Goal: Task Accomplishment & Management: Use online tool/utility

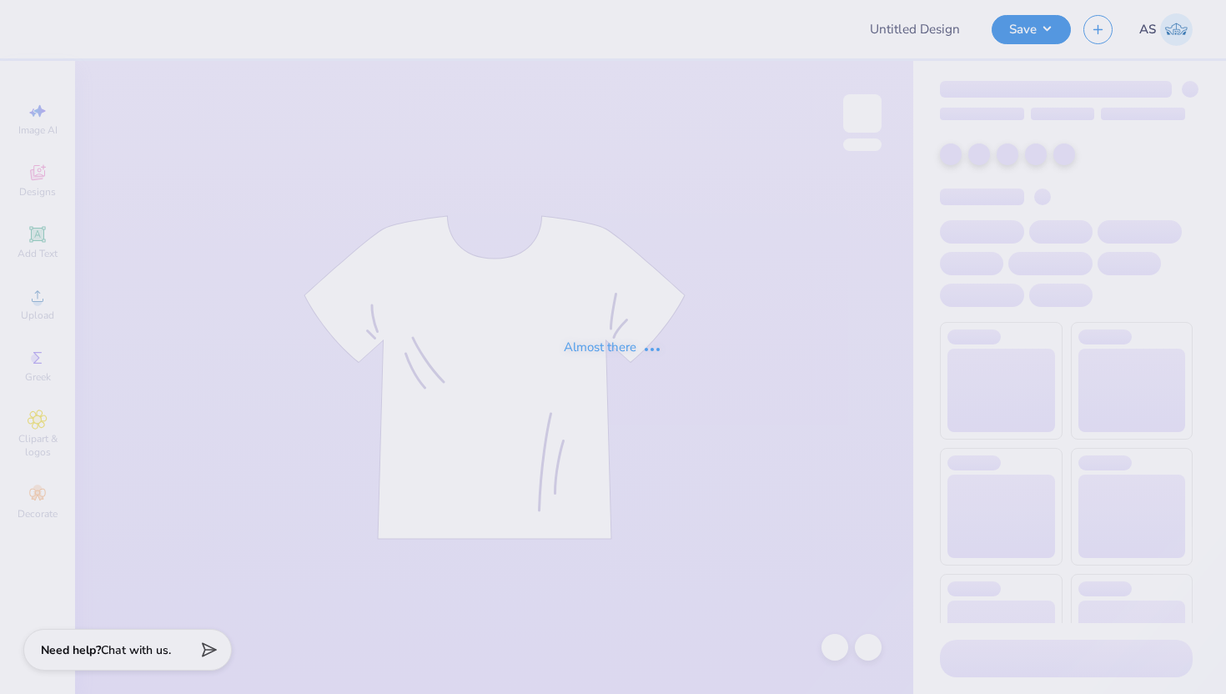
type input "PAD Hoodies '25"
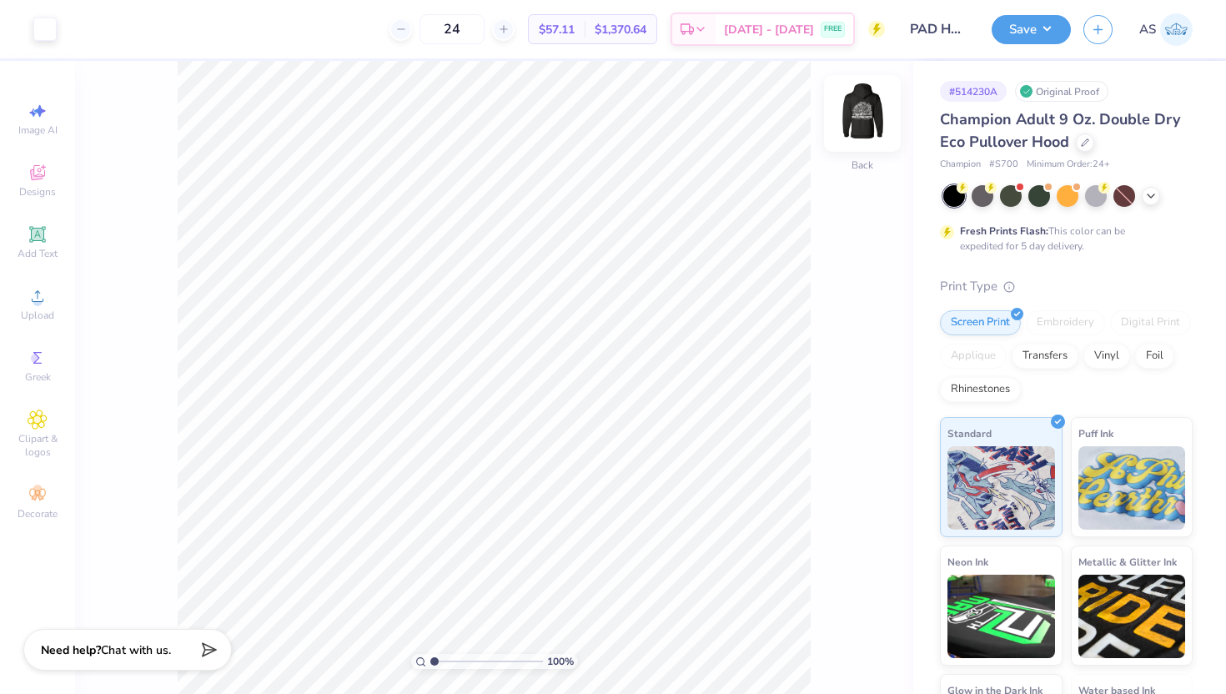
click at [856, 113] on img at bounding box center [862, 113] width 67 height 67
click at [32, 305] on icon at bounding box center [38, 296] width 20 height 20
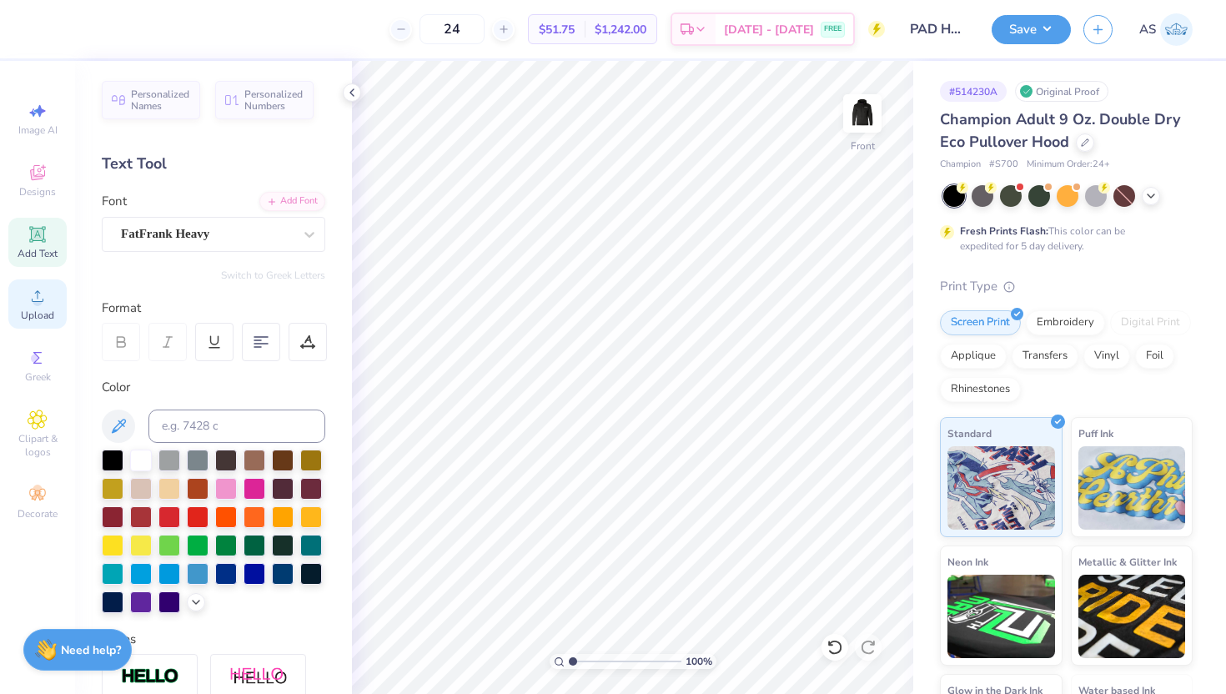
click at [34, 309] on span "Upload" at bounding box center [37, 315] width 33 height 13
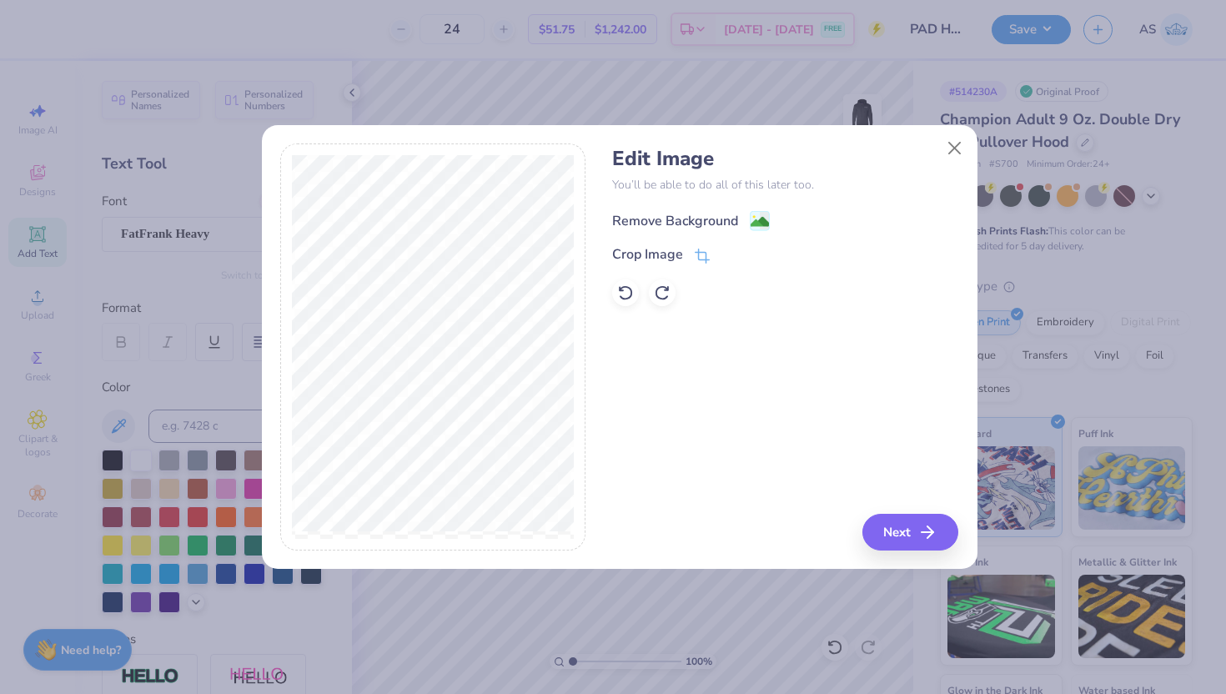
click at [758, 223] on image at bounding box center [759, 222] width 18 height 18
click at [912, 526] on button "Next" at bounding box center [913, 532] width 96 height 37
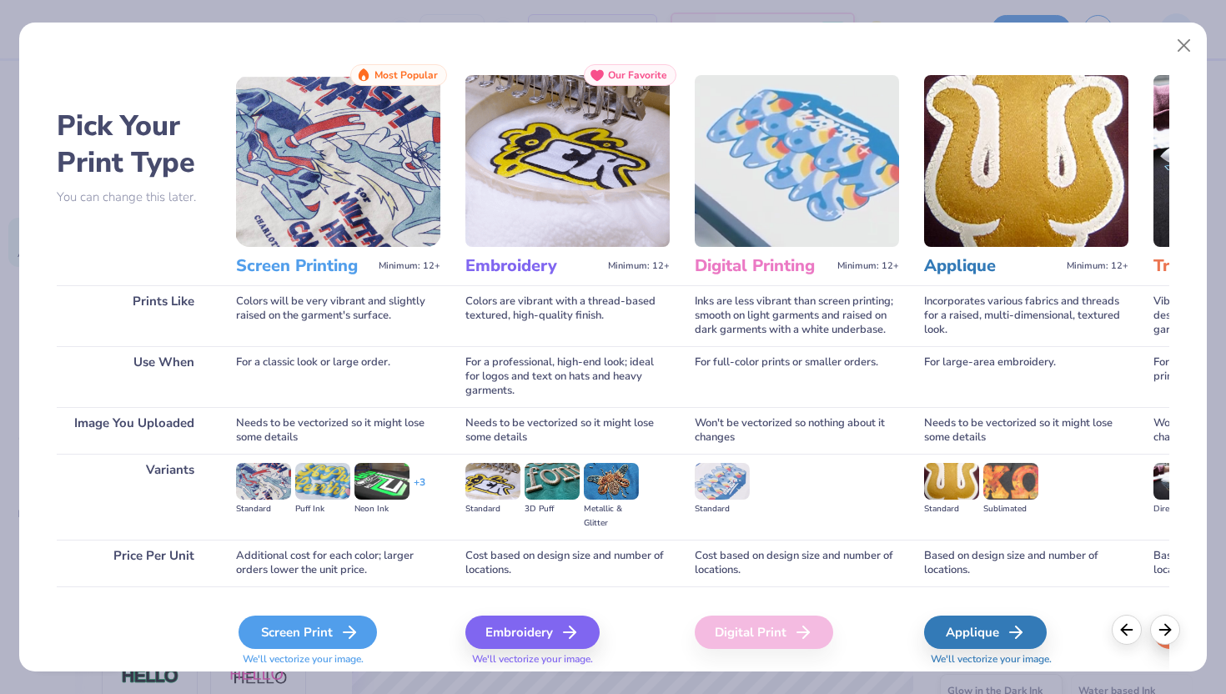
click at [351, 630] on polyline at bounding box center [352, 632] width 6 height 12
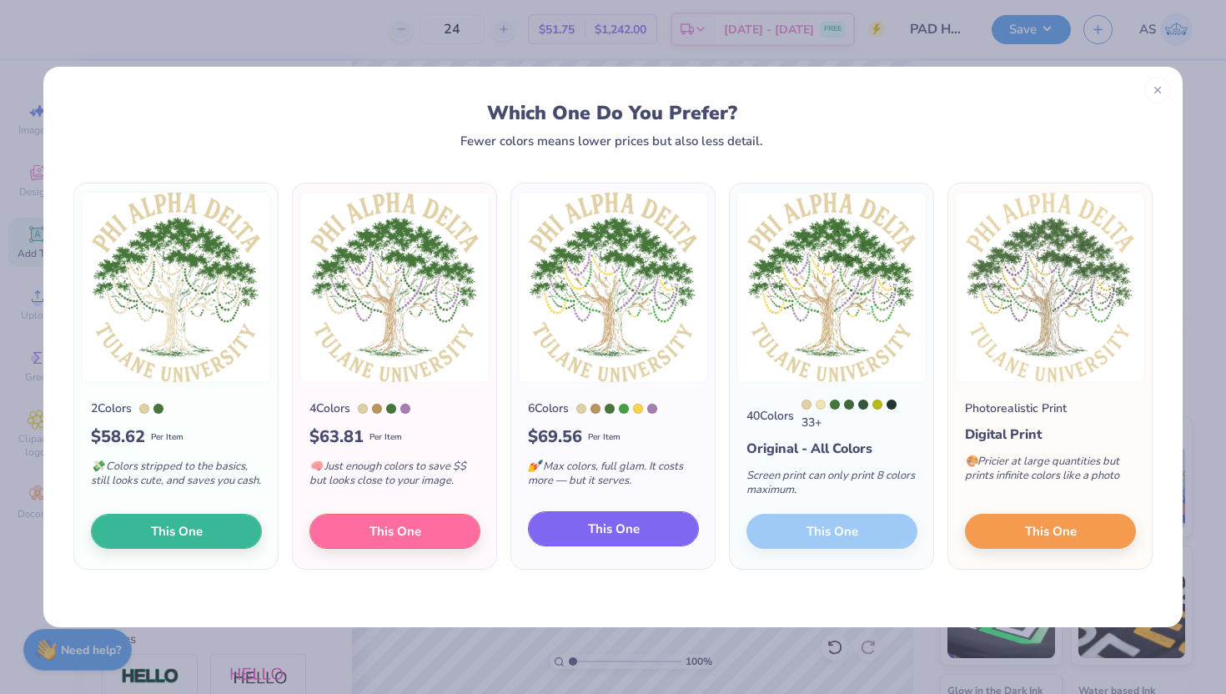
click at [604, 529] on span "This One" at bounding box center [614, 529] width 52 height 19
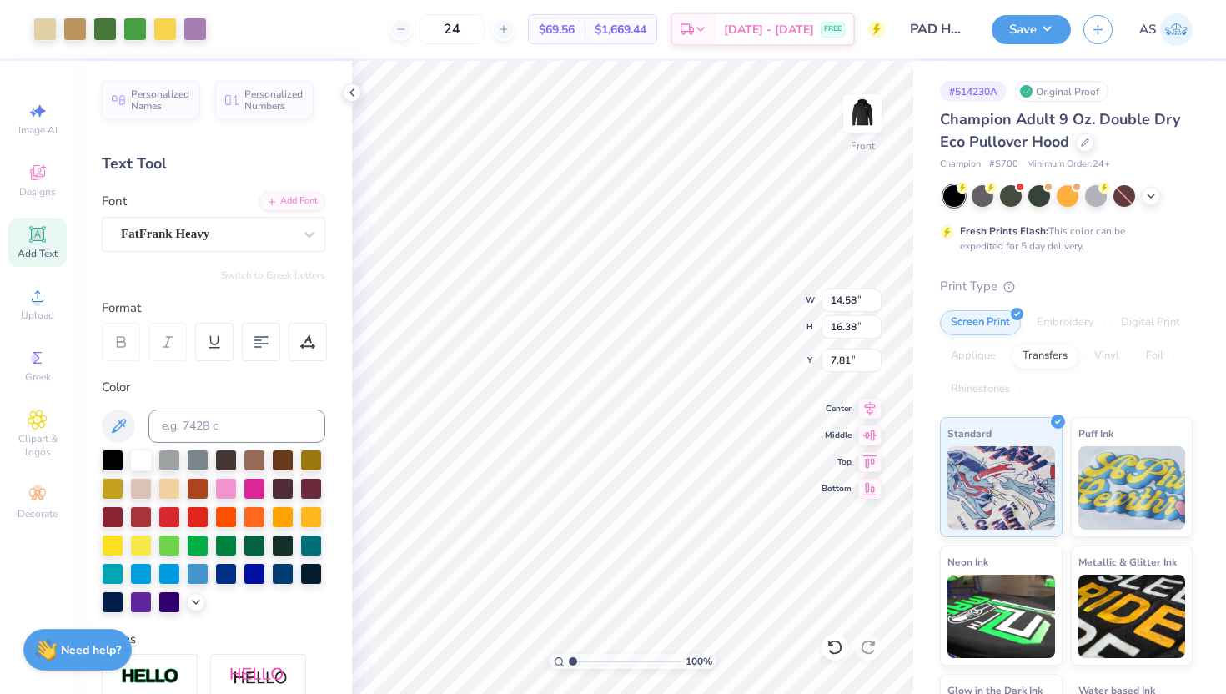
drag, startPoint x: 630, startPoint y: 368, endPoint x: 635, endPoint y: 288, distance: 80.3
click at [635, 287] on div at bounding box center [613, 347] width 1226 height 694
type input "13.70"
type input "15.40"
type input "12.51"
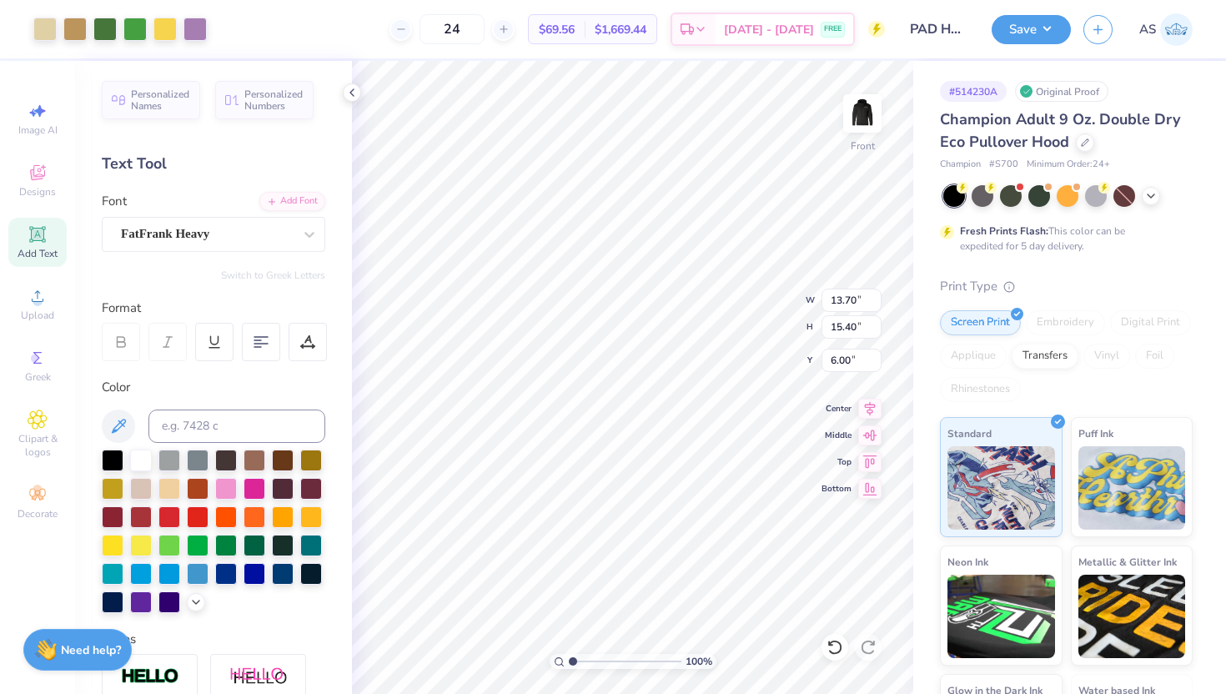
type input "14.06"
click at [864, 103] on img at bounding box center [862, 113] width 67 height 67
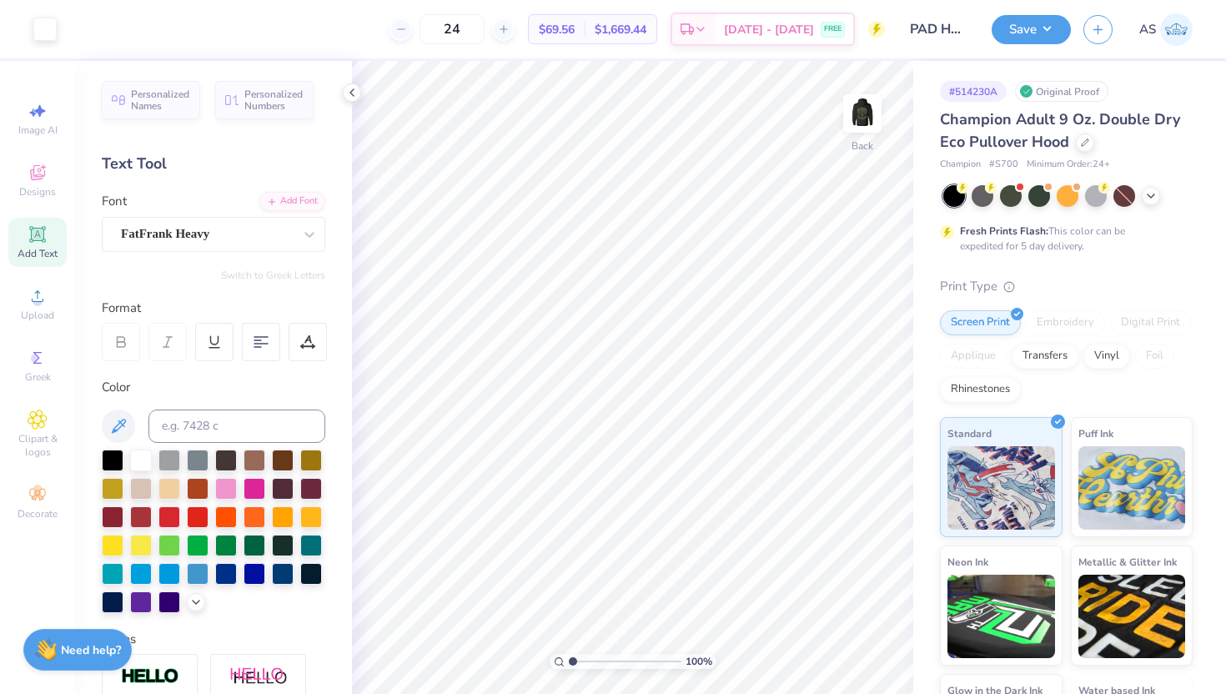
click at [864, 103] on img at bounding box center [862, 113] width 33 height 33
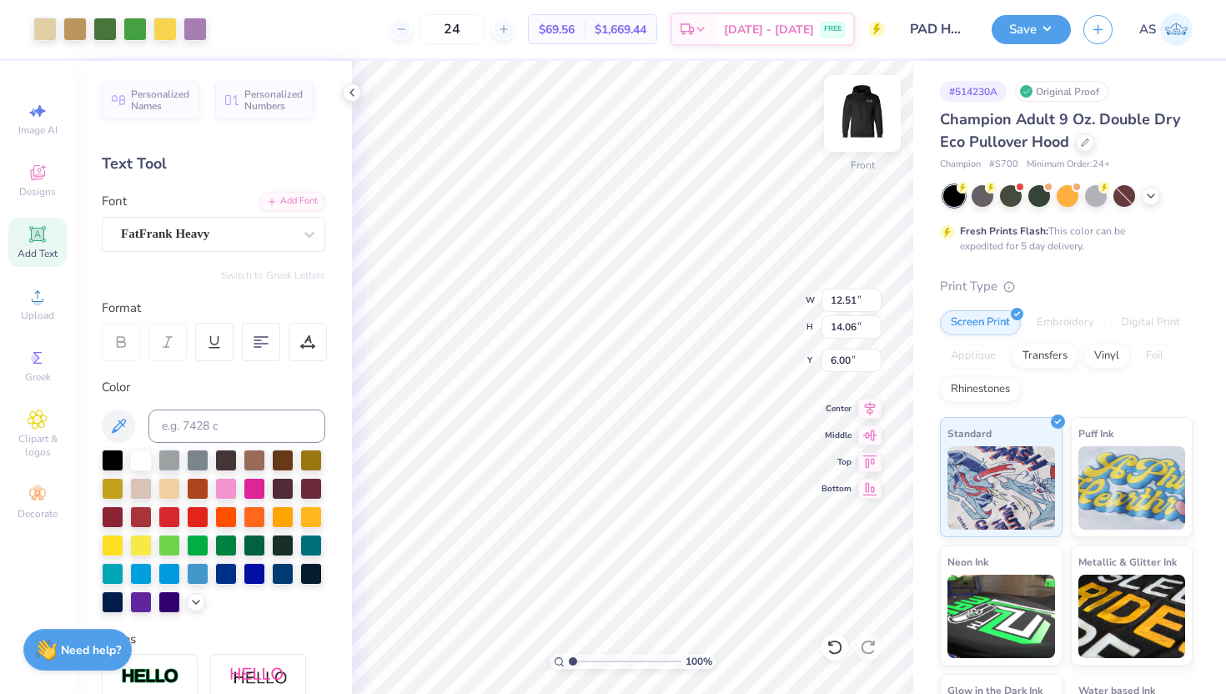
click at [873, 110] on img at bounding box center [862, 113] width 67 height 67
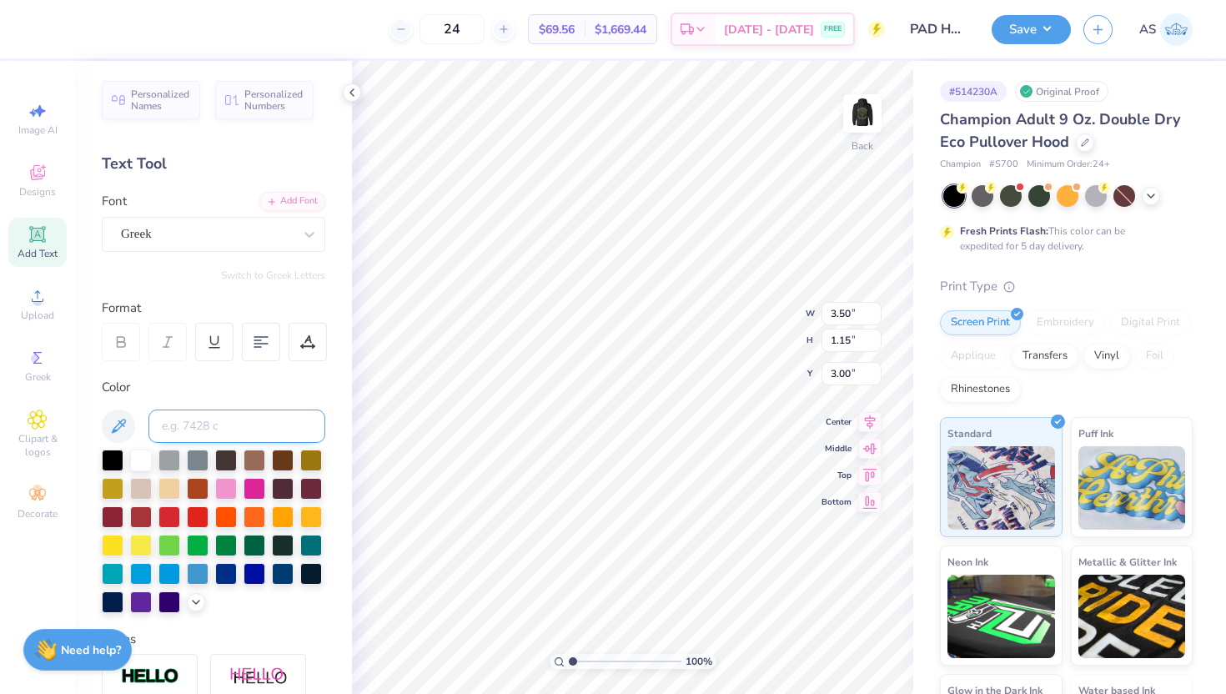
click at [190, 419] on input at bounding box center [236, 425] width 177 height 33
type input "7500"
click at [349, 84] on div at bounding box center [352, 92] width 18 height 18
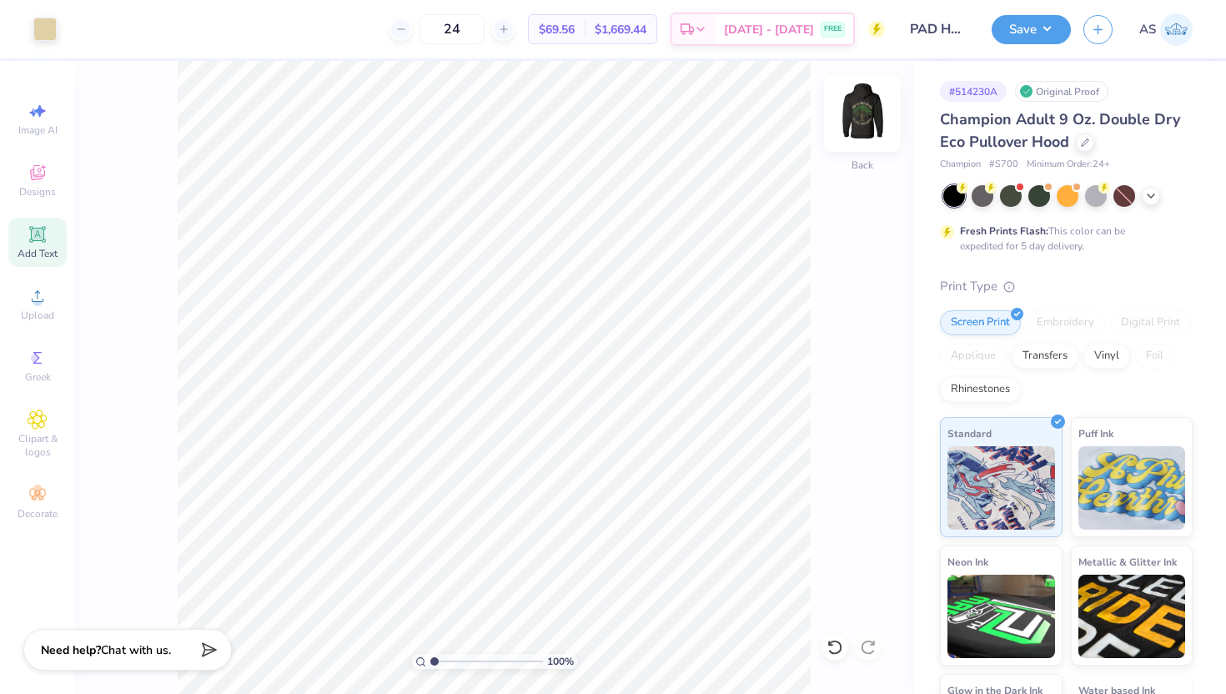
click at [857, 105] on img at bounding box center [862, 113] width 67 height 67
click at [857, 105] on img at bounding box center [862, 113] width 33 height 33
click at [1031, 9] on div "Save AS" at bounding box center [1108, 29] width 234 height 58
click at [1025, 22] on button "Save" at bounding box center [1030, 27] width 79 height 29
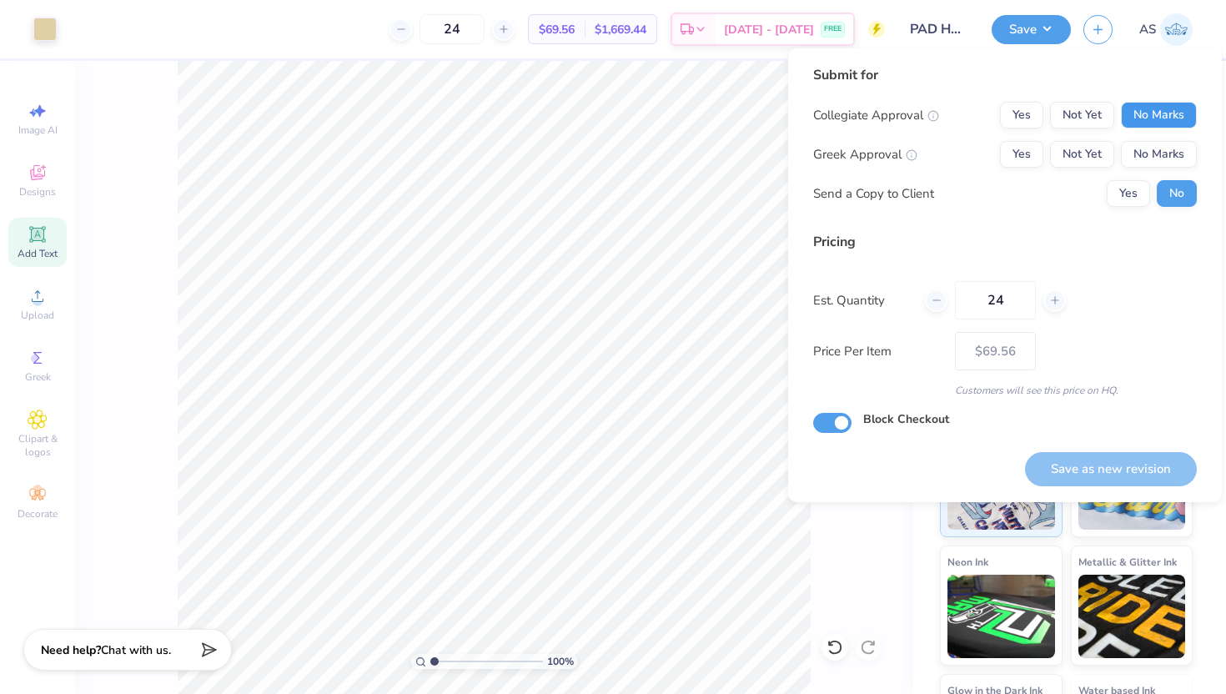
click at [1172, 111] on button "No Marks" at bounding box center [1159, 115] width 76 height 27
click at [1165, 151] on button "No Marks" at bounding box center [1159, 154] width 76 height 27
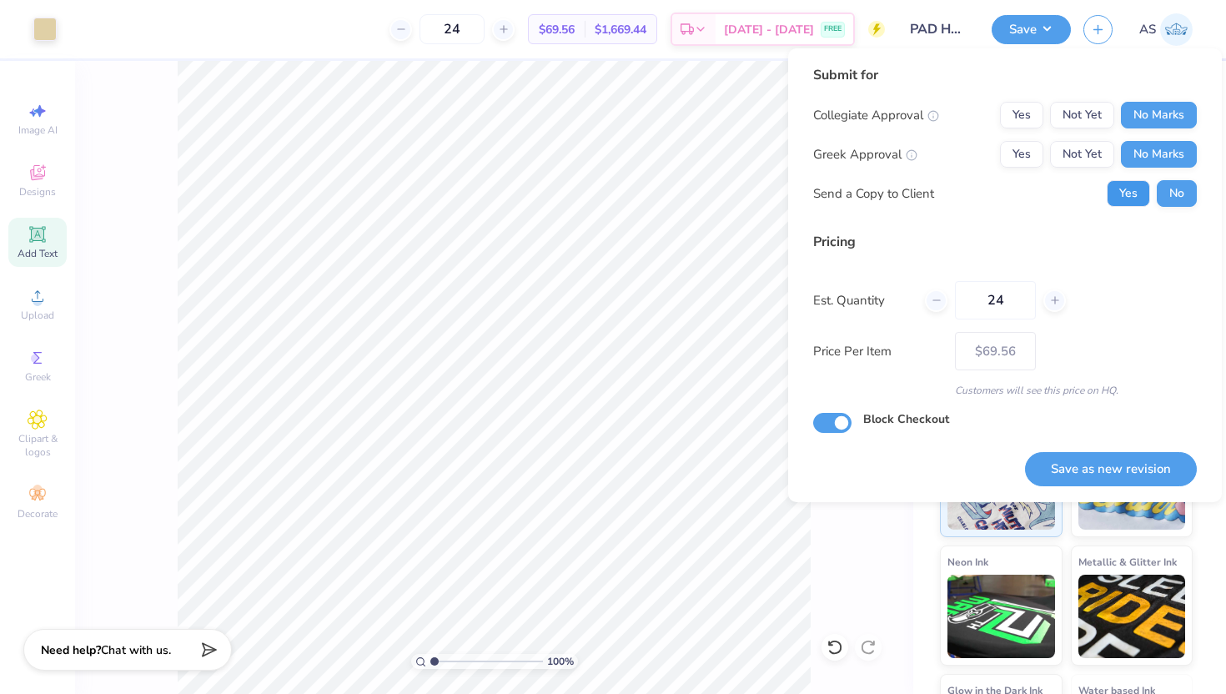
click at [1121, 203] on button "Yes" at bounding box center [1128, 193] width 43 height 27
click at [1129, 467] on button "Save as new revision" at bounding box center [1111, 469] width 172 height 34
type input "– –"
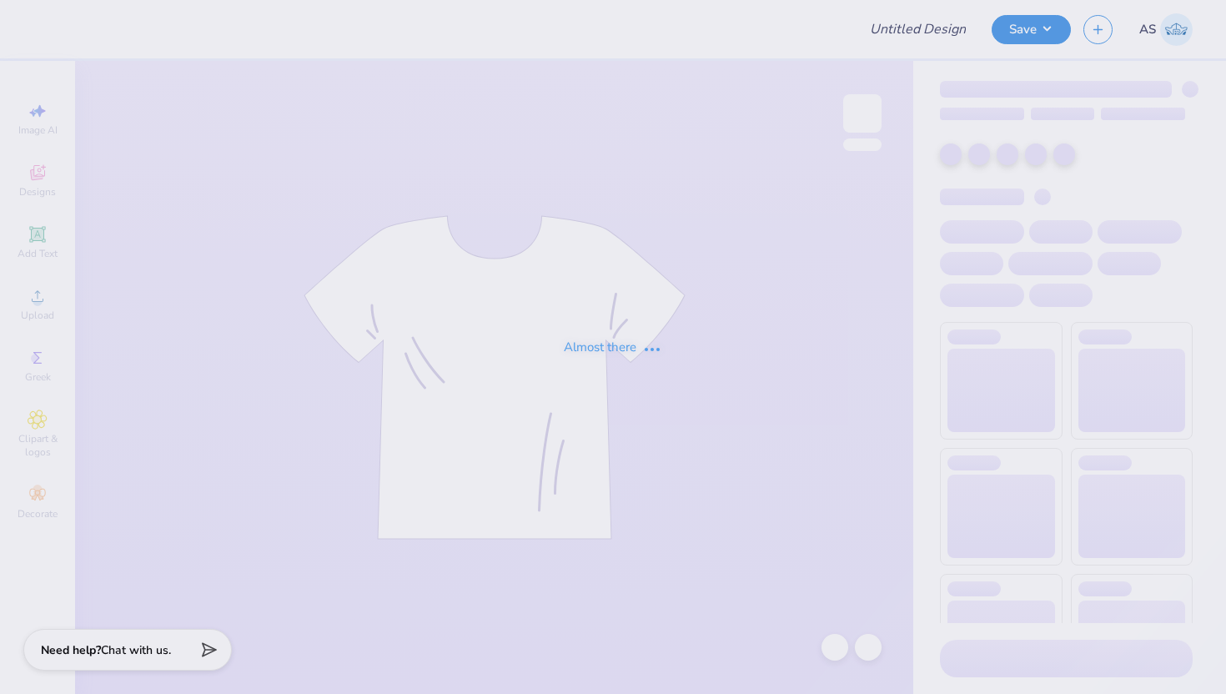
type input "PAD Hoodies '25"
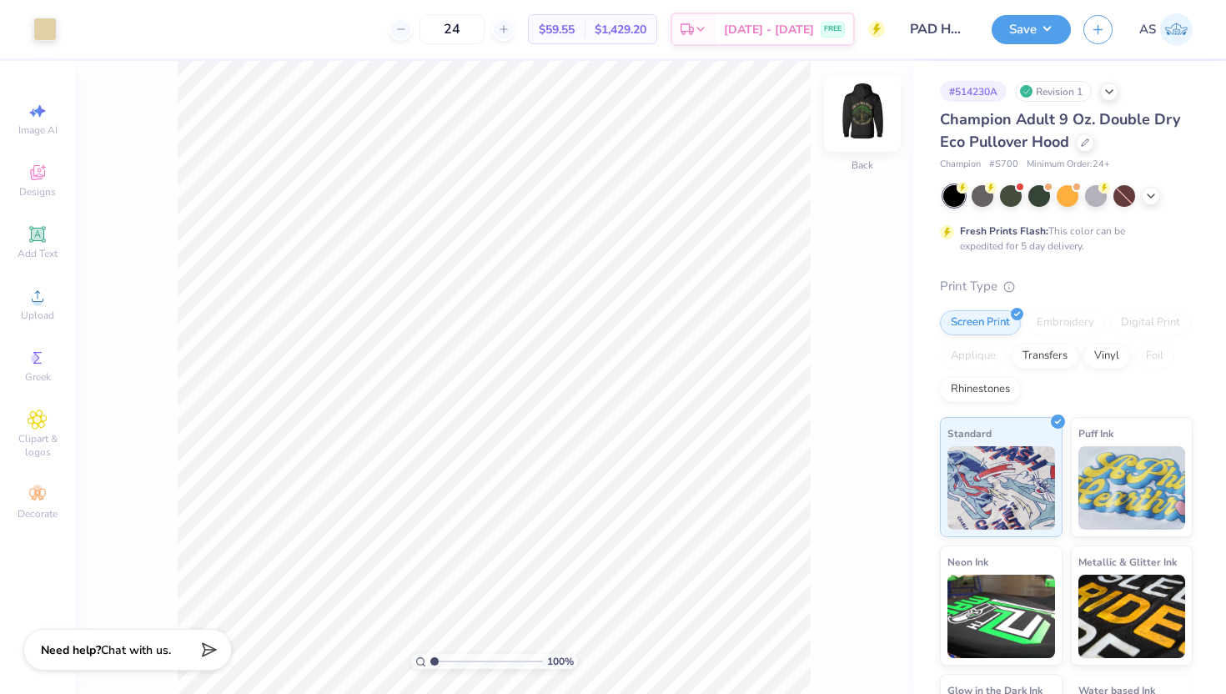
click at [859, 113] on img at bounding box center [862, 113] width 67 height 67
click at [31, 301] on icon at bounding box center [38, 296] width 20 height 20
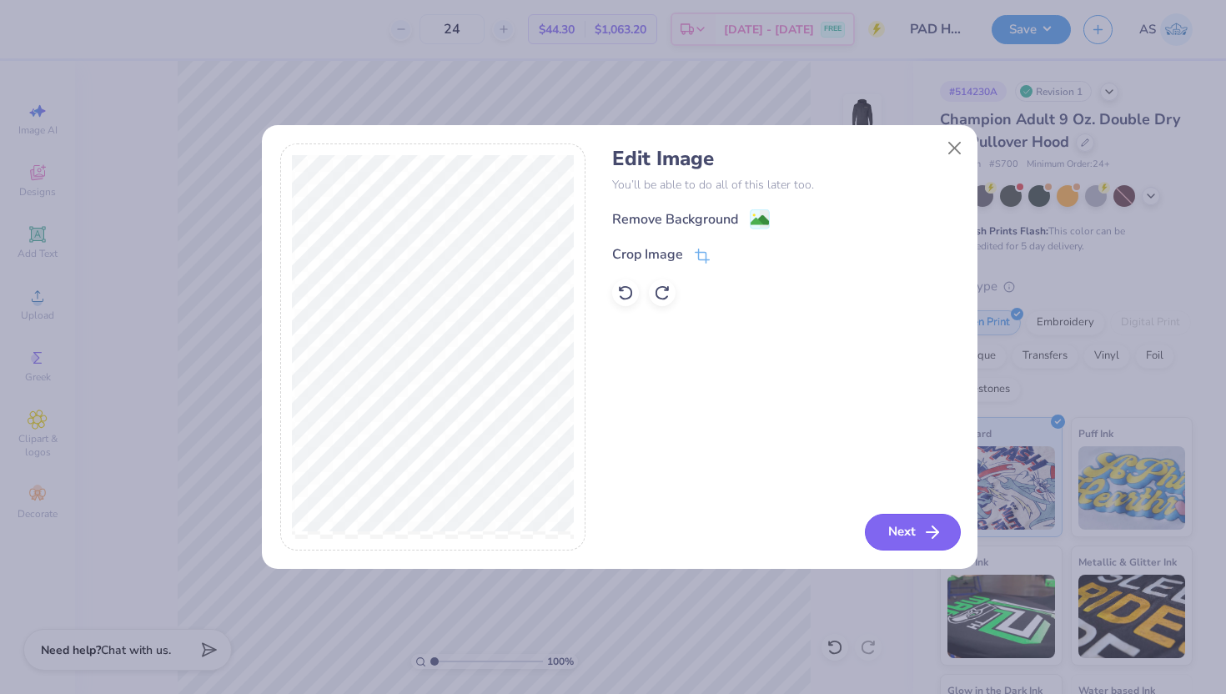
click at [883, 523] on button "Next" at bounding box center [913, 532] width 96 height 37
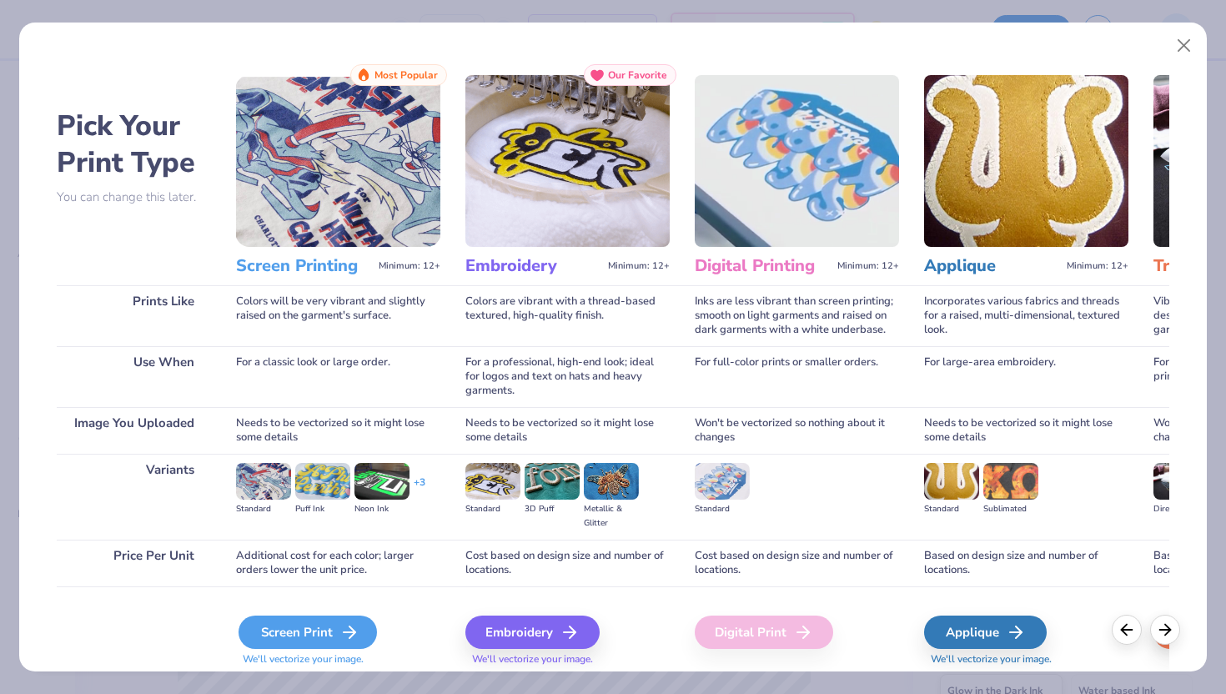
click at [349, 643] on div "Screen Print" at bounding box center [307, 631] width 138 height 33
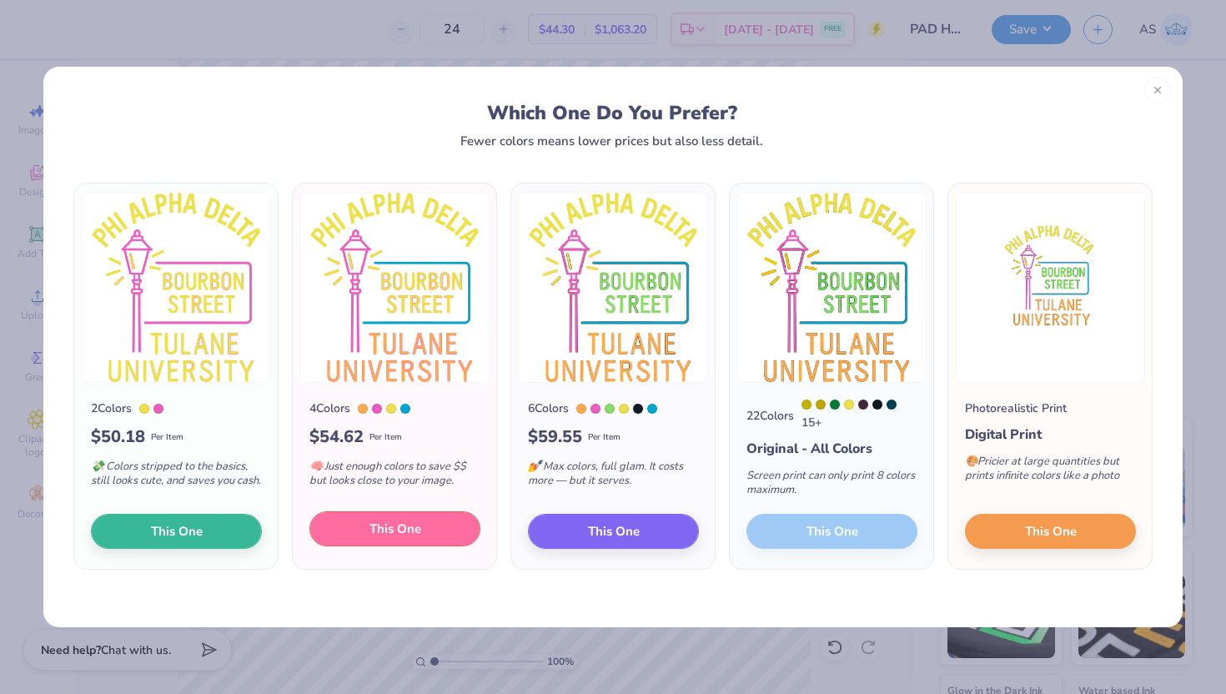
click at [438, 532] on button "This One" at bounding box center [394, 528] width 171 height 35
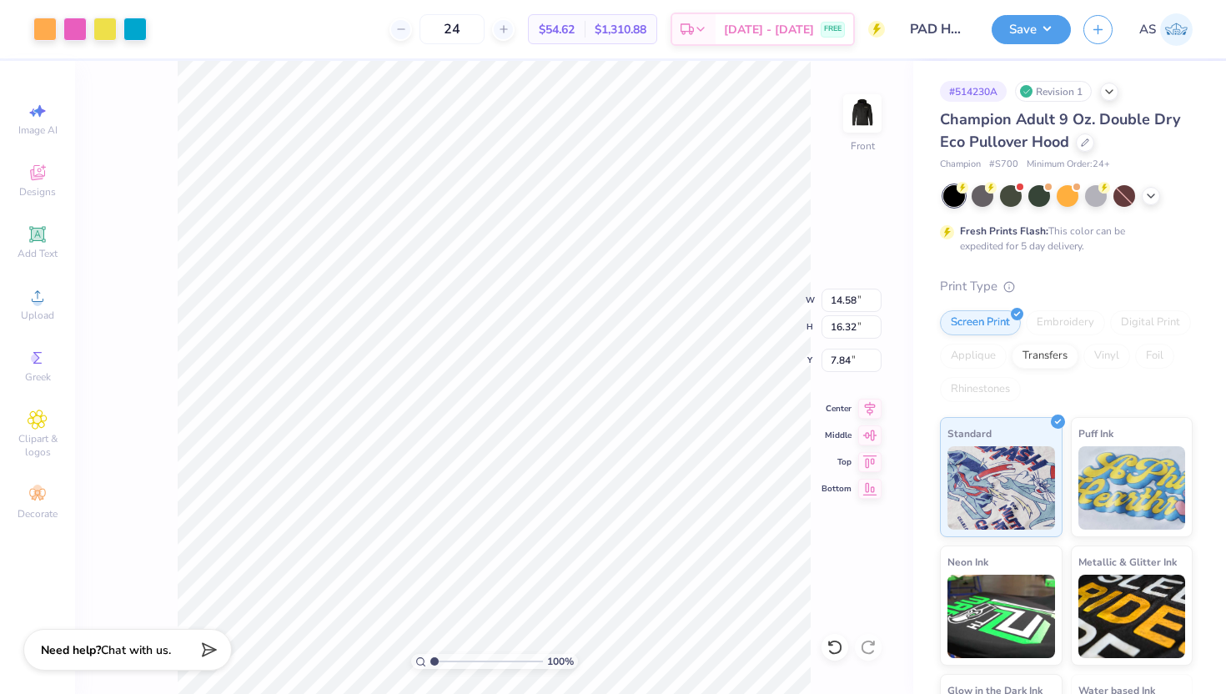
type input "6.00"
type input "11.98"
type input "13.41"
click at [549, 541] on li "Ungroup" at bounding box center [561, 543] width 131 height 33
click at [564, 551] on li "Ungroup" at bounding box center [580, 543] width 131 height 33
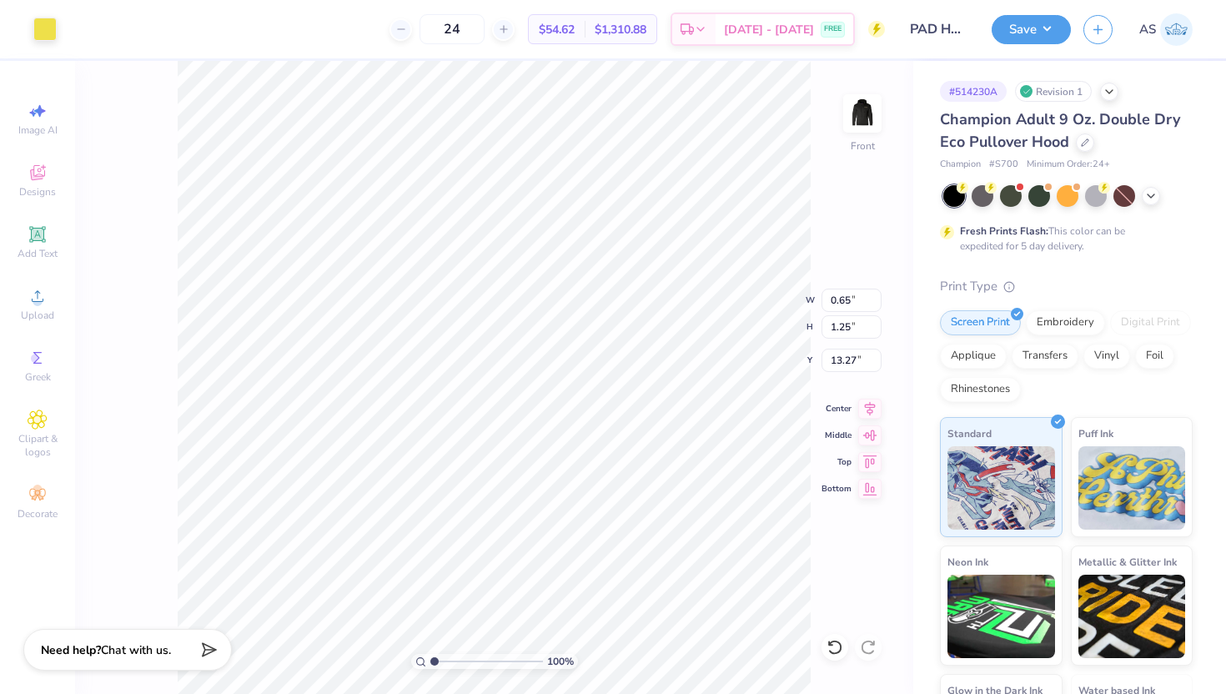
type input "0.67"
type input "1.22"
type input "13.28"
type input "1.24"
type input "13.27"
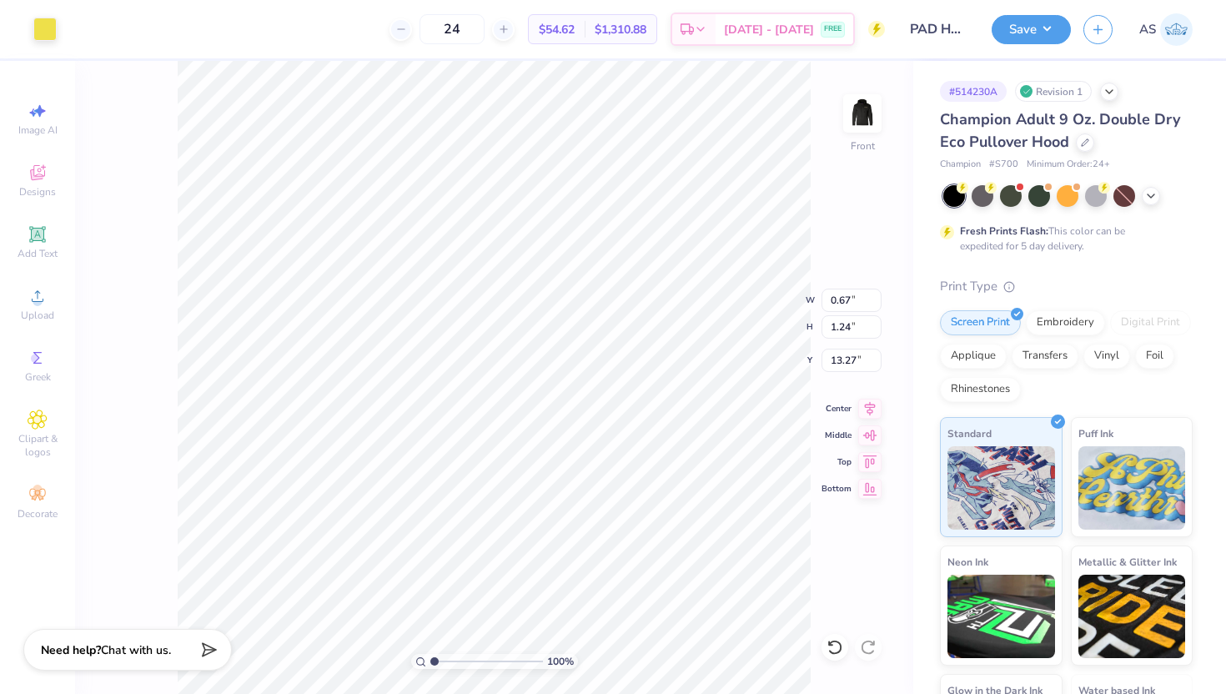
type input "0.65"
type input "1.25"
type input "1.47"
type input "1.43"
type input "1.25"
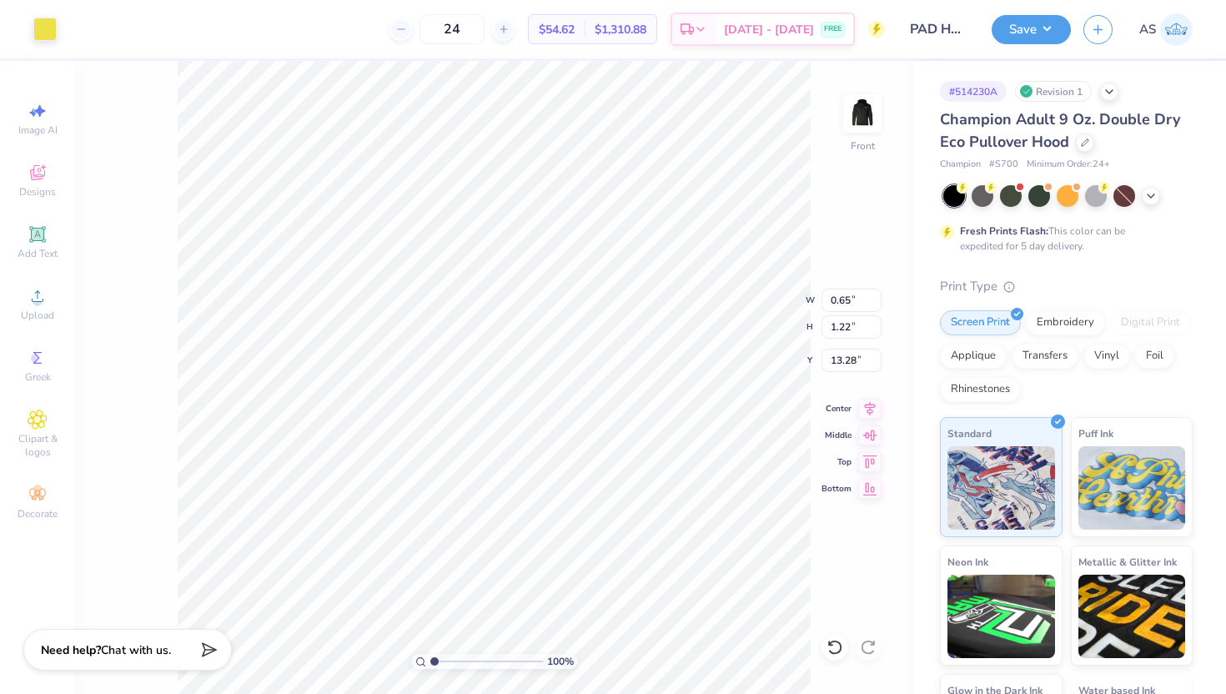
type input "13.27"
click at [46, 31] on div at bounding box center [44, 27] width 23 height 23
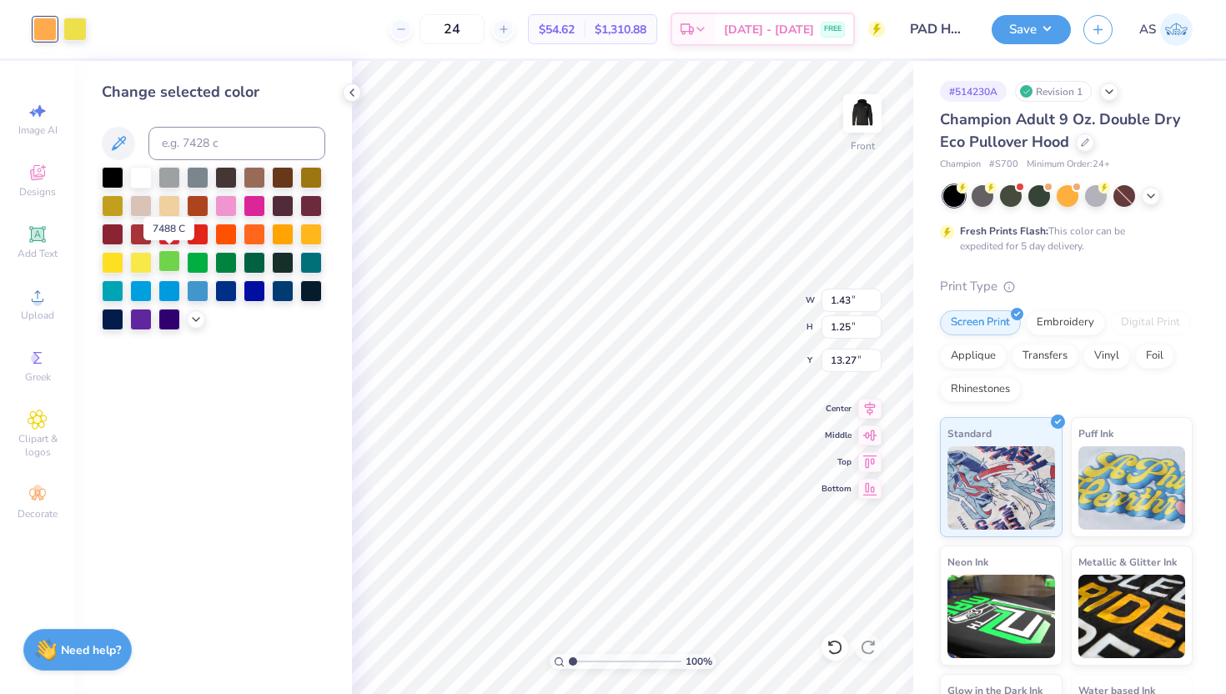
click at [169, 261] on div at bounding box center [169, 261] width 22 height 22
type input "4.73"
type input "1.28"
type input "13.25"
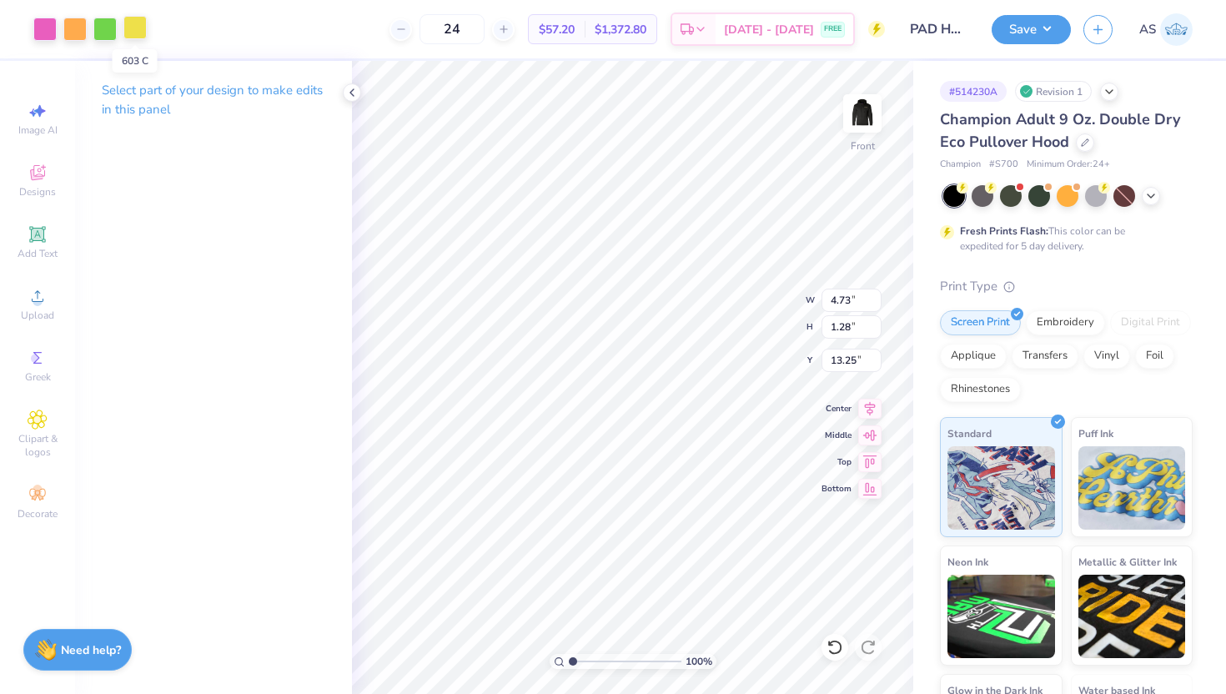
click at [139, 27] on div at bounding box center [134, 27] width 23 height 23
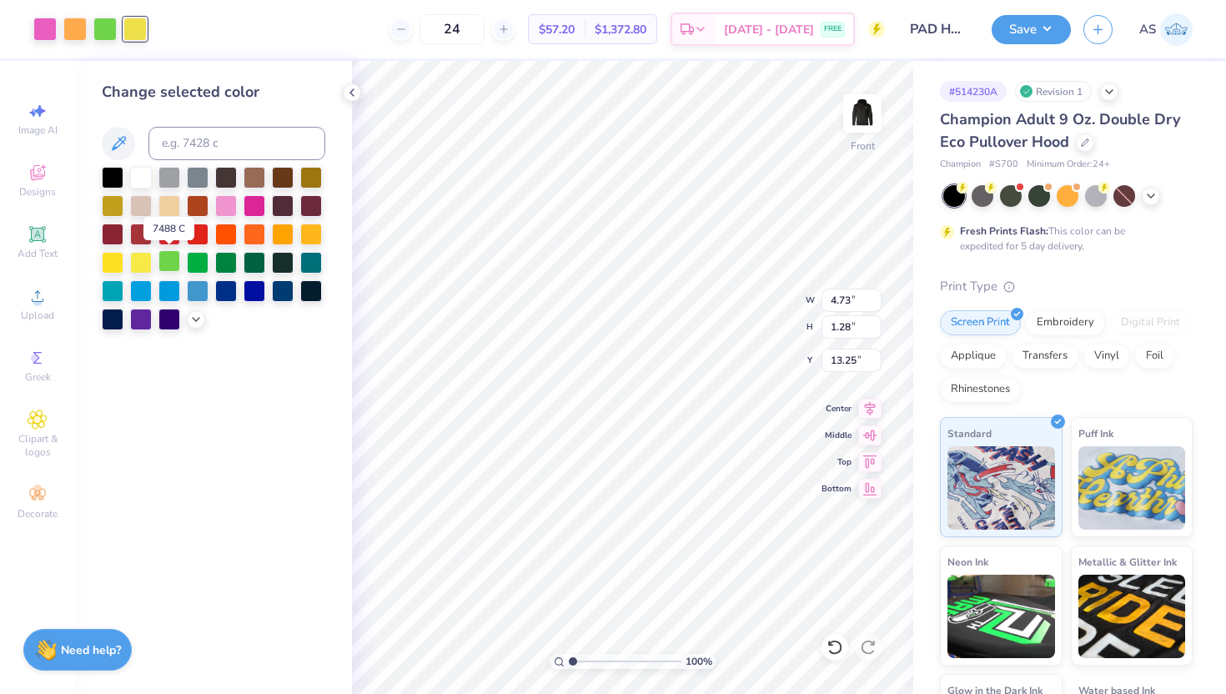
click at [175, 256] on div at bounding box center [169, 261] width 22 height 22
click at [78, 34] on div at bounding box center [74, 27] width 23 height 23
click at [168, 255] on div at bounding box center [169, 261] width 22 height 22
click at [43, 24] on div at bounding box center [44, 27] width 23 height 23
click at [170, 264] on div at bounding box center [169, 261] width 22 height 22
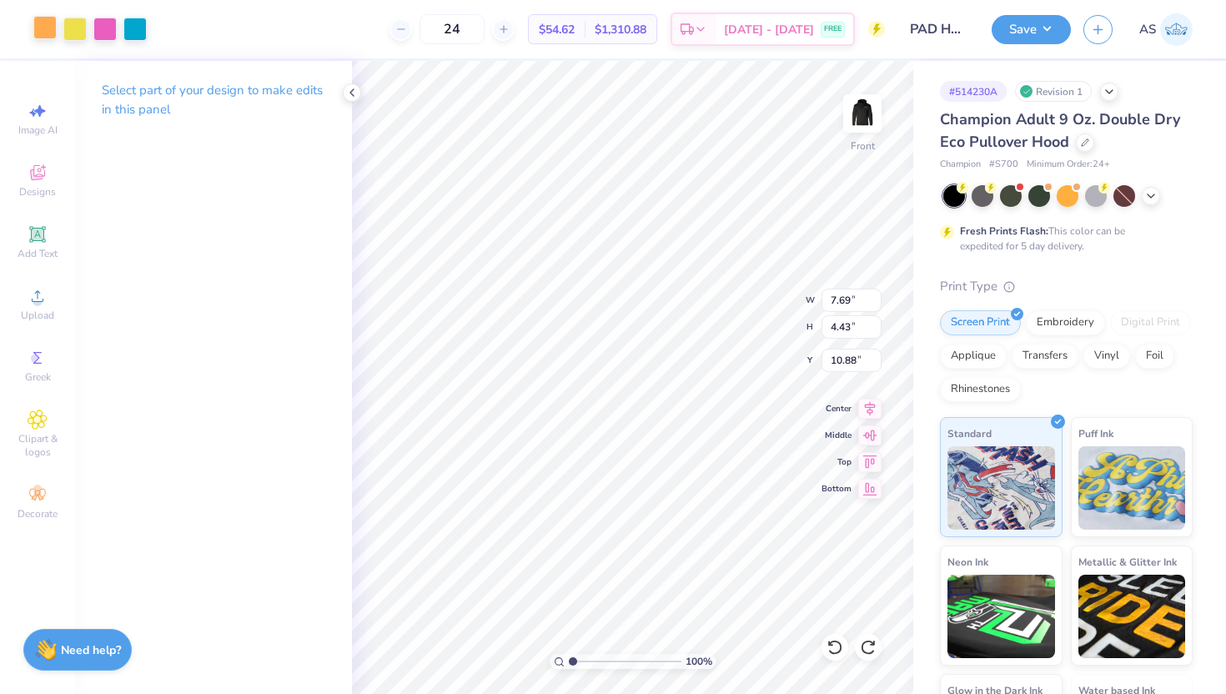
click at [40, 25] on div at bounding box center [44, 27] width 23 height 23
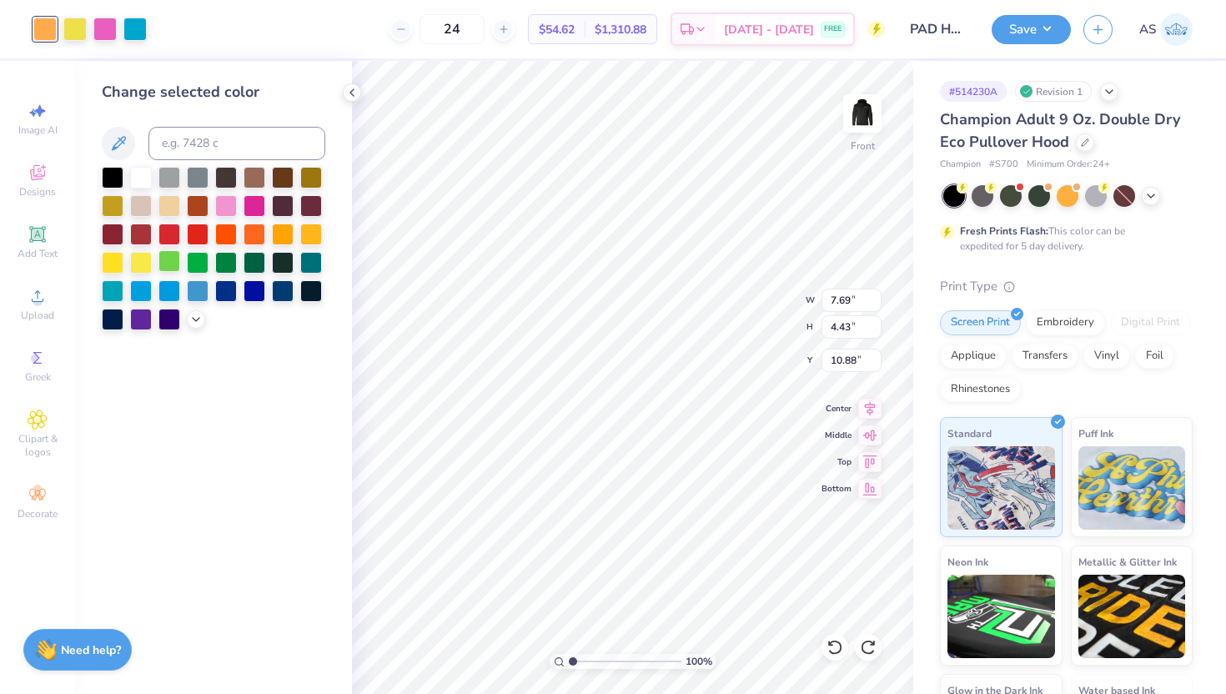
click at [173, 264] on div at bounding box center [169, 261] width 22 height 22
click at [68, 23] on div at bounding box center [74, 27] width 23 height 23
click at [167, 259] on div at bounding box center [169, 261] width 22 height 22
click at [78, 28] on div at bounding box center [74, 27] width 23 height 23
click at [172, 265] on div at bounding box center [169, 261] width 22 height 22
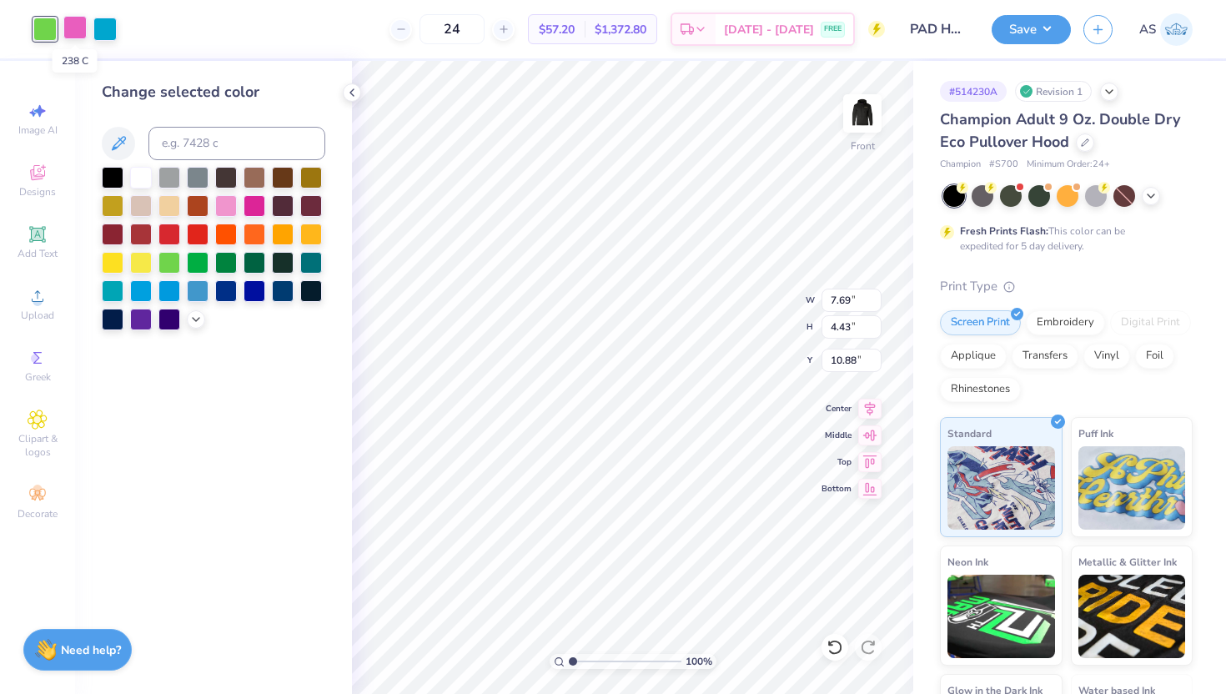
click at [67, 19] on div at bounding box center [74, 27] width 23 height 23
click at [165, 259] on div at bounding box center [169, 261] width 22 height 22
click at [102, 33] on div at bounding box center [104, 27] width 23 height 23
click at [169, 271] on div at bounding box center [169, 261] width 22 height 22
click at [170, 261] on div at bounding box center [169, 261] width 22 height 22
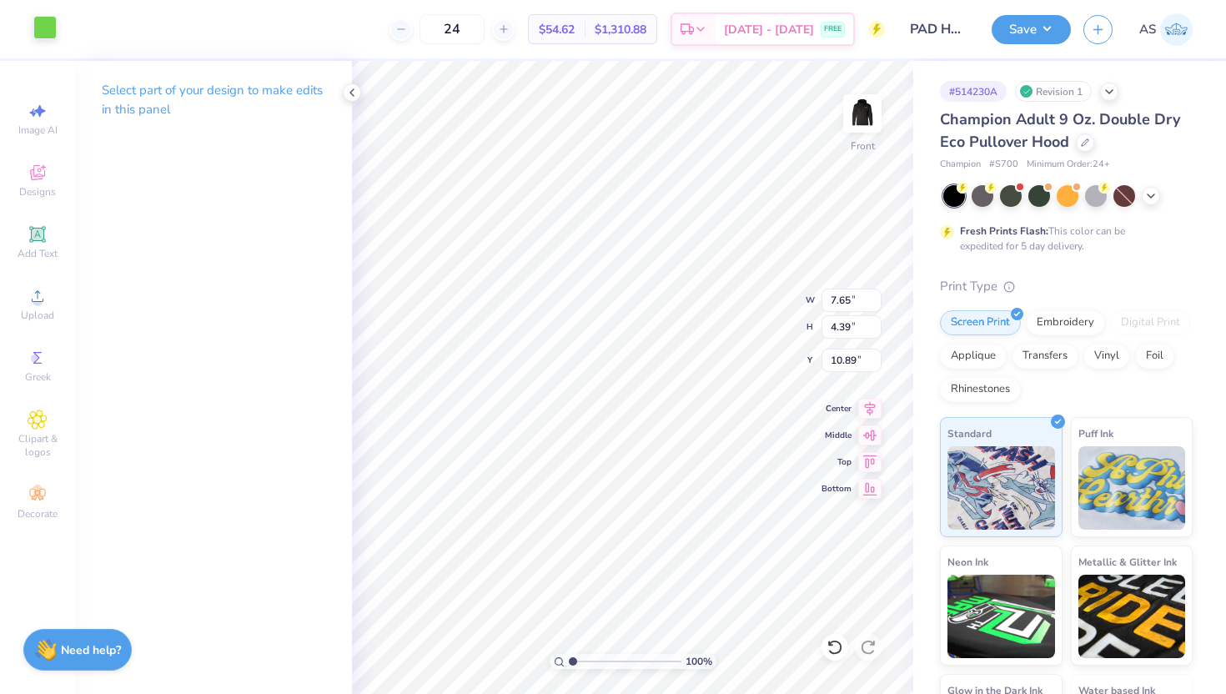
click at [51, 32] on div at bounding box center [44, 27] width 23 height 23
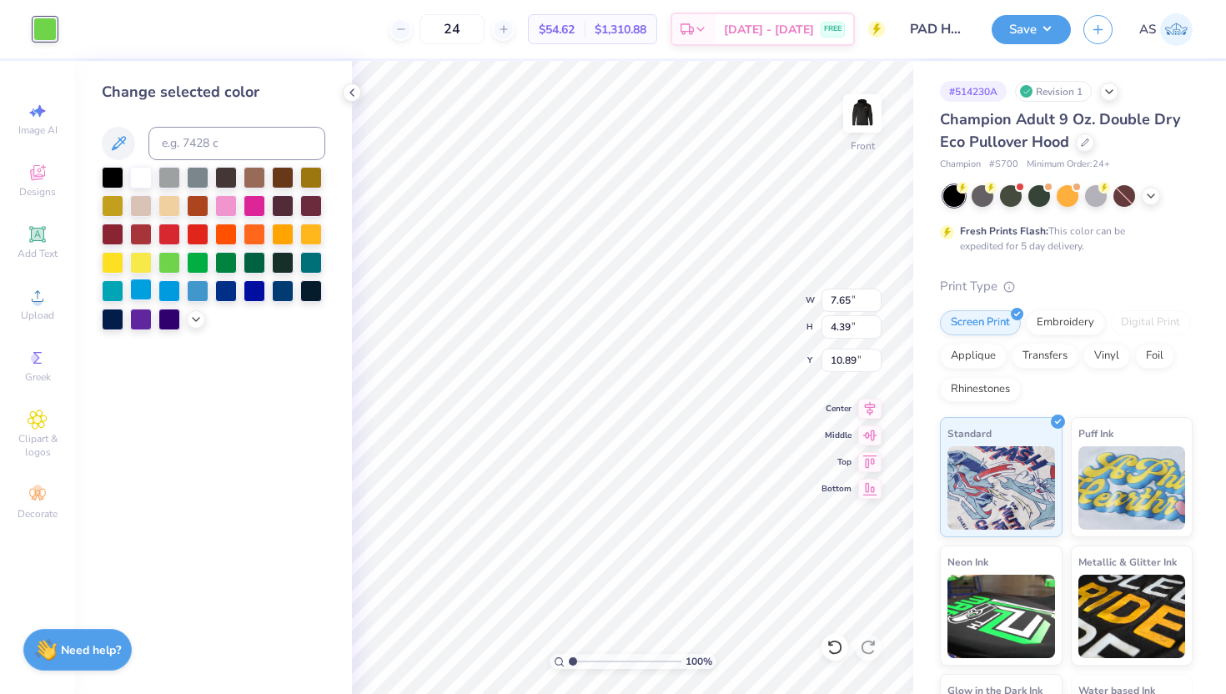
click at [144, 289] on div at bounding box center [141, 290] width 22 height 22
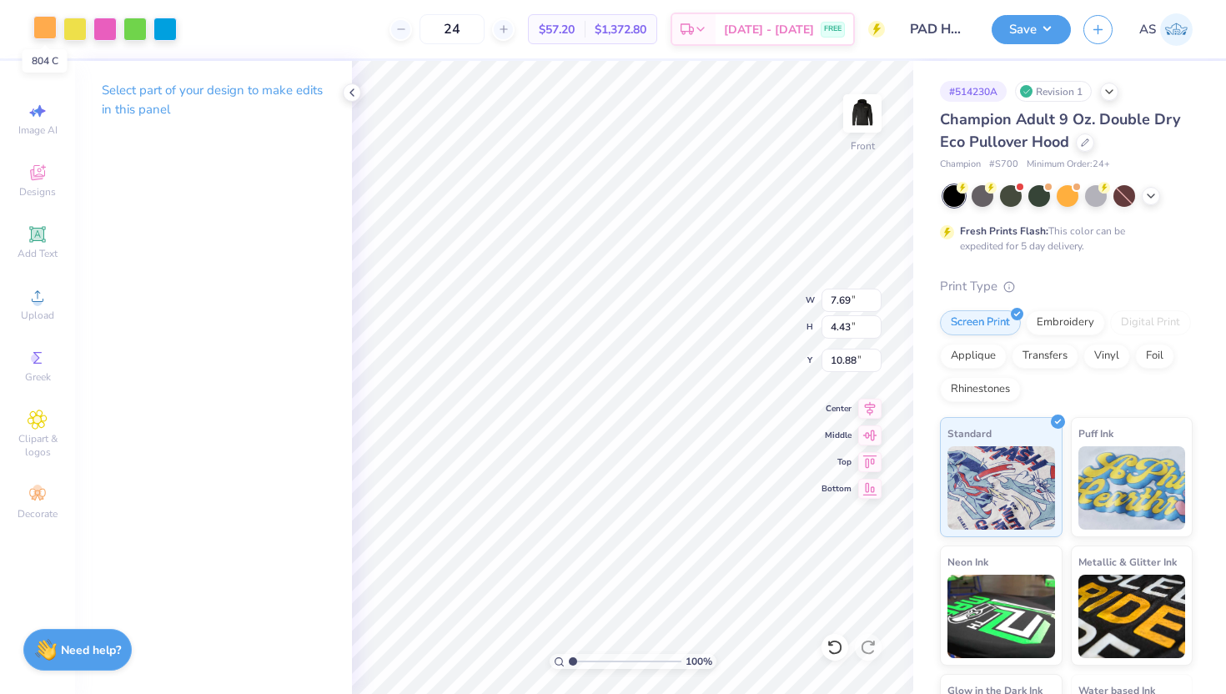
click at [46, 26] on div at bounding box center [44, 27] width 23 height 23
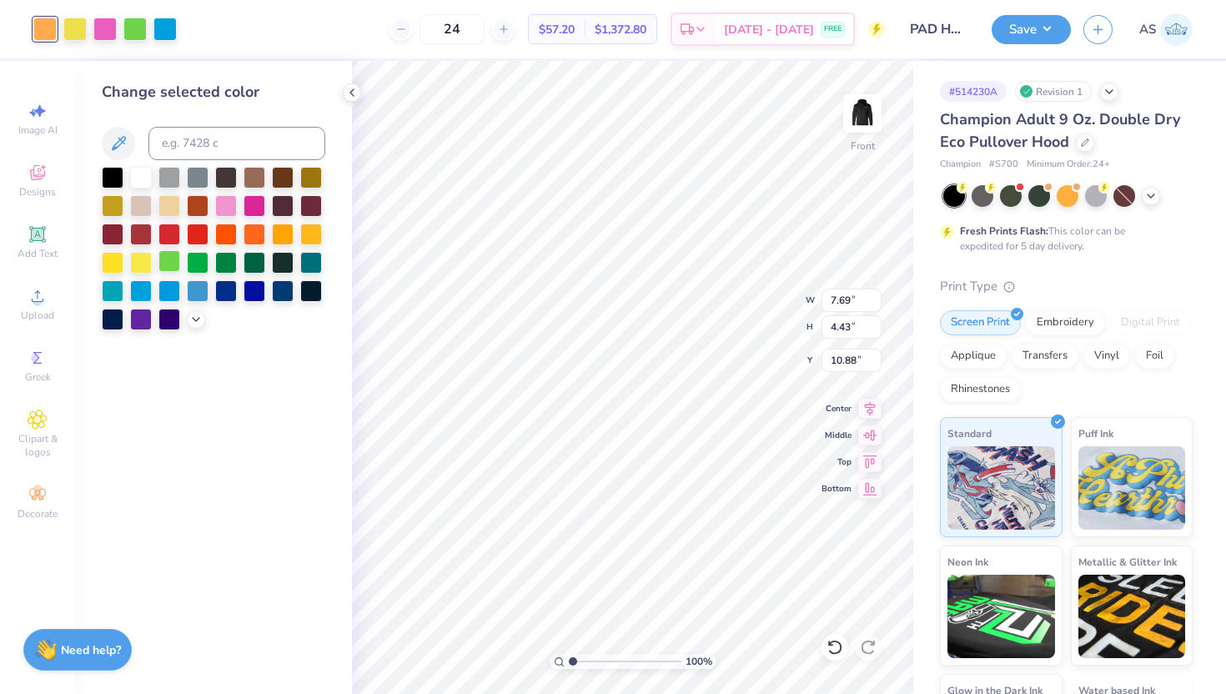
click at [173, 263] on div at bounding box center [169, 261] width 22 height 22
click at [73, 33] on div at bounding box center [74, 27] width 23 height 23
click at [167, 262] on div at bounding box center [169, 261] width 22 height 22
click at [78, 29] on div at bounding box center [74, 27] width 23 height 23
click at [173, 264] on div at bounding box center [169, 261] width 22 height 22
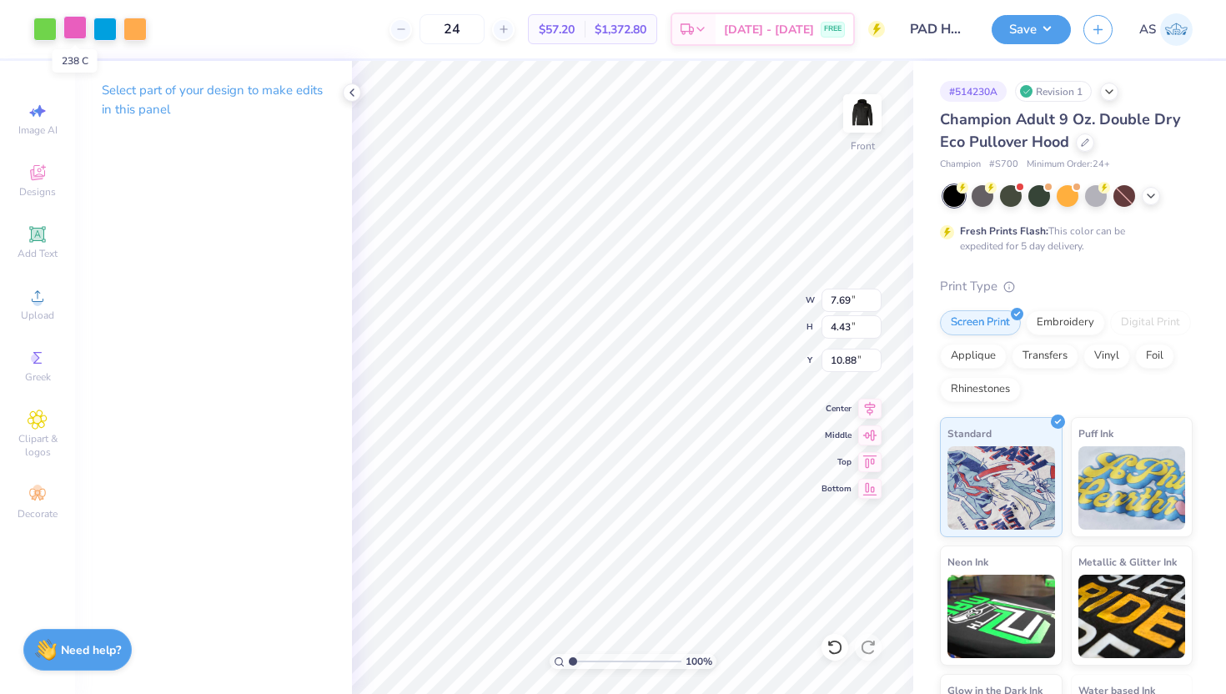
click at [75, 28] on div at bounding box center [74, 27] width 23 height 23
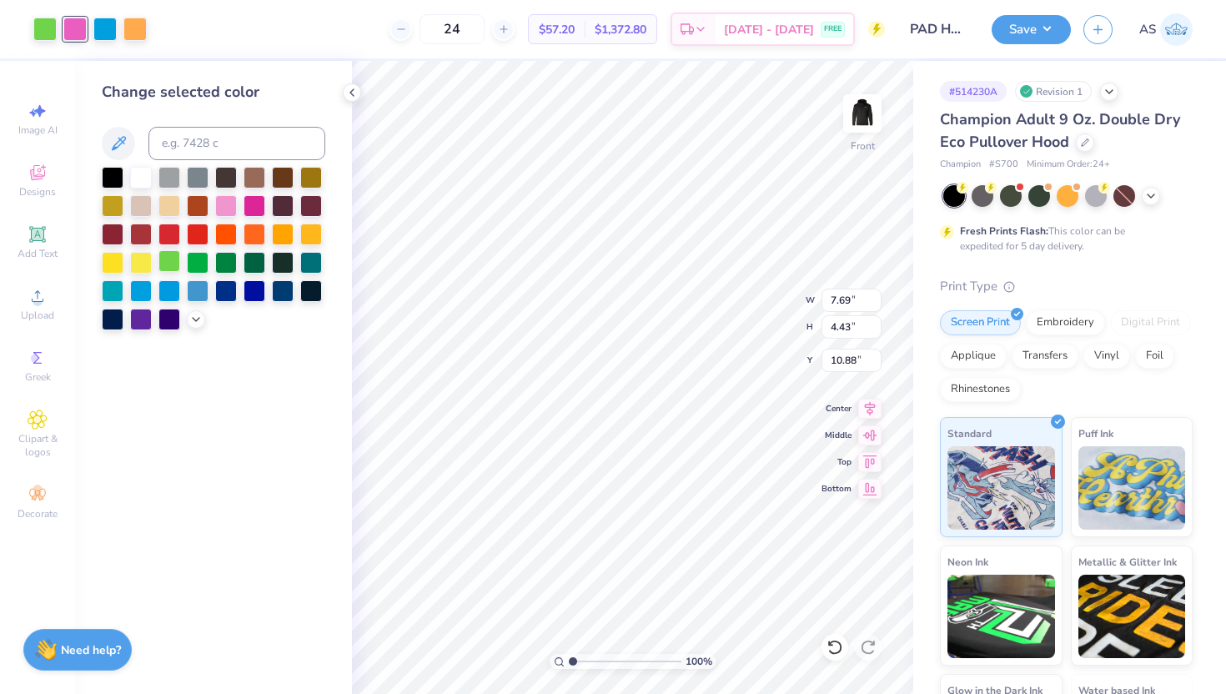
click at [169, 254] on div at bounding box center [169, 261] width 22 height 22
click at [83, 31] on div at bounding box center [74, 27] width 23 height 23
click at [168, 266] on div at bounding box center [169, 261] width 22 height 22
click at [98, 31] on div at bounding box center [104, 27] width 23 height 23
click at [168, 262] on div at bounding box center [169, 261] width 22 height 22
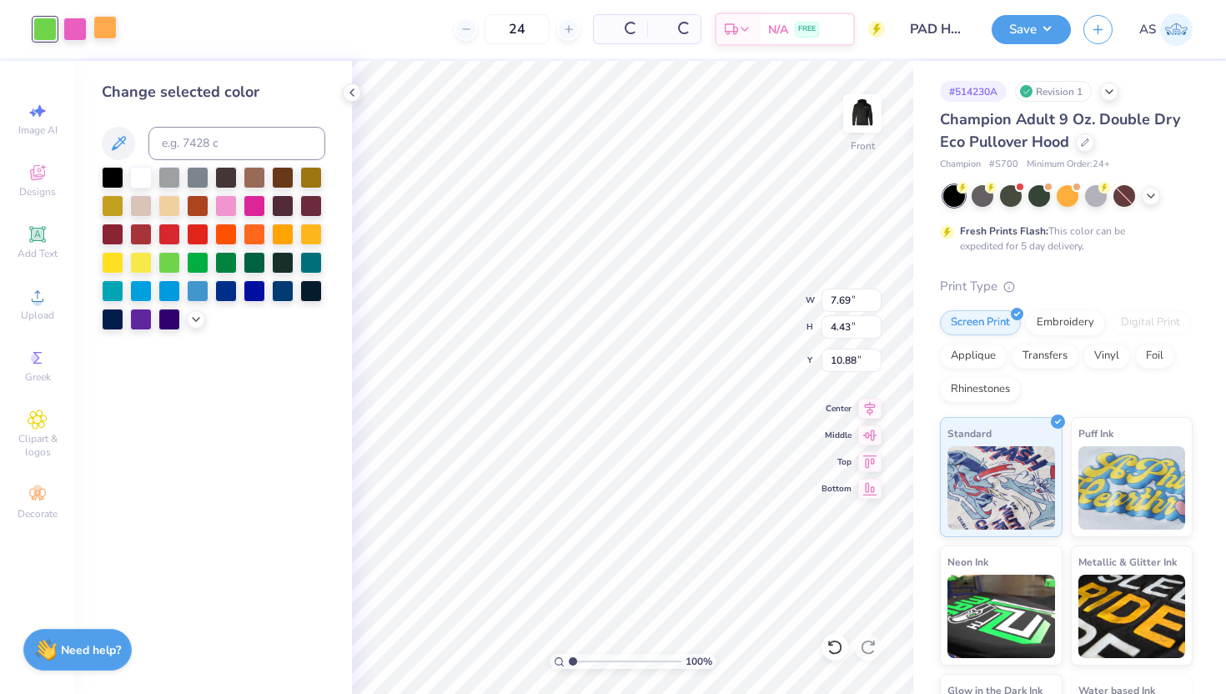
click at [111, 25] on div at bounding box center [104, 27] width 23 height 23
click at [168, 261] on div at bounding box center [169, 261] width 22 height 22
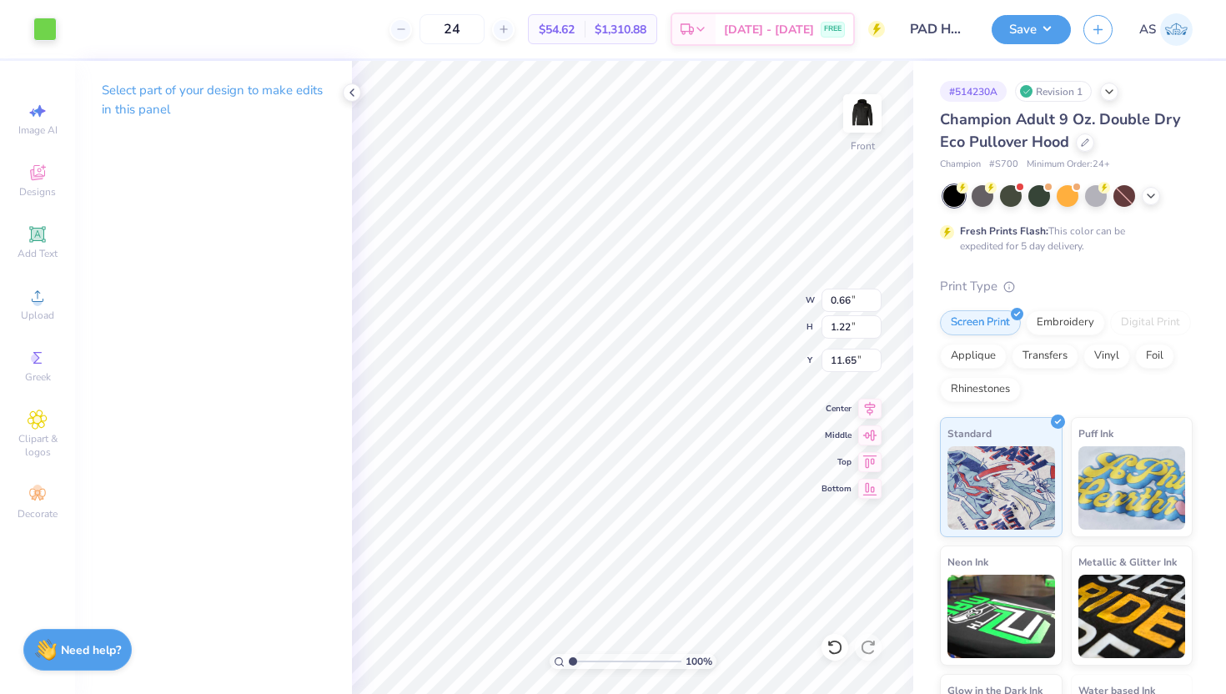
type input "0.34"
type input "0.42"
type input "11.77"
type input "0.32"
type input "0.39"
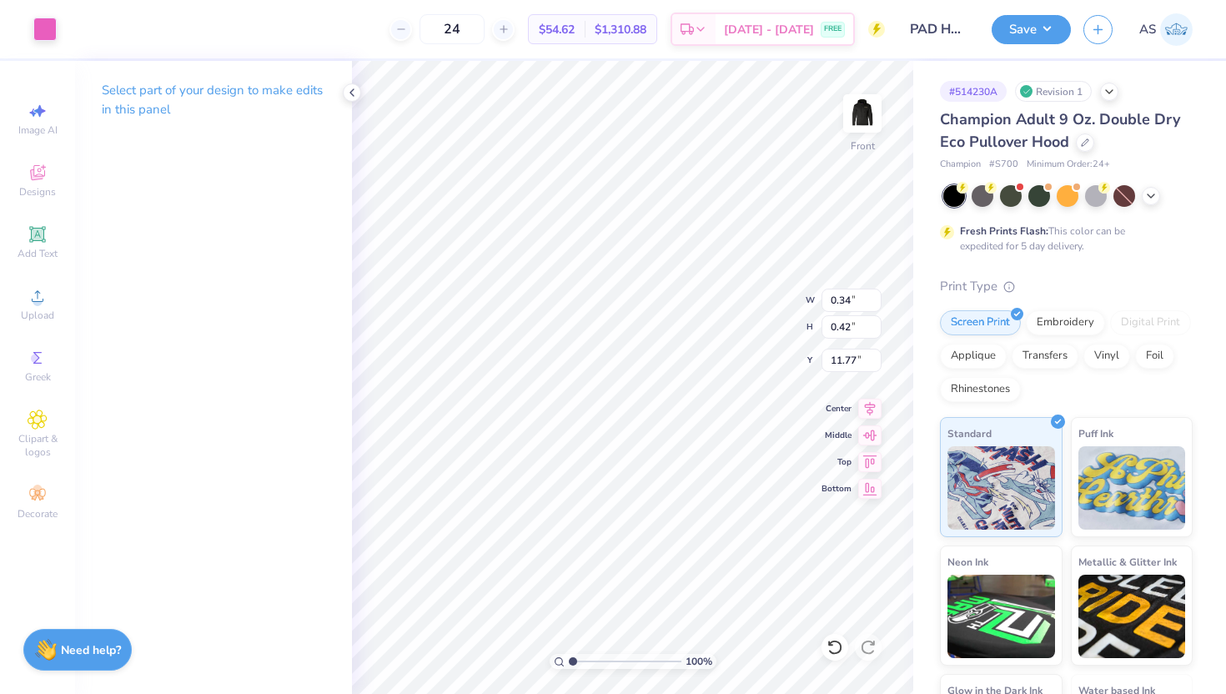
type input "11.79"
click at [33, 27] on div at bounding box center [44, 27] width 23 height 23
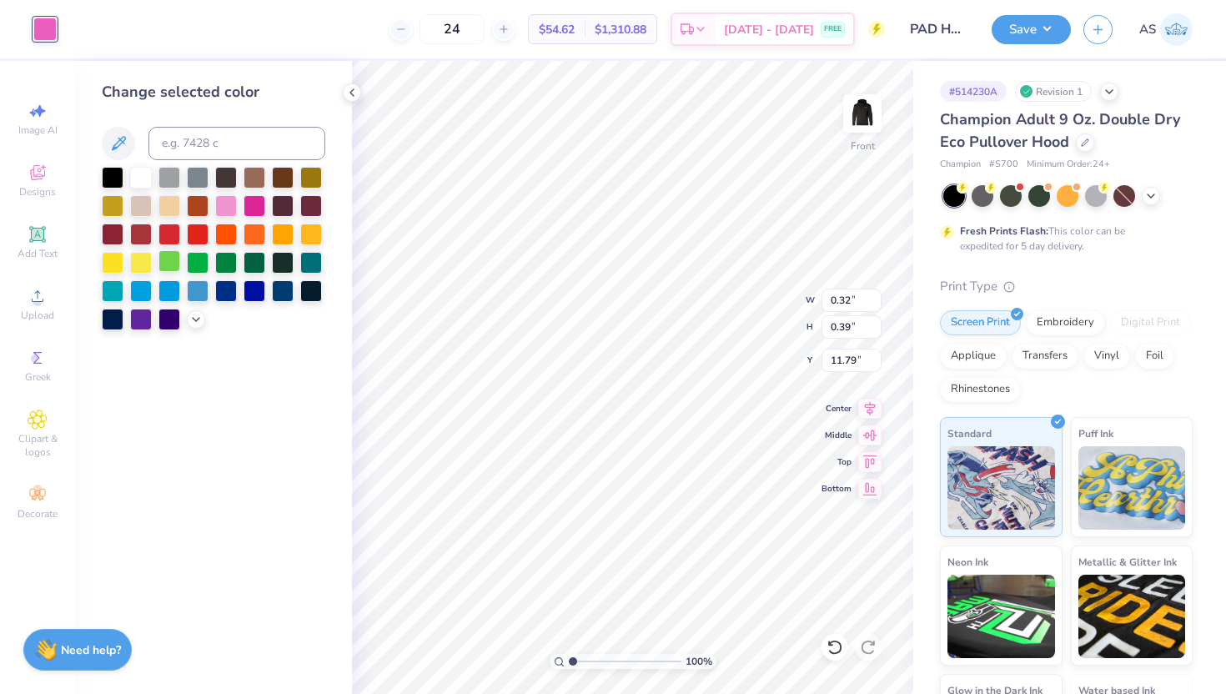
click at [171, 258] on div at bounding box center [169, 261] width 22 height 22
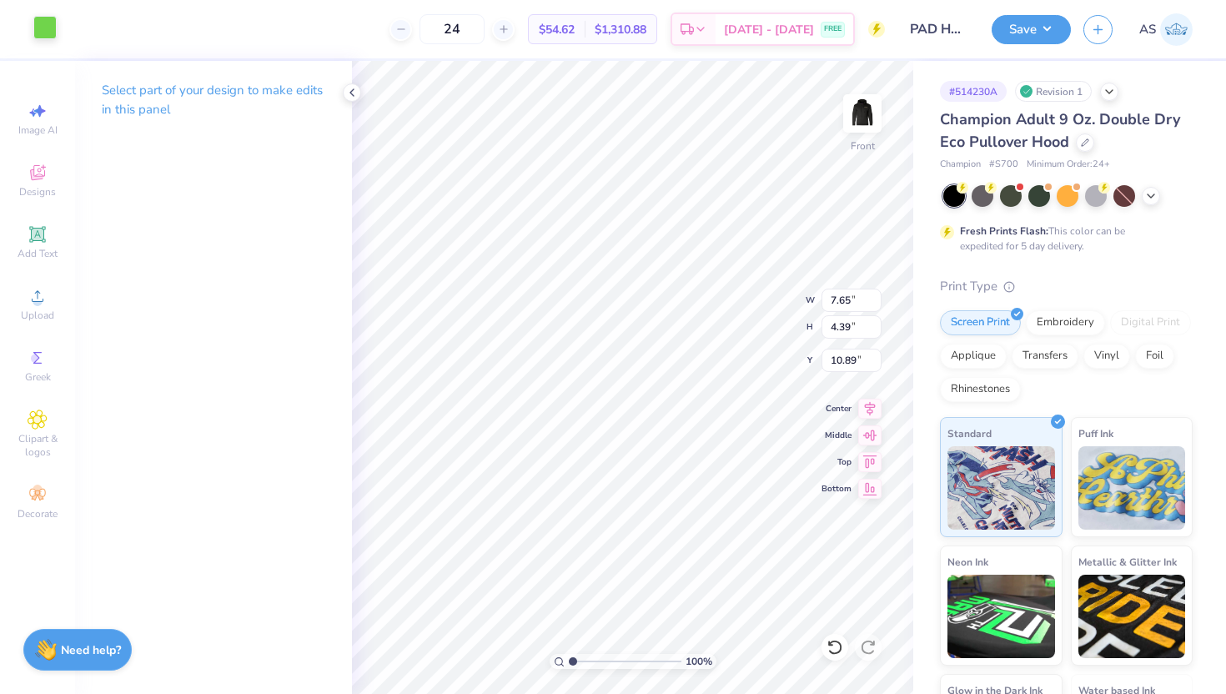
click at [51, 28] on div at bounding box center [44, 27] width 23 height 23
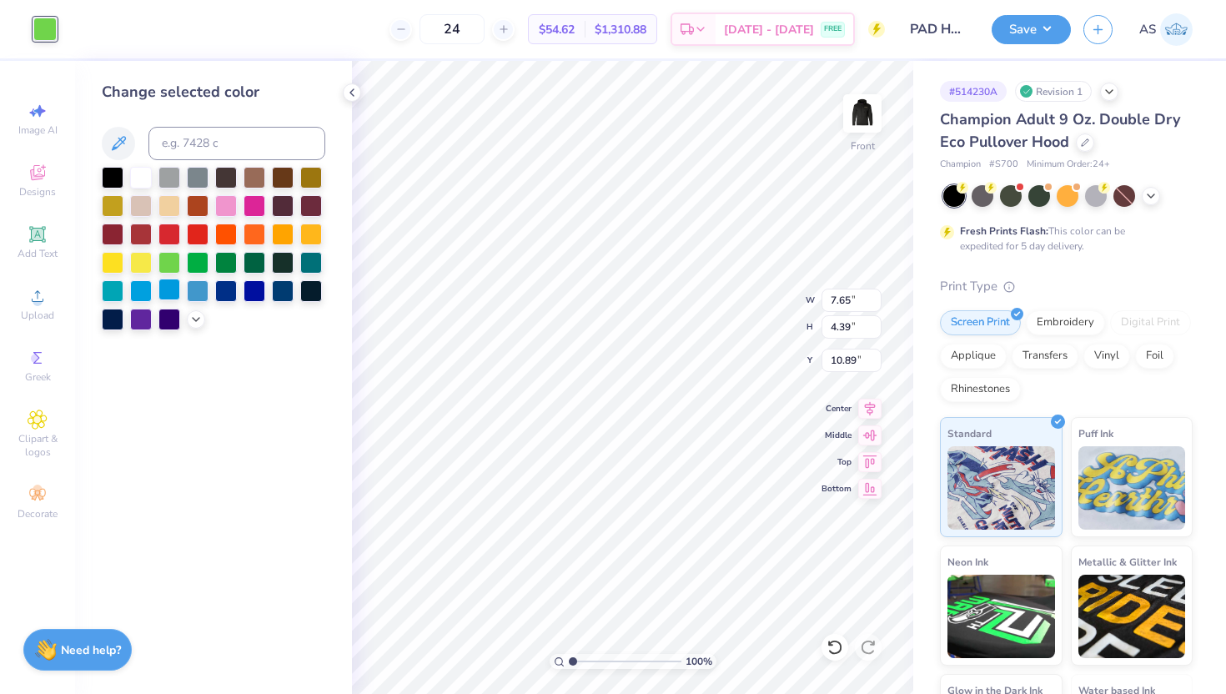
click at [172, 294] on div at bounding box center [169, 290] width 22 height 22
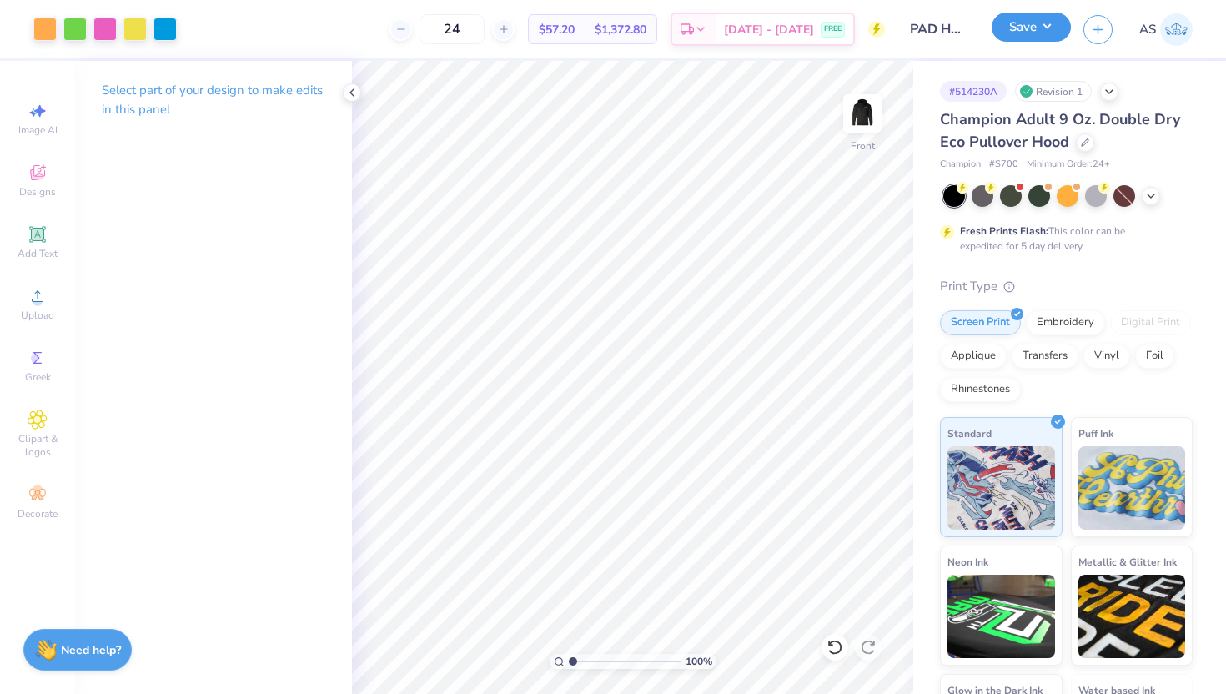
click at [1020, 24] on button "Save" at bounding box center [1030, 27] width 79 height 29
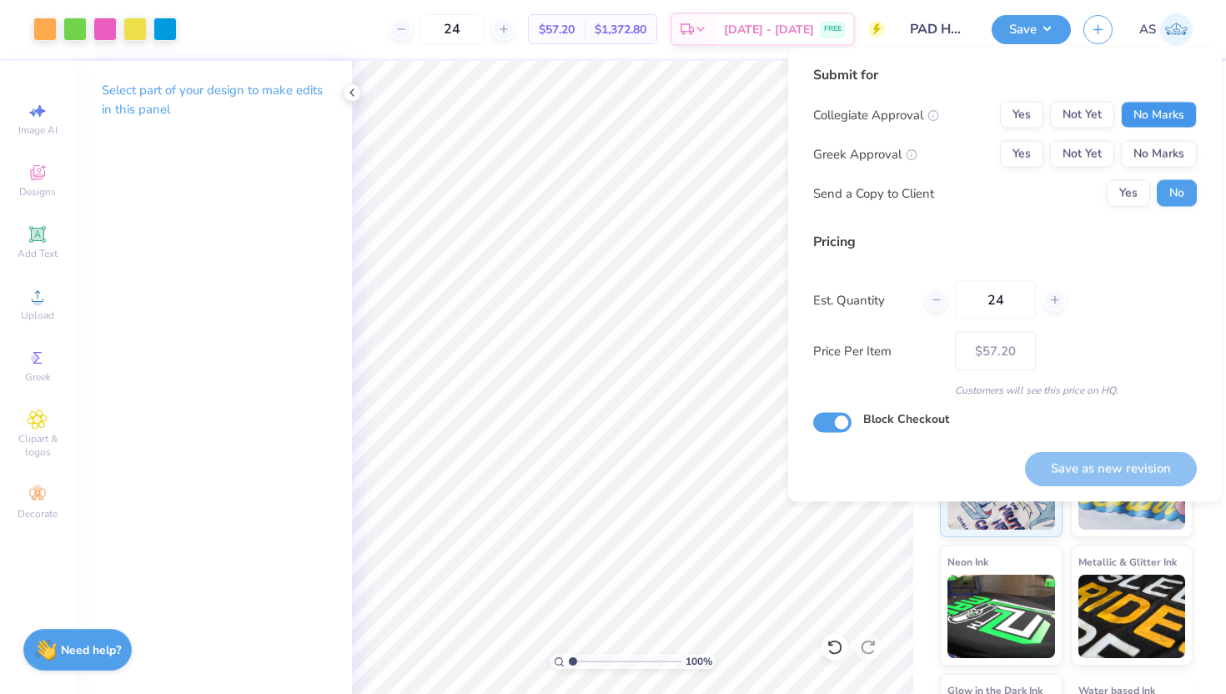
click at [1167, 112] on button "No Marks" at bounding box center [1159, 115] width 76 height 27
click at [1156, 152] on button "No Marks" at bounding box center [1159, 154] width 76 height 27
click at [1084, 464] on button "Save as new revision" at bounding box center [1111, 468] width 172 height 34
type input "$57.20"
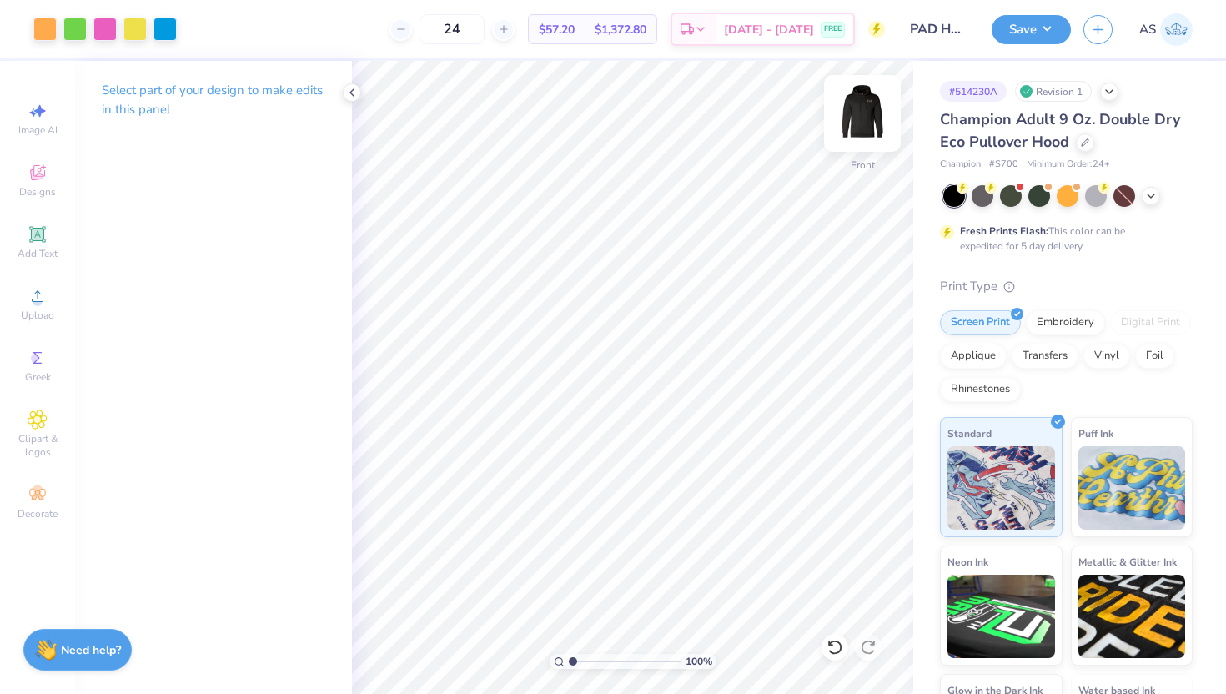
click at [870, 108] on img at bounding box center [862, 113] width 67 height 67
click at [870, 108] on img at bounding box center [862, 113] width 33 height 33
click at [862, 113] on img at bounding box center [862, 113] width 67 height 67
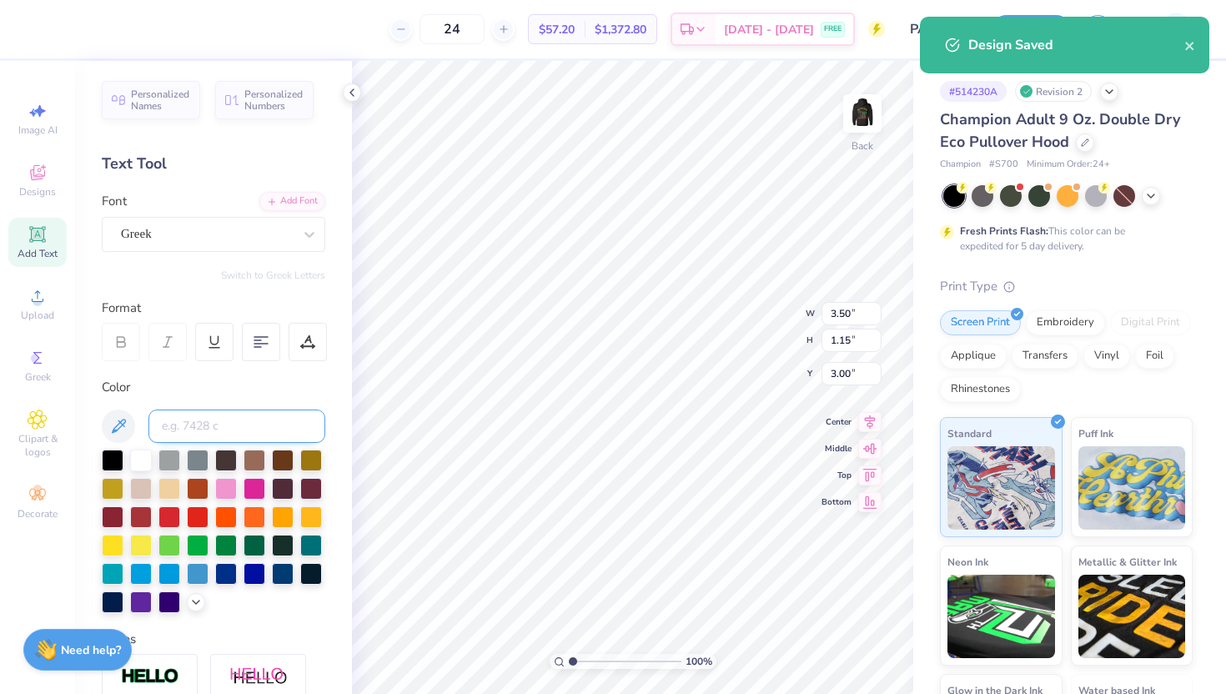
click at [227, 428] on input at bounding box center [236, 425] width 177 height 33
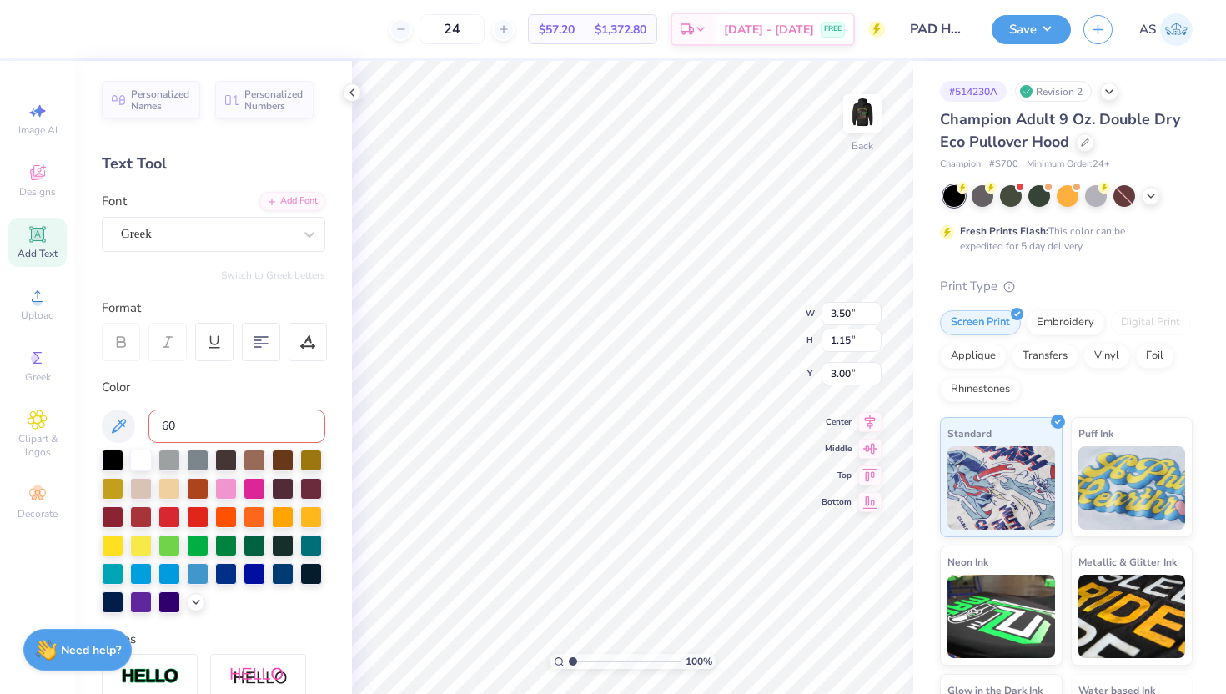
type input "603"
click at [866, 111] on img at bounding box center [862, 113] width 67 height 67
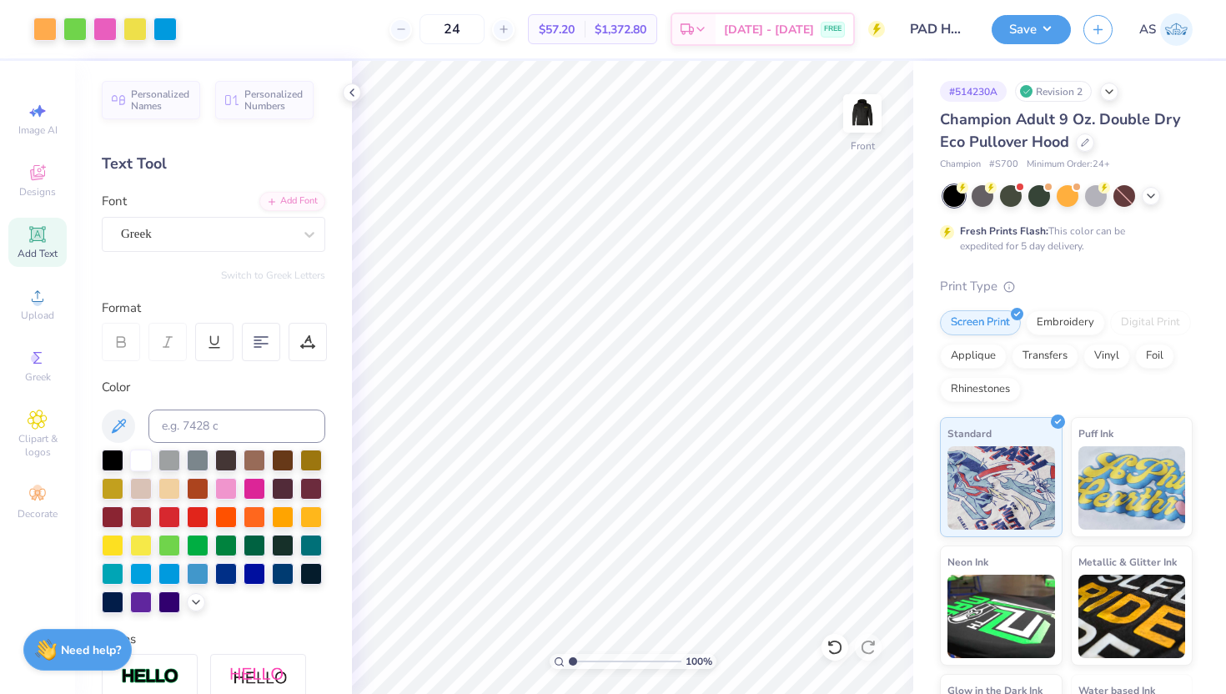
click at [866, 111] on img at bounding box center [862, 113] width 33 height 33
click at [1037, 28] on button "Save" at bounding box center [1030, 27] width 79 height 29
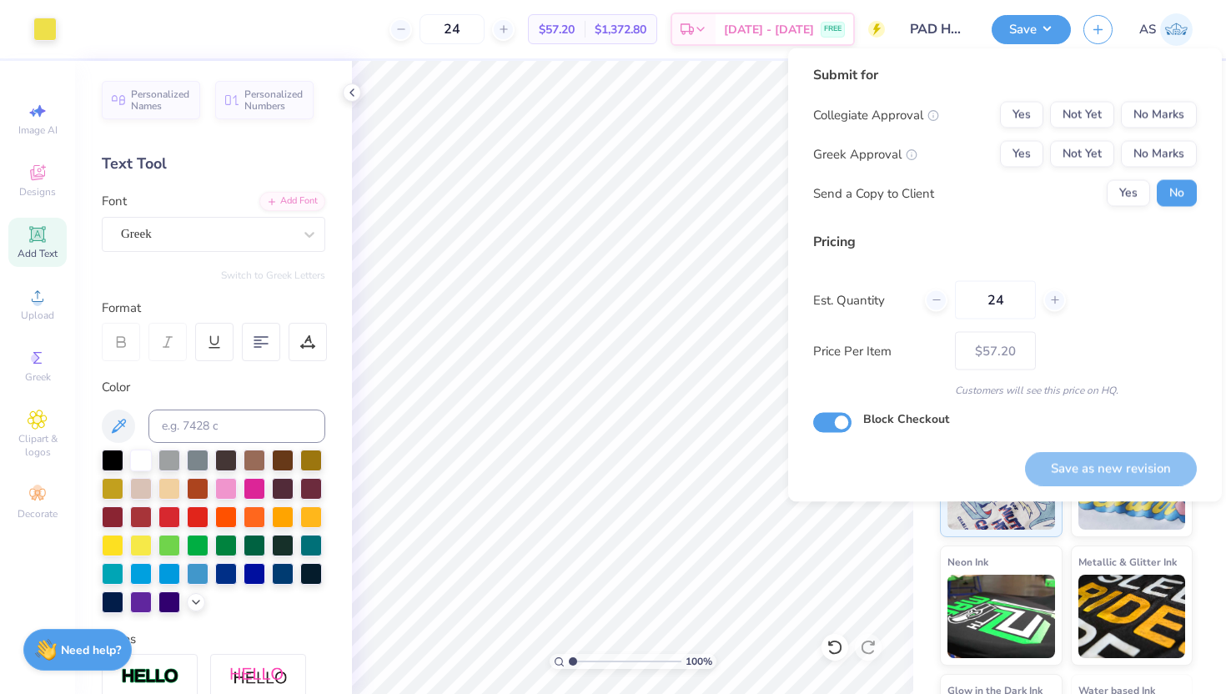
click at [1162, 97] on div "Submit for Collegiate Approval Yes Not Yet No Marks Greek Approval Yes Not Yet …" at bounding box center [1005, 142] width 384 height 154
click at [1159, 114] on button "No Marks" at bounding box center [1159, 115] width 76 height 27
click at [1160, 168] on div "Collegiate Approval Yes Not Yet No Marks Greek Approval Yes Not Yet No Marks Se…" at bounding box center [1005, 154] width 384 height 105
click at [1172, 155] on button "No Marks" at bounding box center [1159, 154] width 76 height 27
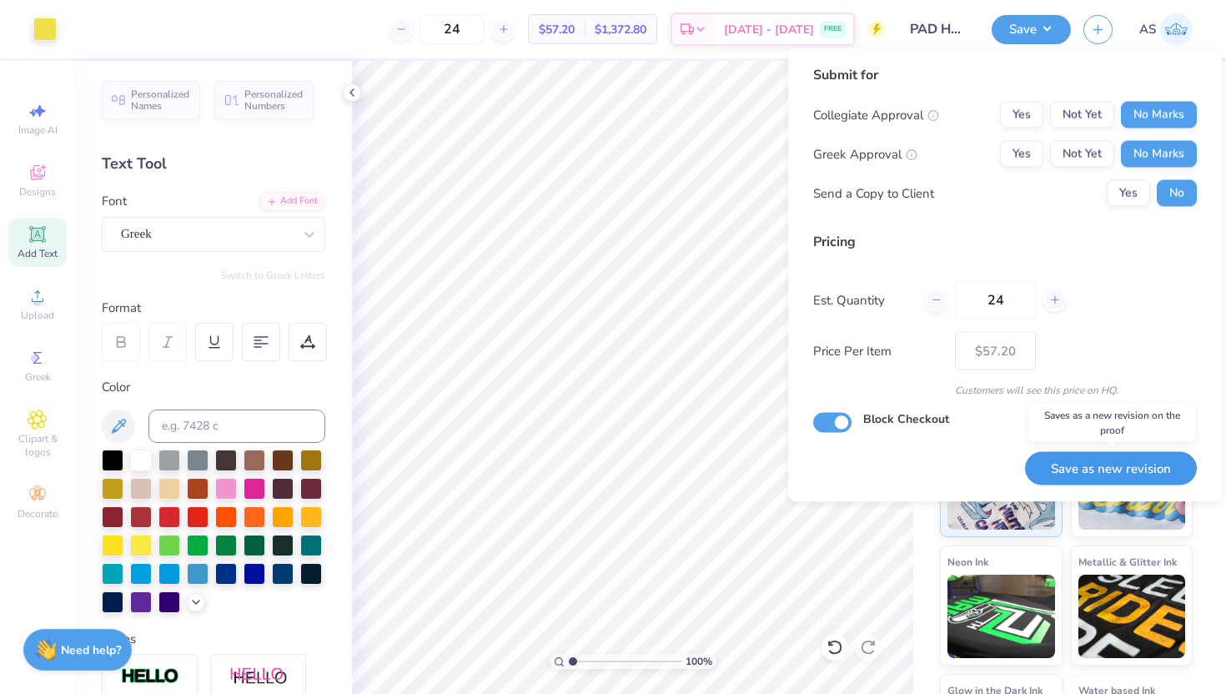
click at [1112, 459] on button "Save as new revision" at bounding box center [1111, 468] width 172 height 34
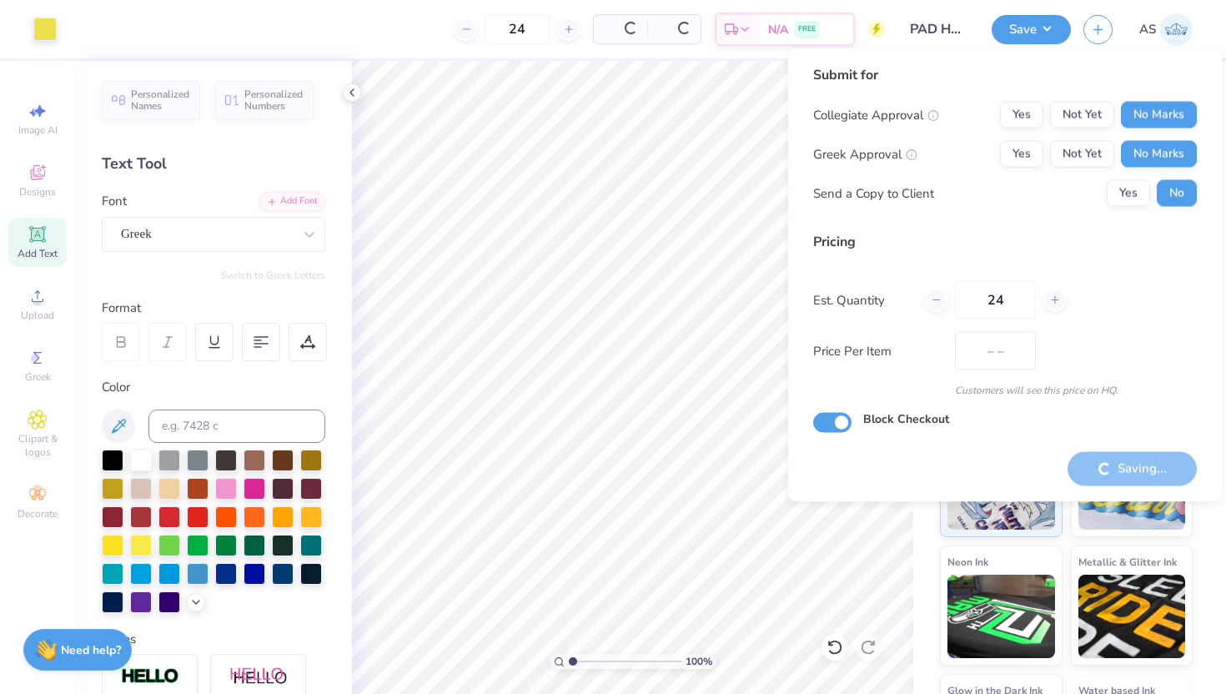
type input "$57.20"
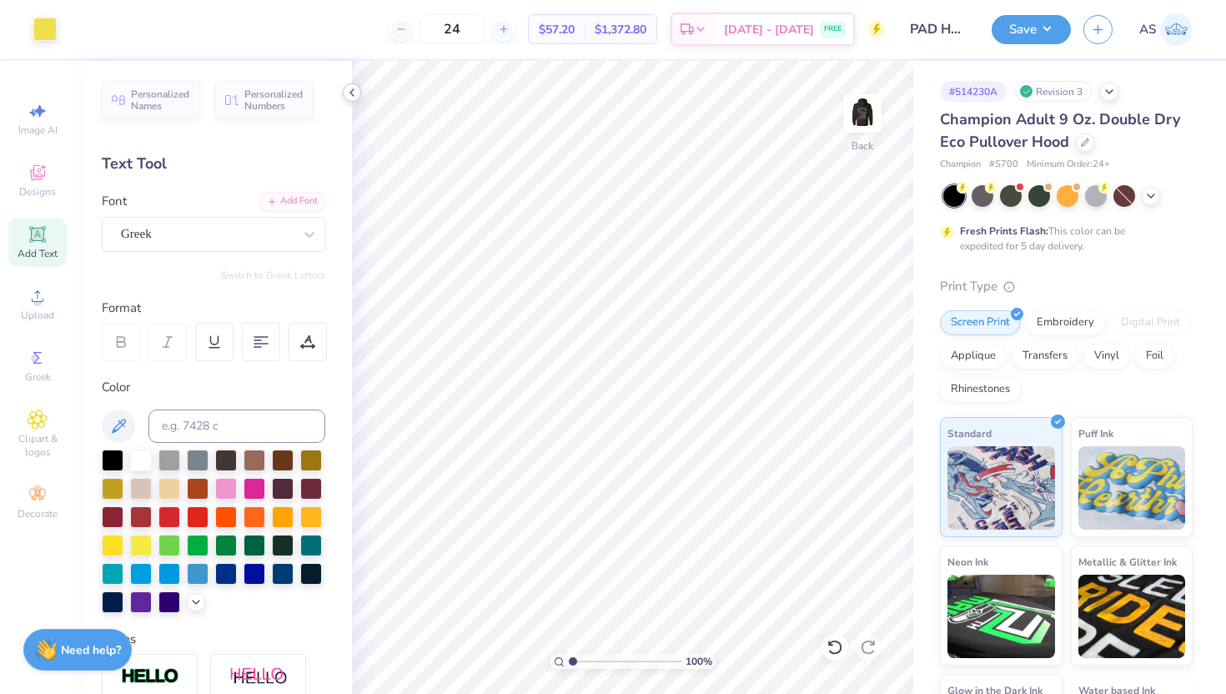
click at [352, 94] on polyline at bounding box center [351, 92] width 3 height 7
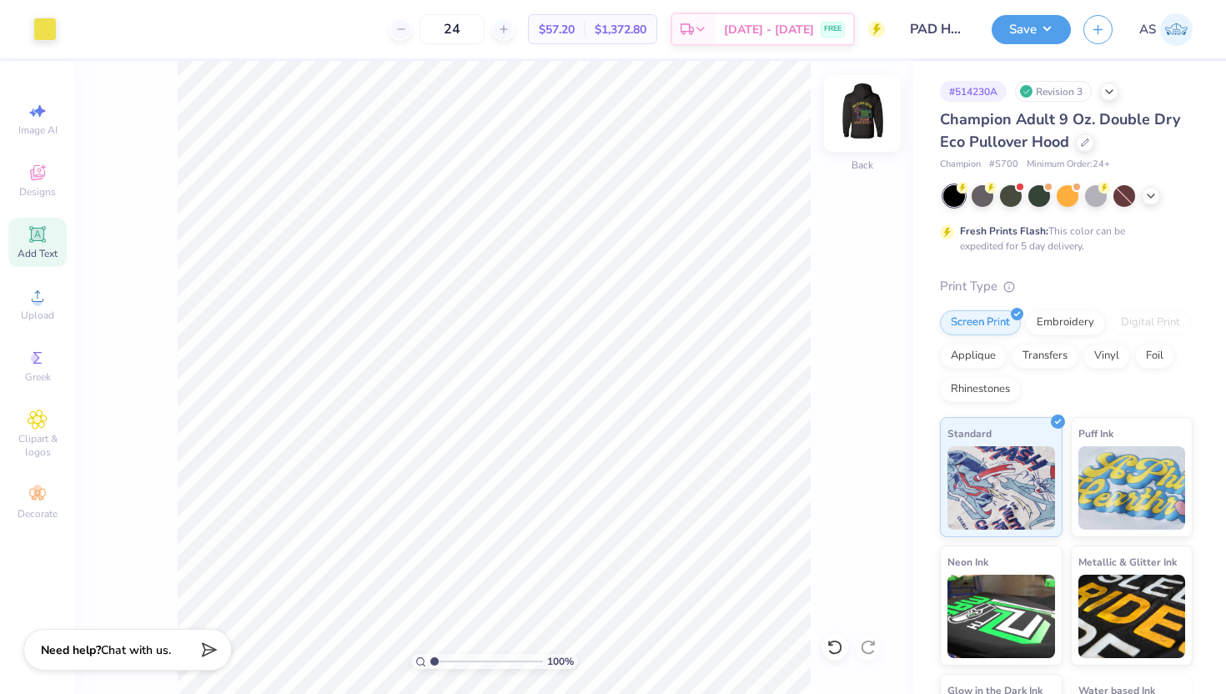
click at [861, 114] on img at bounding box center [862, 113] width 67 height 67
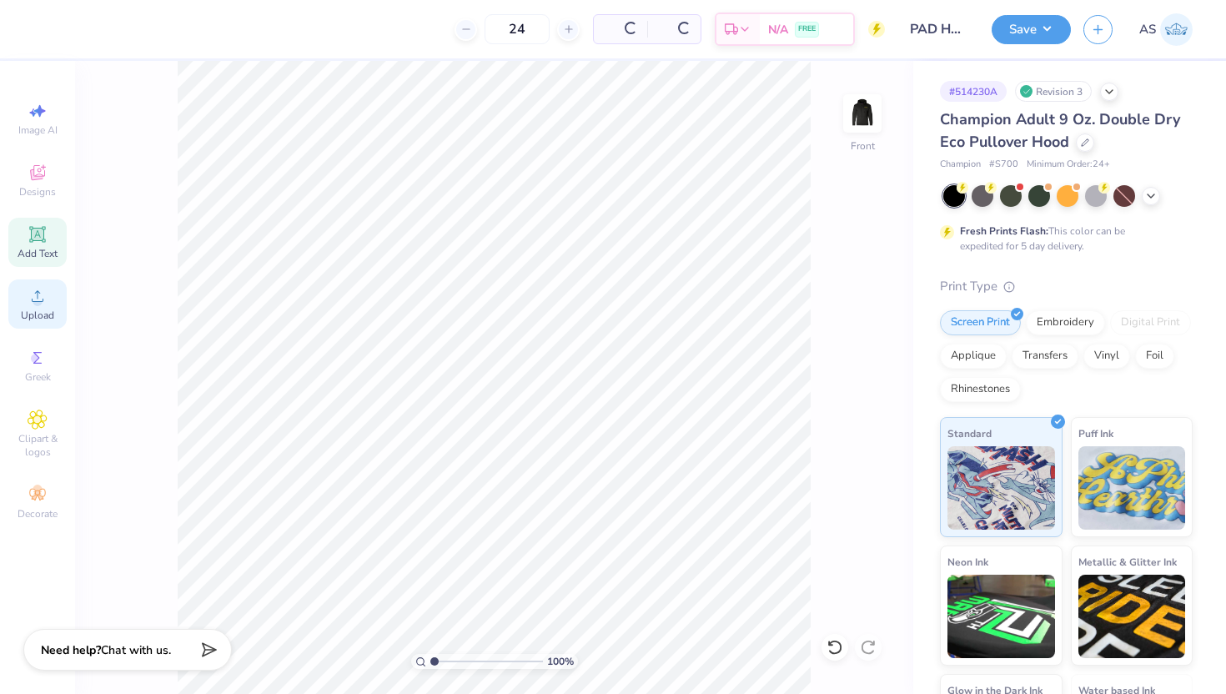
click at [41, 311] on span "Upload" at bounding box center [37, 315] width 33 height 13
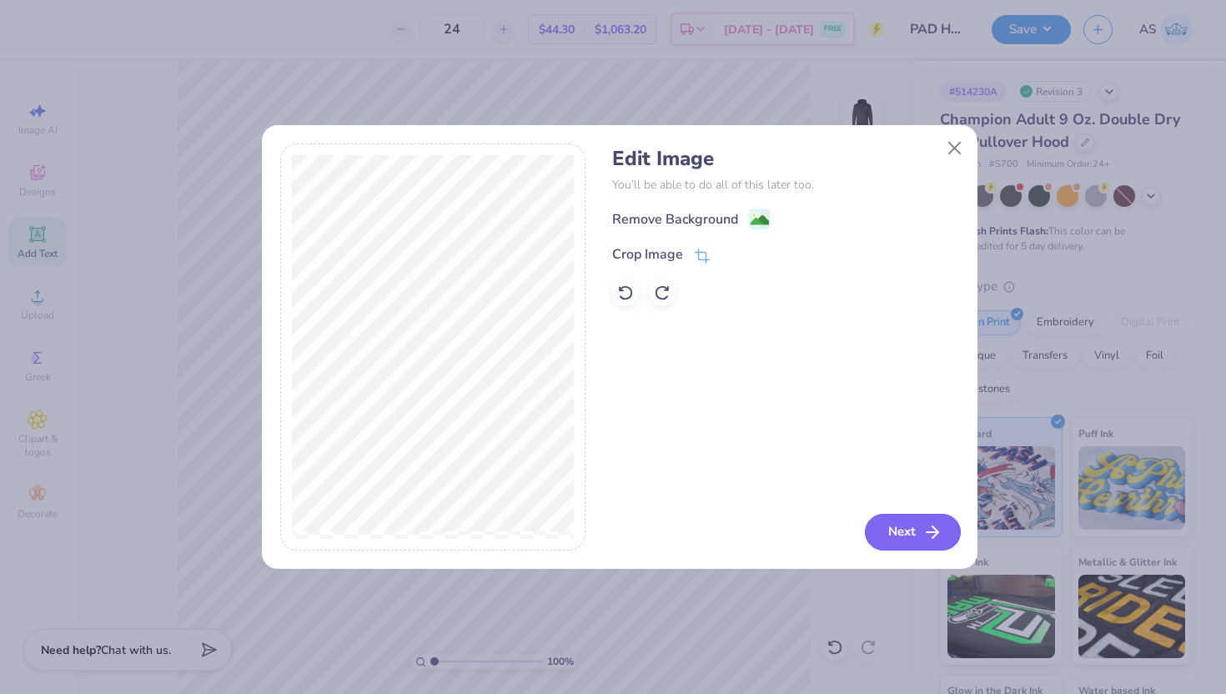
click at [908, 529] on button "Next" at bounding box center [913, 532] width 96 height 37
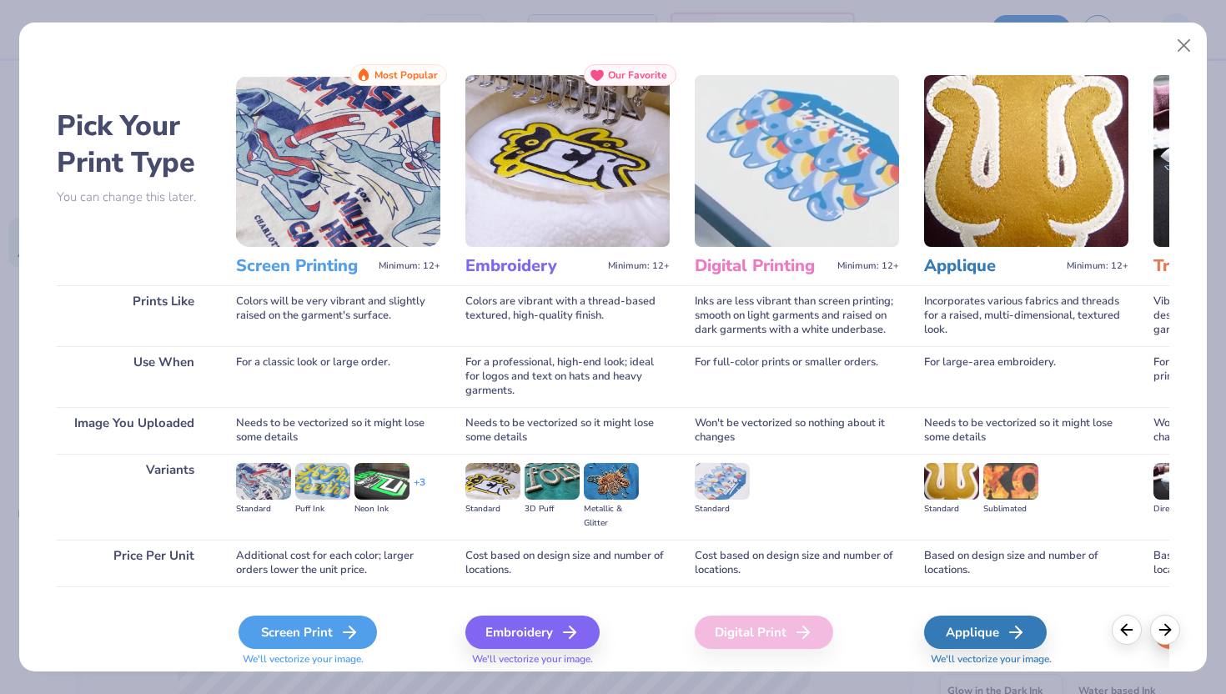
click at [328, 638] on div "Screen Print" at bounding box center [307, 631] width 138 height 33
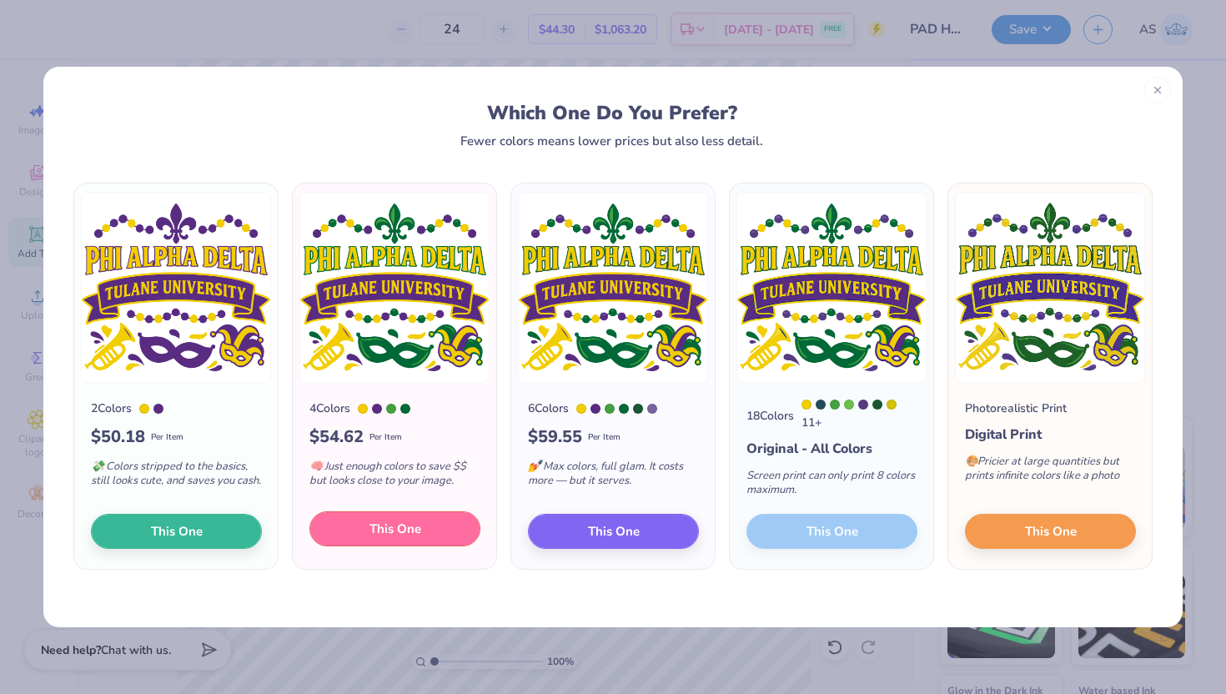
click at [405, 539] on span "This One" at bounding box center [395, 529] width 52 height 19
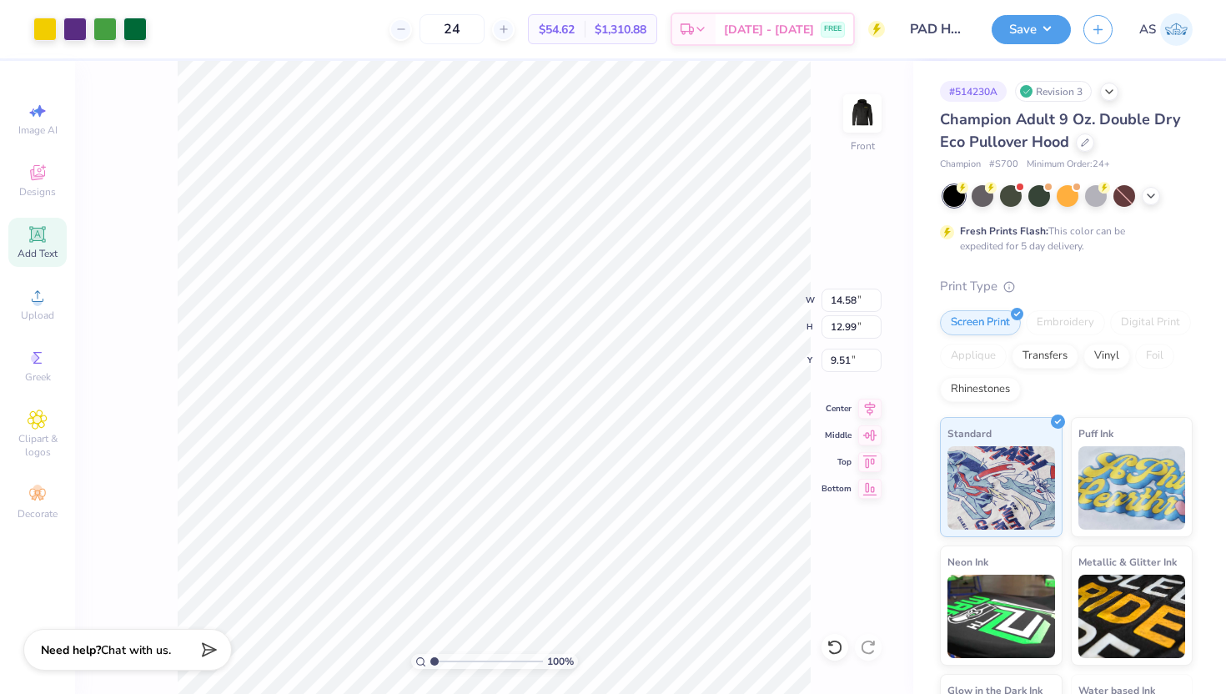
type input "6.00"
type input "13.14"
type input "11.71"
click at [880, 120] on img at bounding box center [862, 113] width 67 height 67
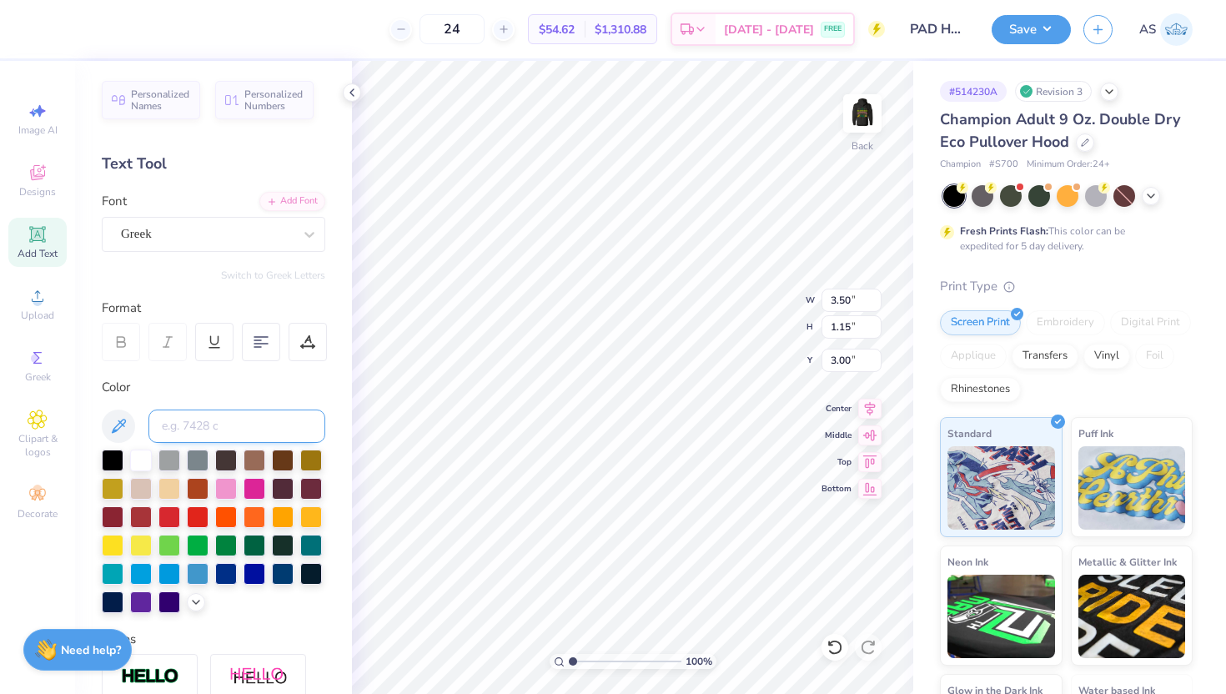
click at [227, 421] on input at bounding box center [236, 425] width 177 height 33
type input "268"
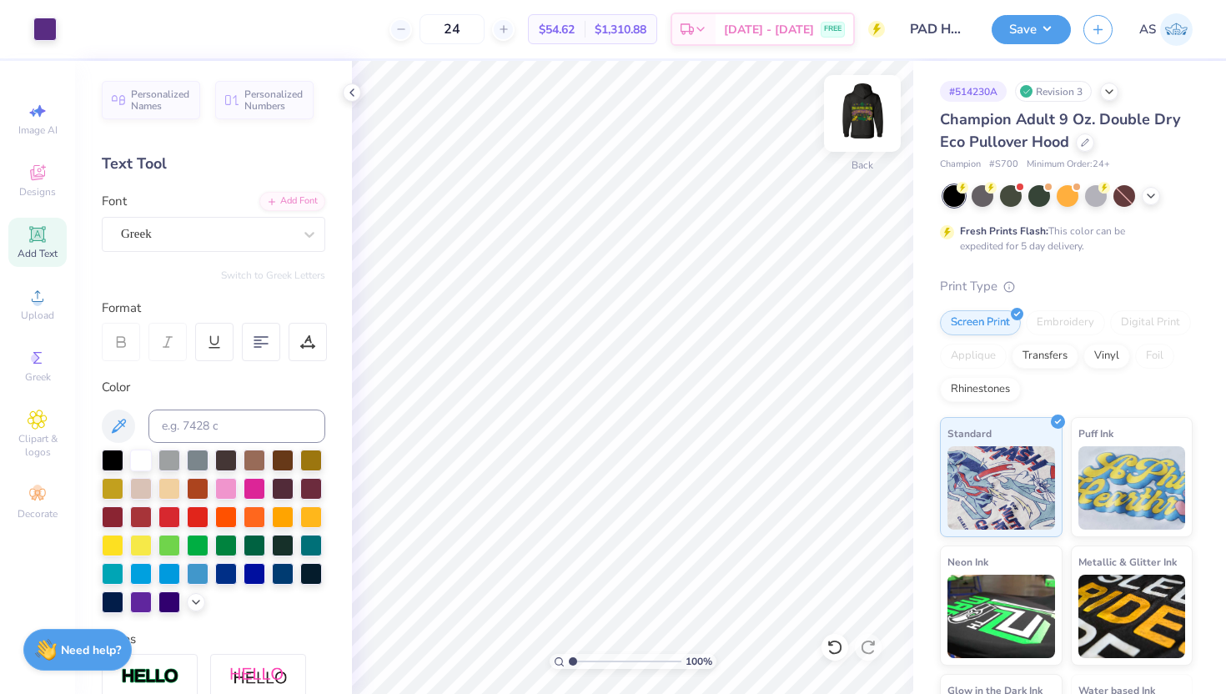
click at [874, 106] on img at bounding box center [862, 113] width 67 height 67
click at [868, 108] on img at bounding box center [862, 113] width 67 height 67
click at [1014, 25] on button "Save" at bounding box center [1030, 27] width 79 height 29
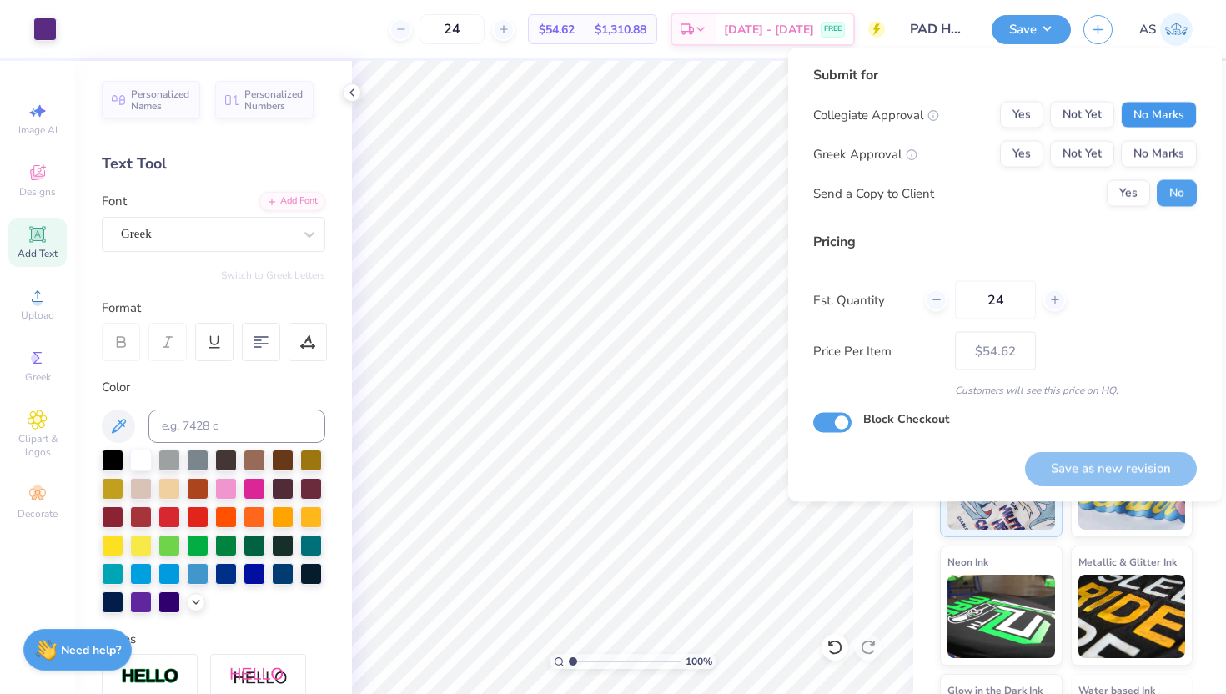
click at [1147, 123] on button "No Marks" at bounding box center [1159, 115] width 76 height 27
click at [1155, 155] on button "No Marks" at bounding box center [1159, 154] width 76 height 27
click at [1087, 453] on button "Save as new revision" at bounding box center [1111, 468] width 172 height 34
type input "$54.62"
click at [353, 93] on icon at bounding box center [351, 92] width 13 height 13
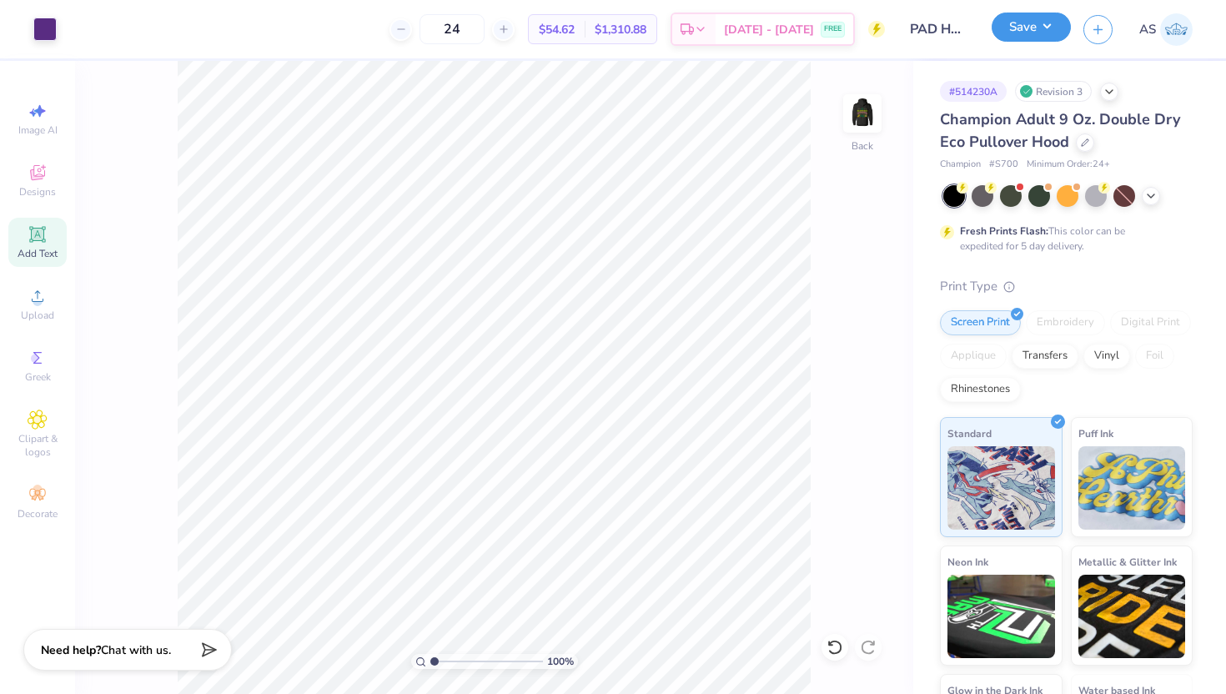
click at [1006, 30] on button "Save" at bounding box center [1030, 27] width 79 height 29
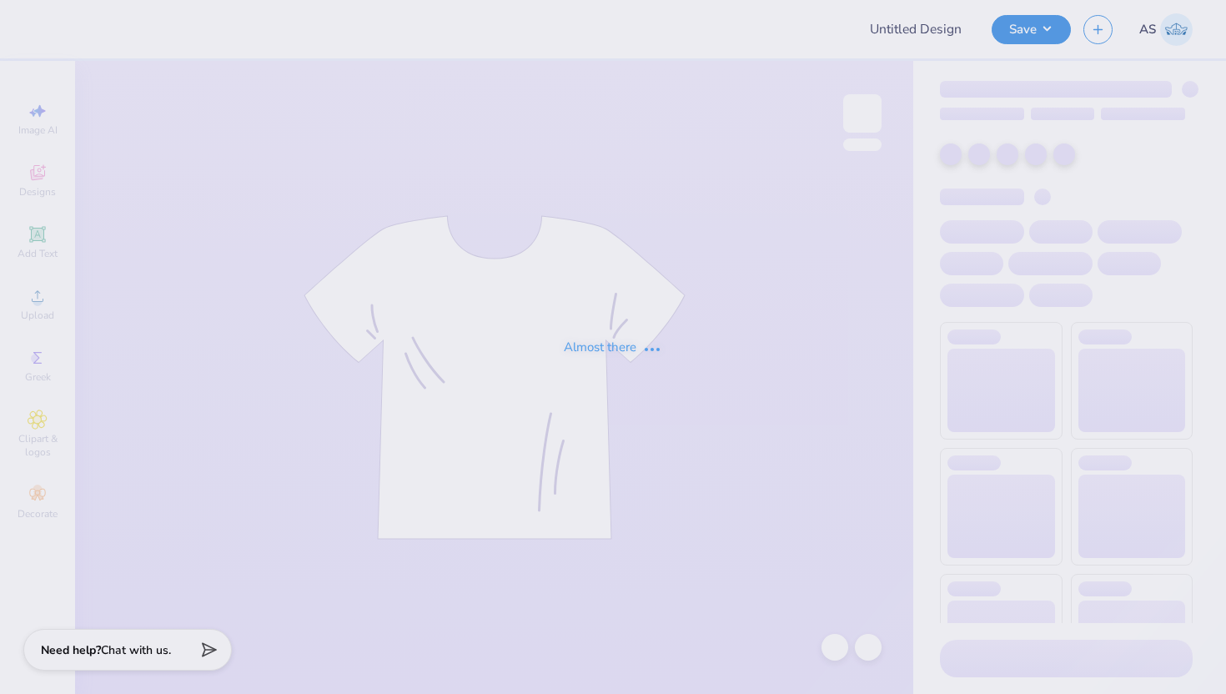
type input "PAD Hoodies '25"
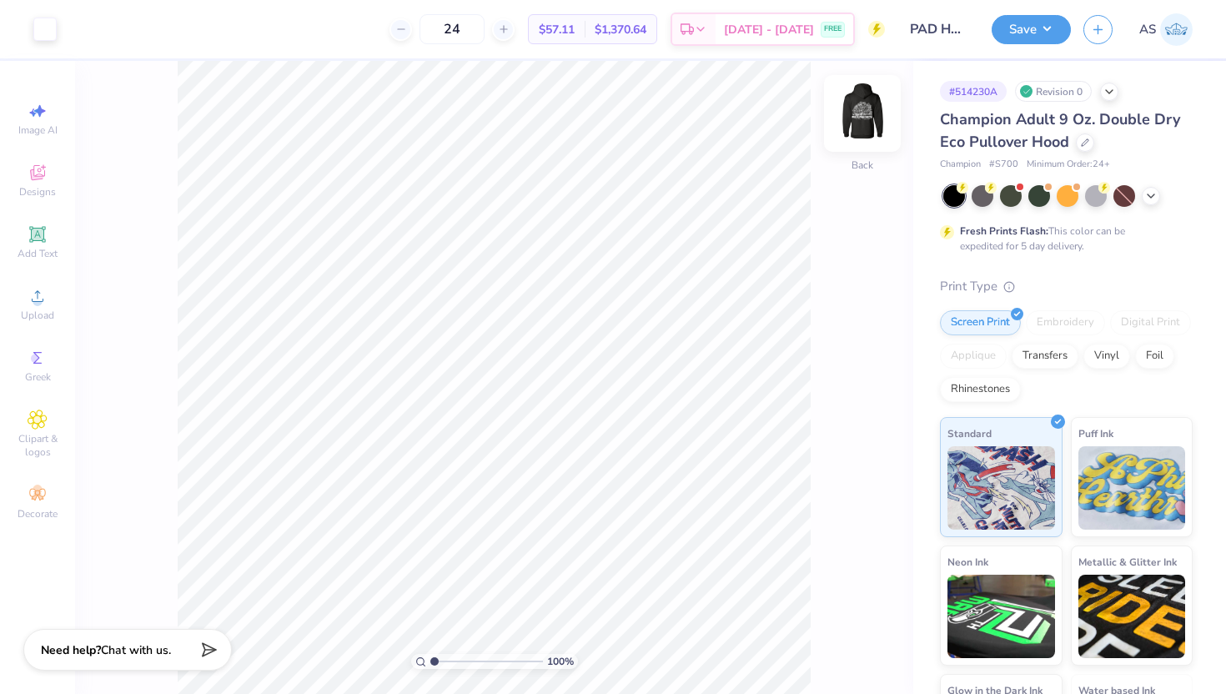
click at [867, 116] on img at bounding box center [862, 113] width 67 height 67
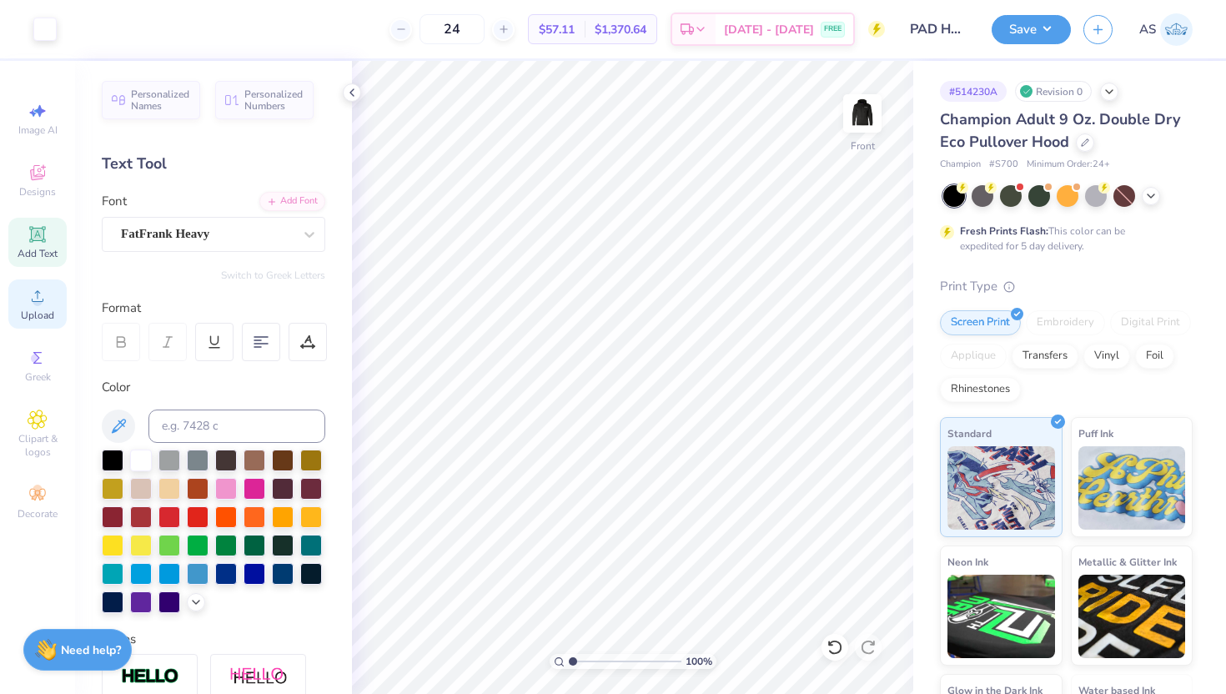
click at [23, 310] on span "Upload" at bounding box center [37, 315] width 33 height 13
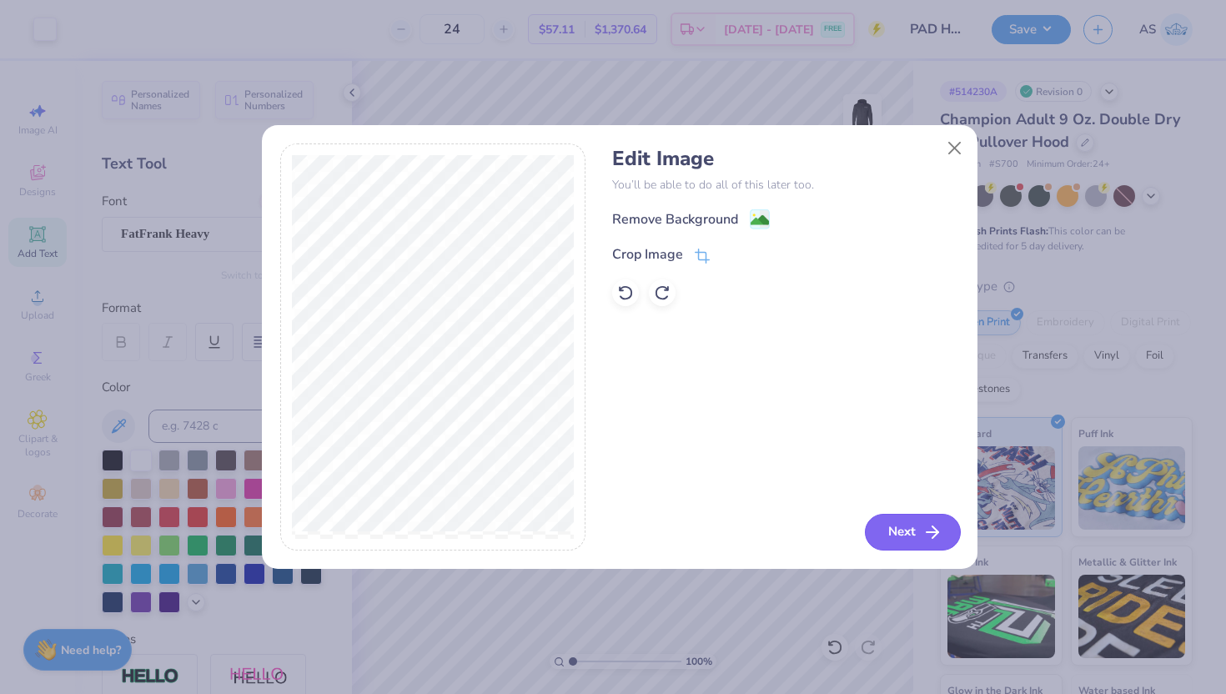
click at [884, 522] on button "Next" at bounding box center [913, 532] width 96 height 37
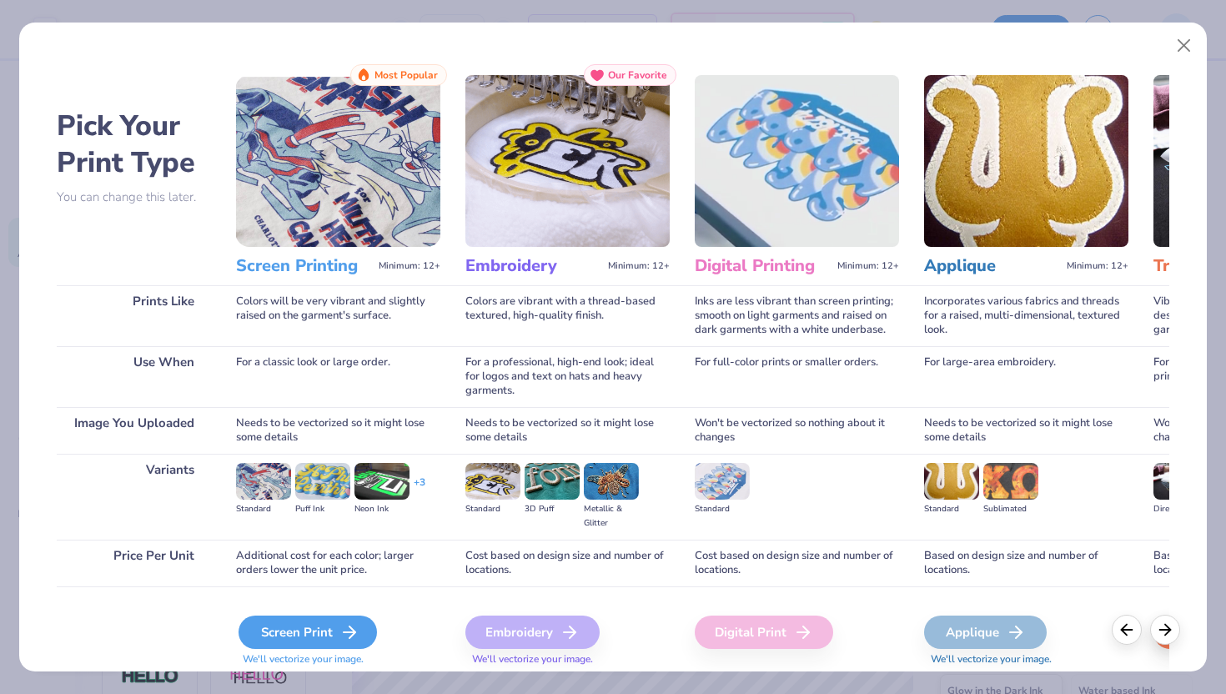
click at [336, 622] on div "Screen Print" at bounding box center [307, 631] width 138 height 33
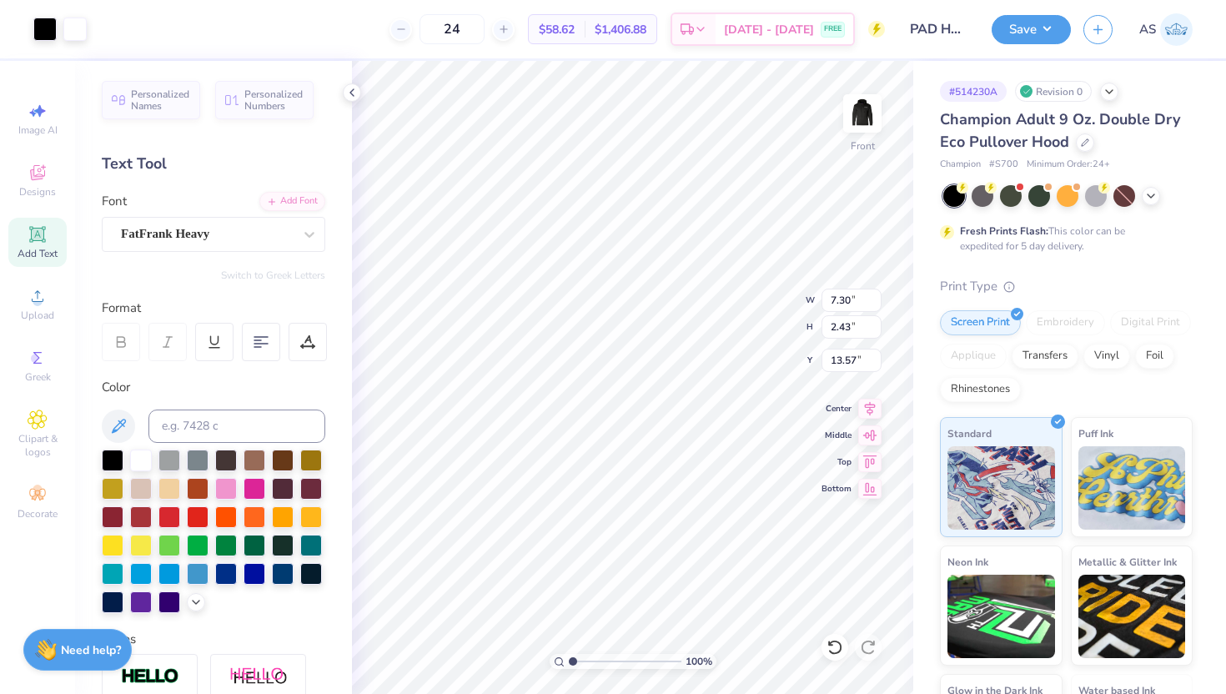
type input "7.30"
type input "2.43"
type input "14.07"
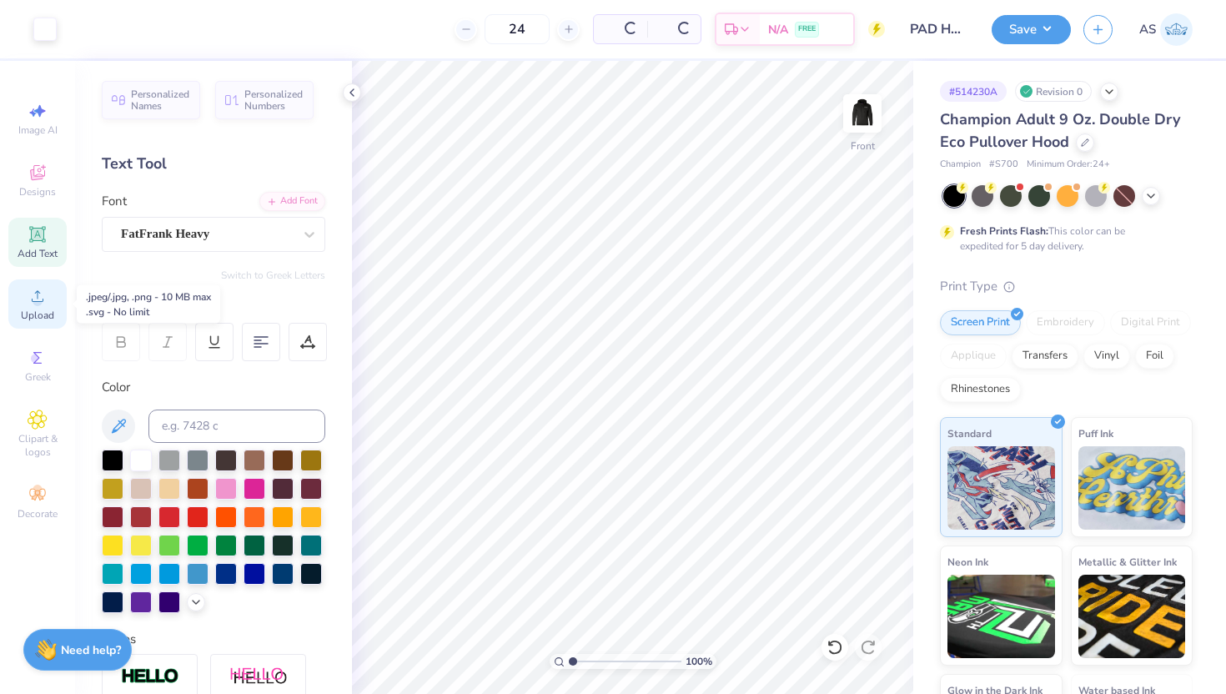
click at [38, 294] on icon at bounding box center [38, 296] width 20 height 20
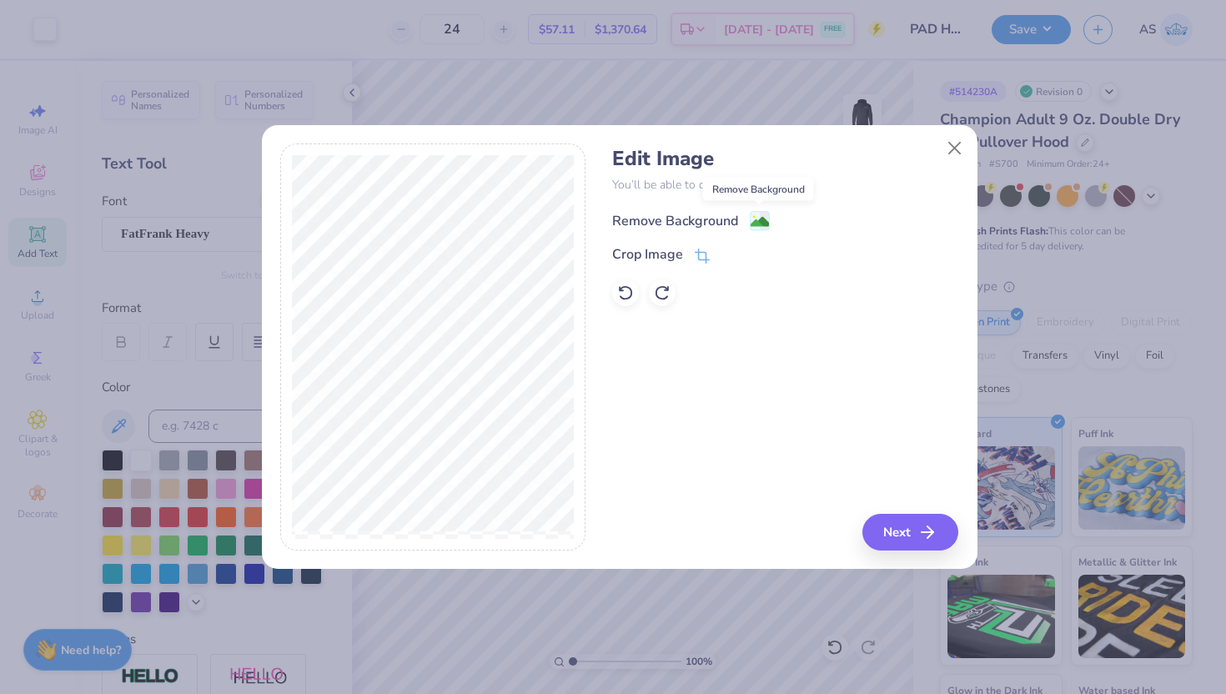
click at [764, 224] on image at bounding box center [759, 222] width 18 height 18
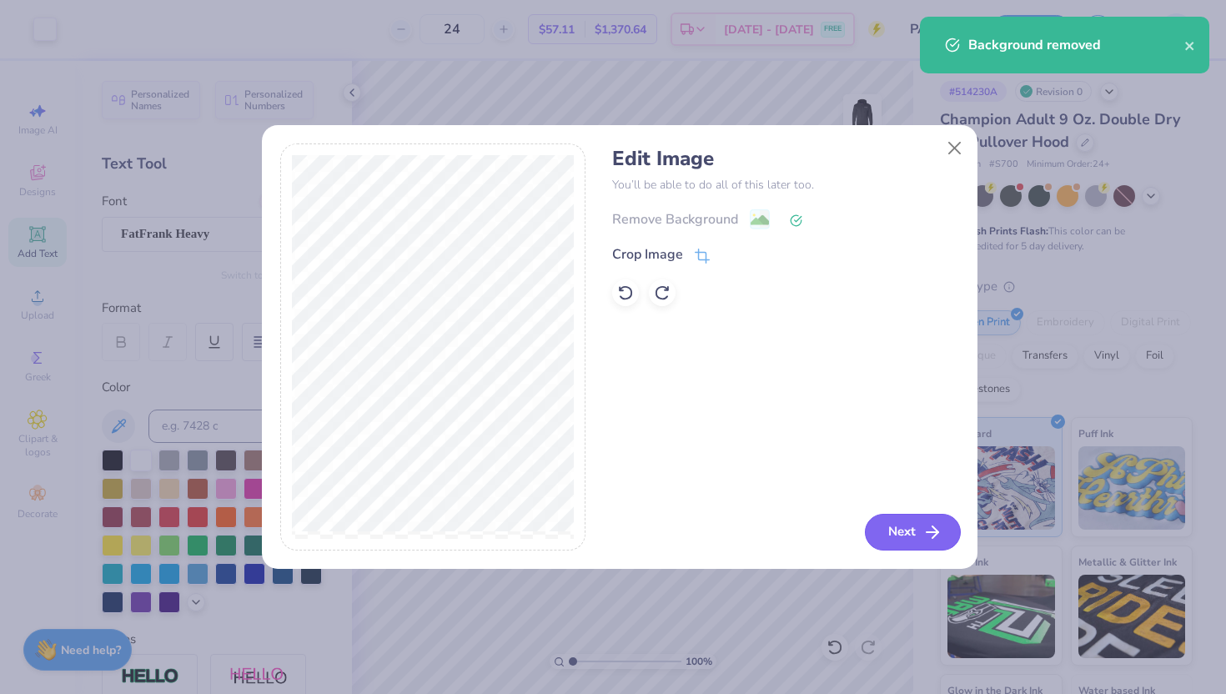
click at [917, 535] on button "Next" at bounding box center [913, 532] width 96 height 37
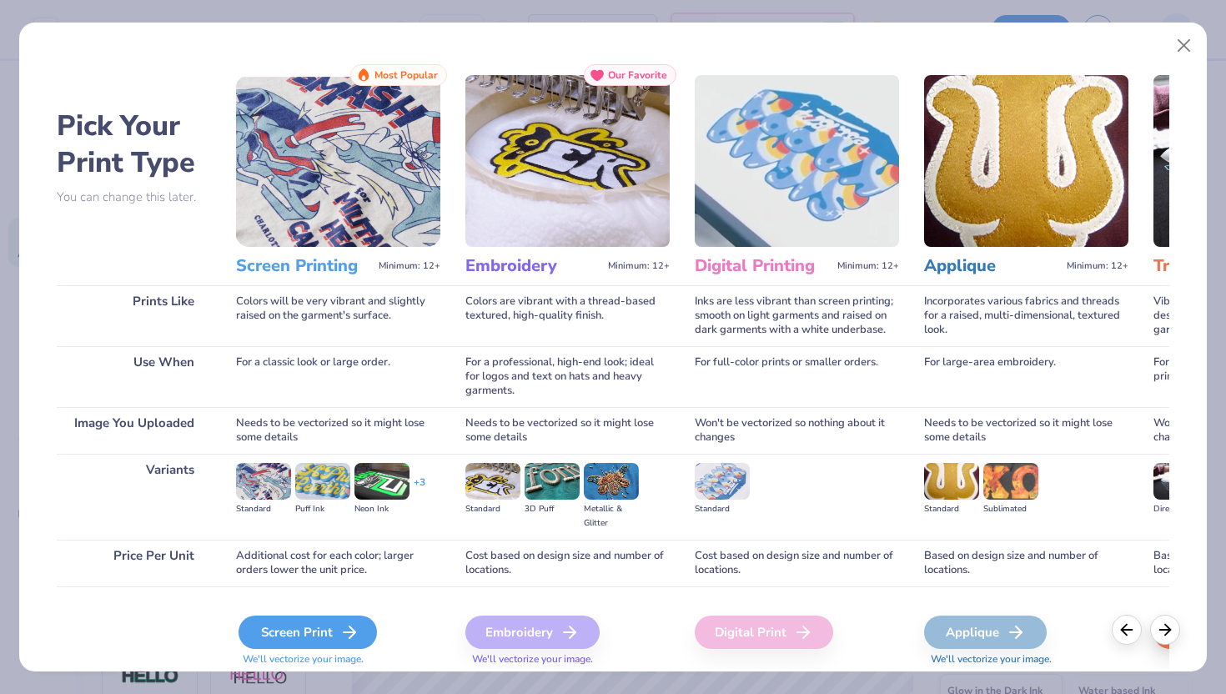
click at [331, 632] on div "Screen Print" at bounding box center [307, 631] width 138 height 33
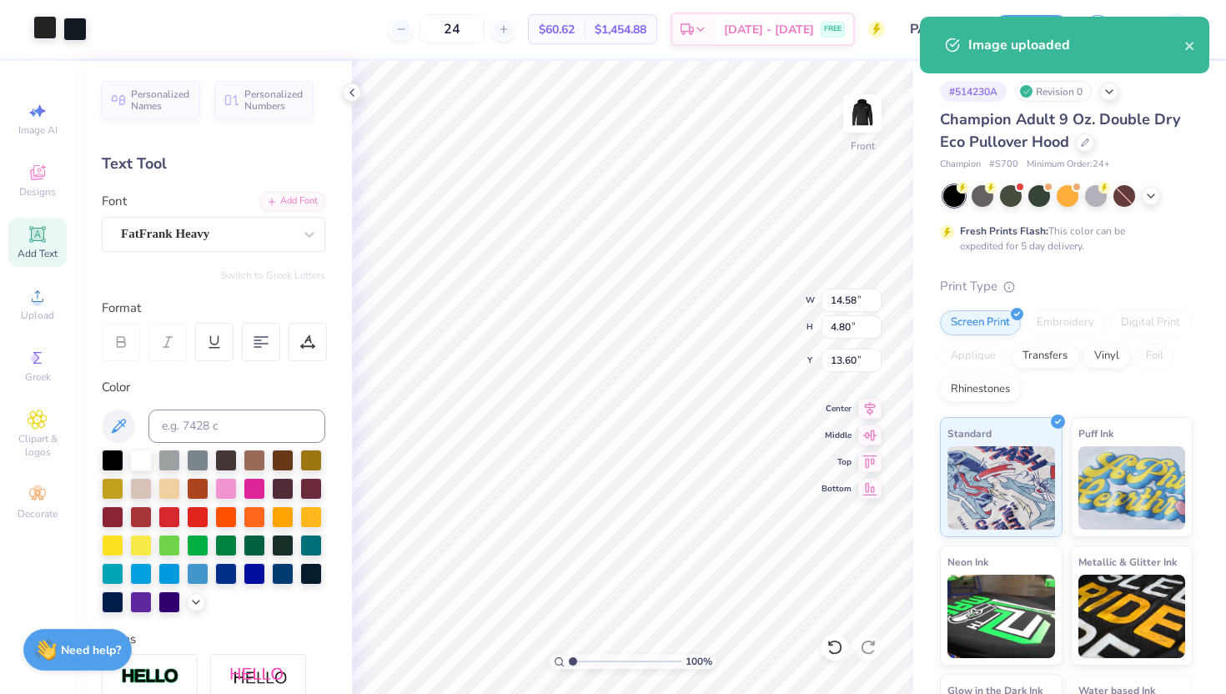
click at [44, 32] on div at bounding box center [44, 27] width 23 height 23
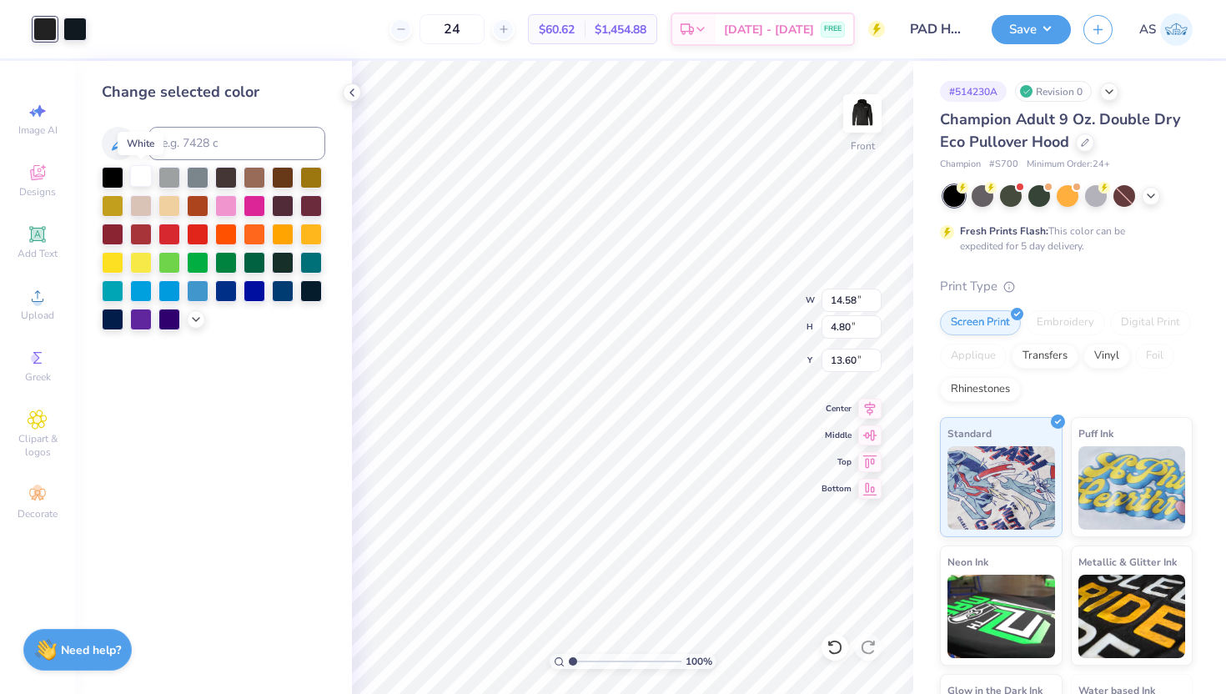
click at [143, 177] on div at bounding box center [141, 176] width 22 height 22
click at [76, 34] on div at bounding box center [74, 27] width 23 height 23
click at [143, 179] on div at bounding box center [141, 176] width 22 height 22
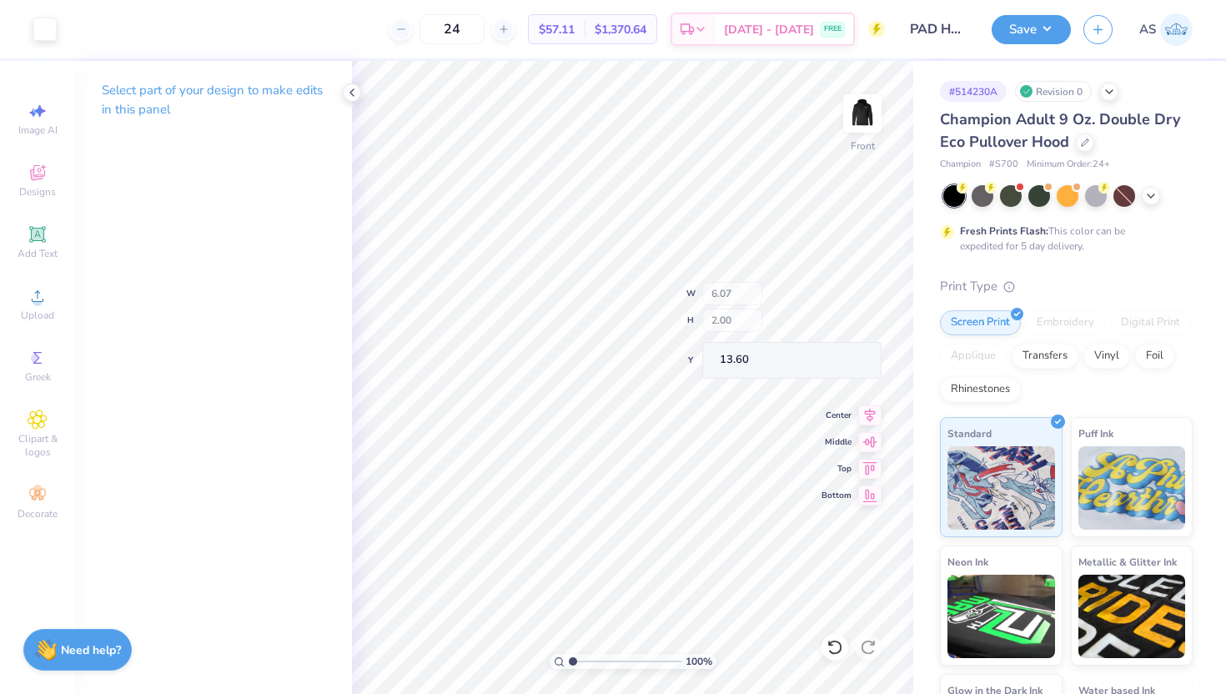
type input "6.07"
type input "2.00"
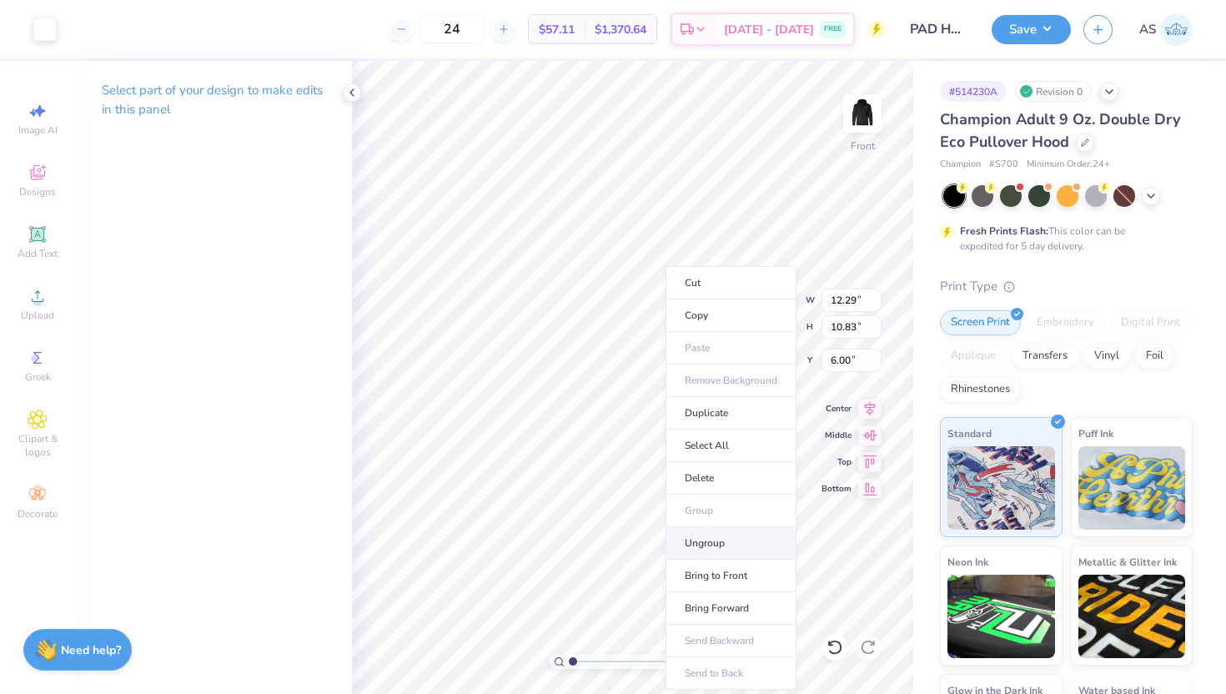
click at [707, 535] on li "Ungroup" at bounding box center [730, 543] width 131 height 33
type input "6.07"
type input "2.00"
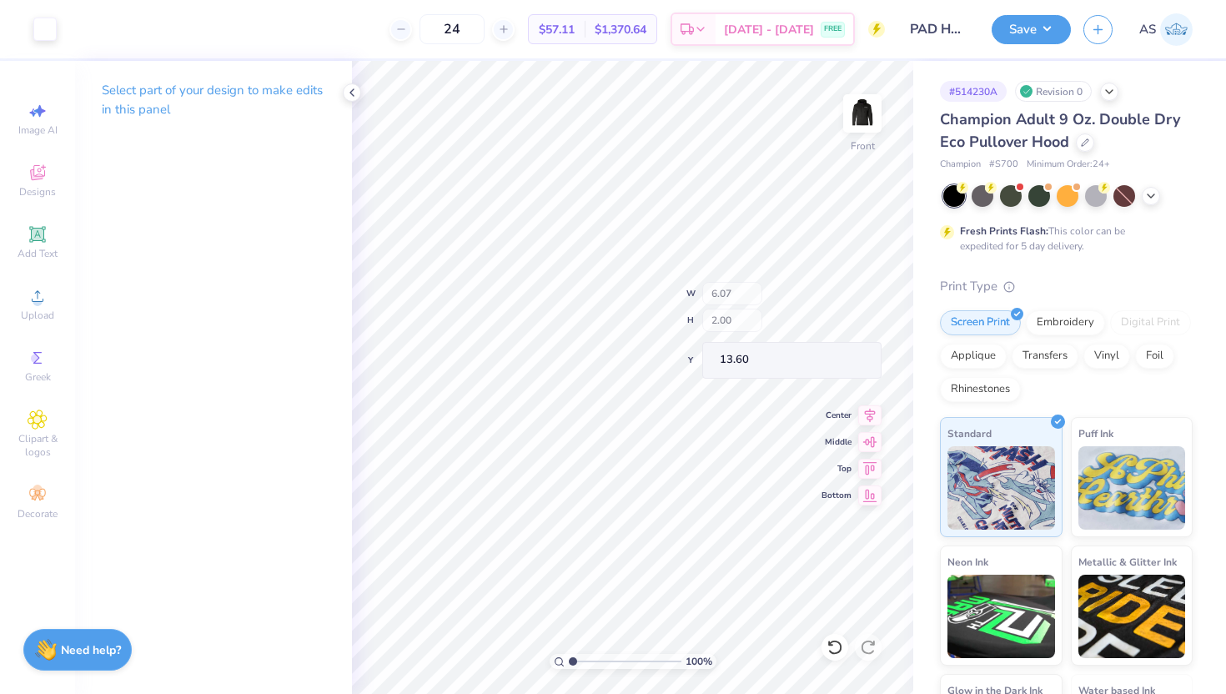
type input "14.44"
type input "7.31"
type input "2.40"
type input "14.80"
type input "18.77"
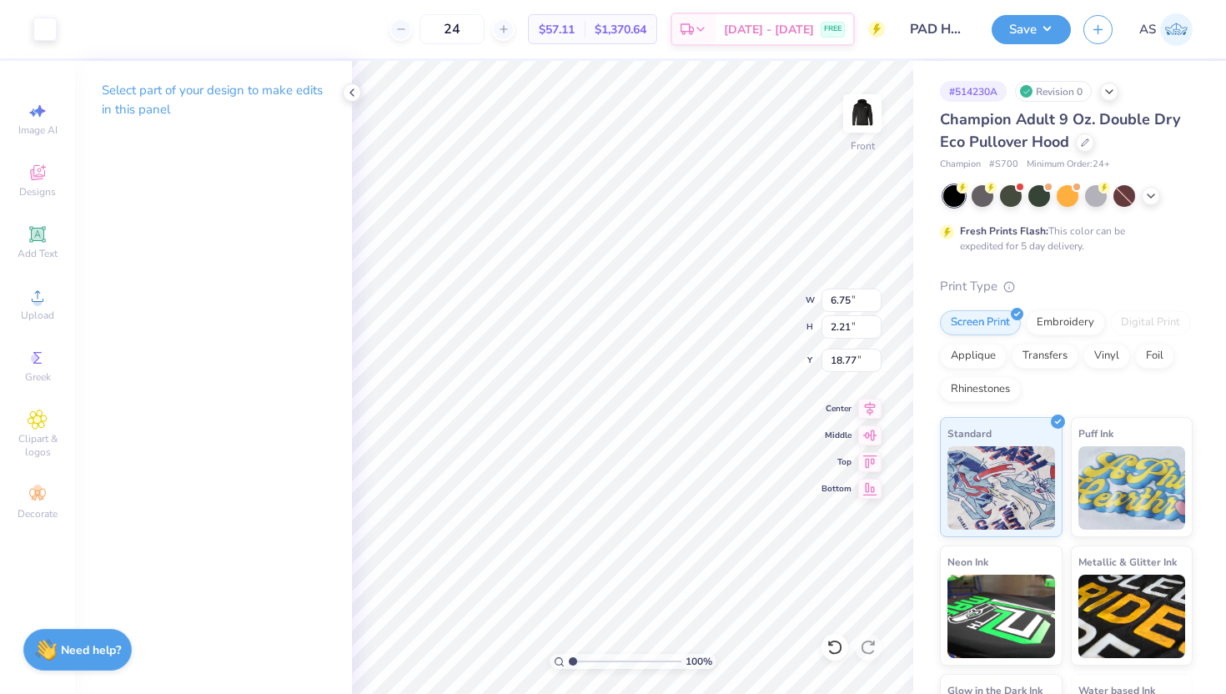
type input "6.75"
type input "2.21"
type input "14.87"
click at [1031, 27] on button "Save" at bounding box center [1030, 27] width 79 height 29
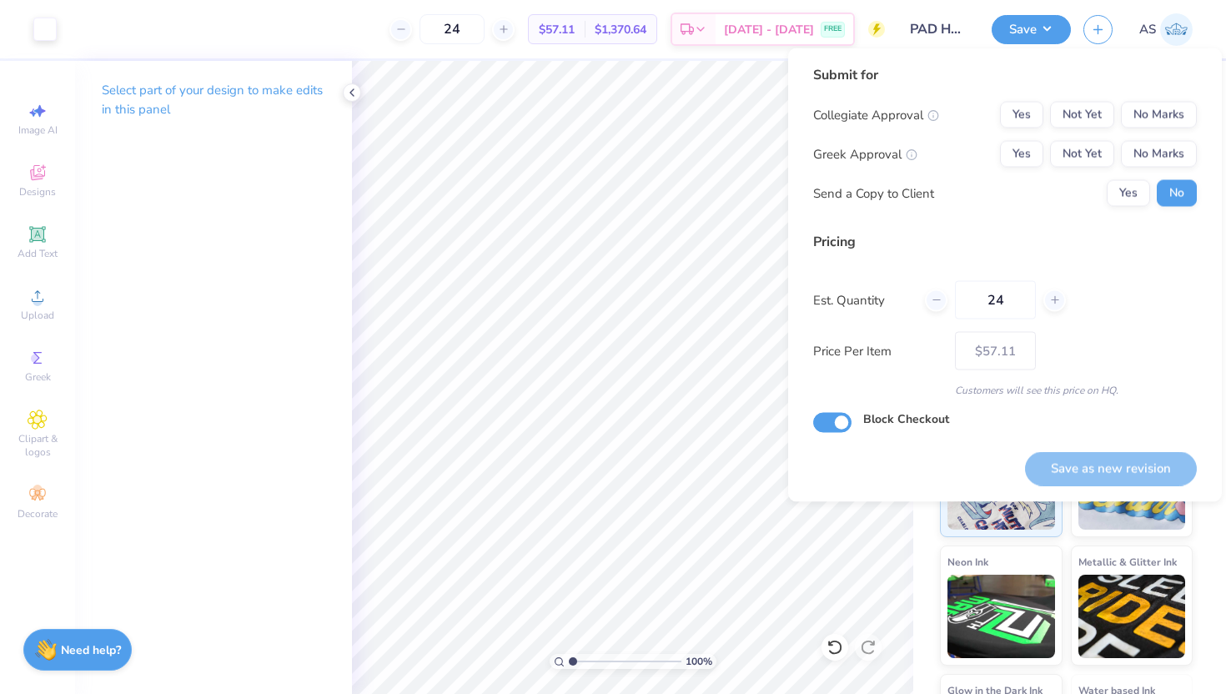
click at [1145, 98] on div "Submit for Collegiate Approval Yes Not Yet No Marks Greek Approval Yes Not Yet …" at bounding box center [1005, 142] width 384 height 154
click at [1145, 112] on button "No Marks" at bounding box center [1159, 115] width 76 height 27
click at [1153, 160] on button "No Marks" at bounding box center [1159, 154] width 76 height 27
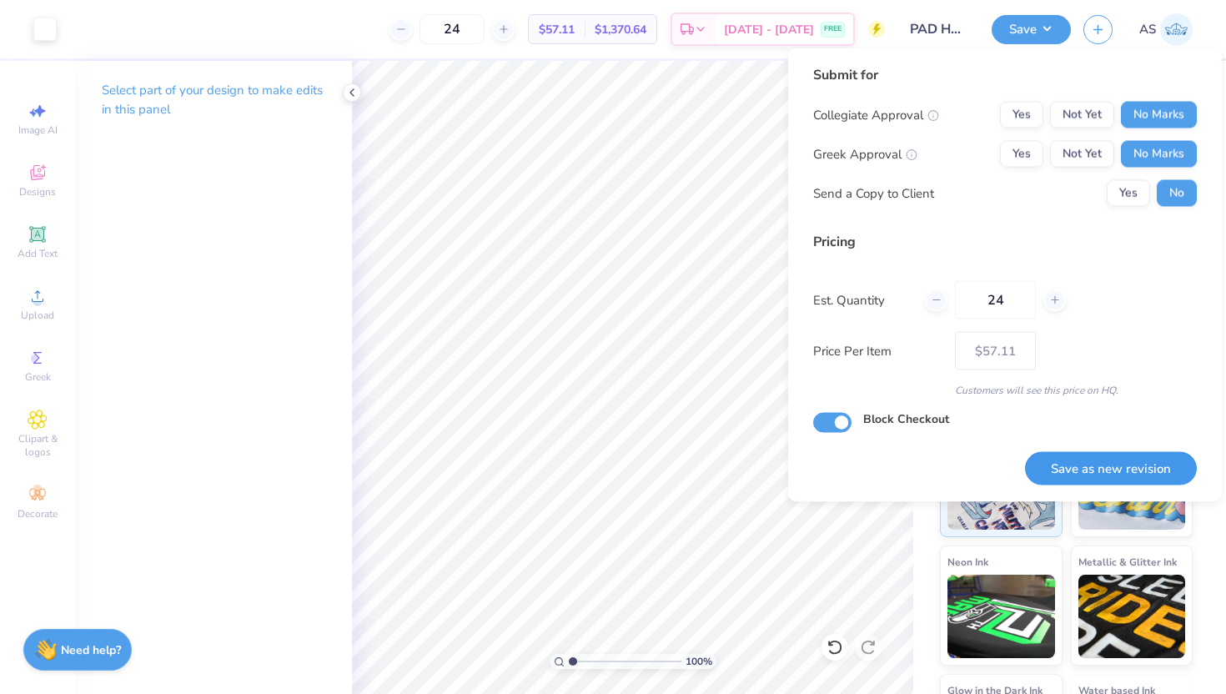
click at [1088, 465] on button "Save as new revision" at bounding box center [1111, 468] width 172 height 34
type input "– –"
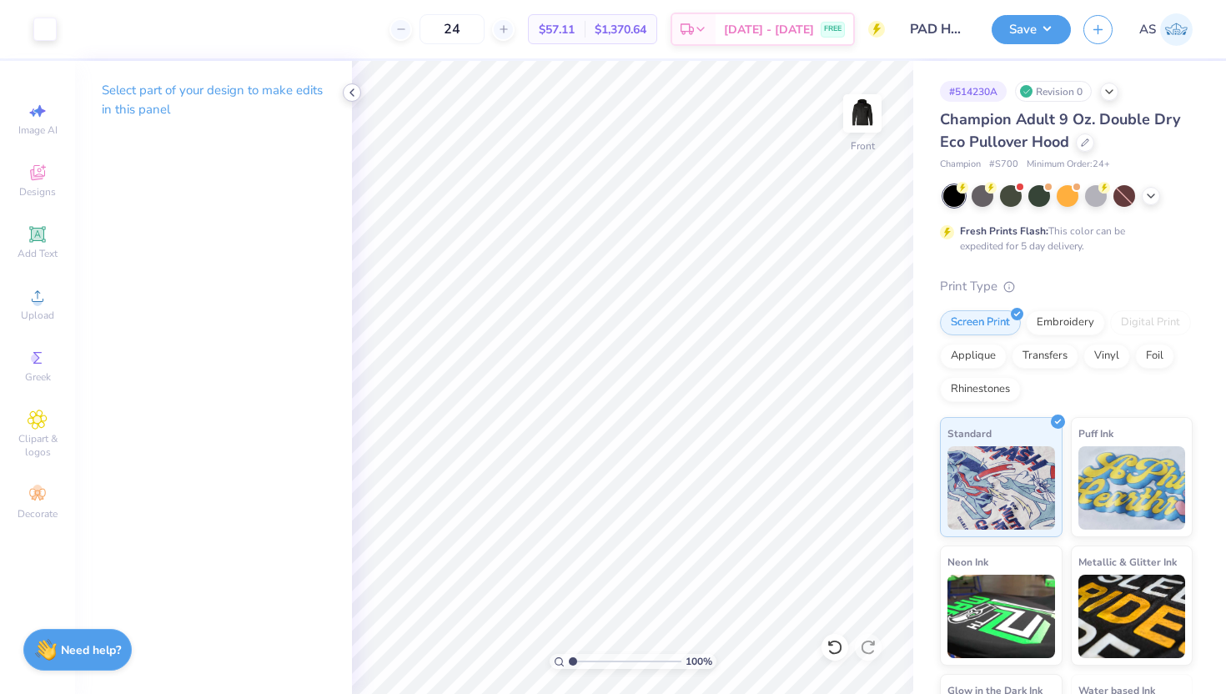
click at [349, 93] on icon at bounding box center [351, 92] width 13 height 13
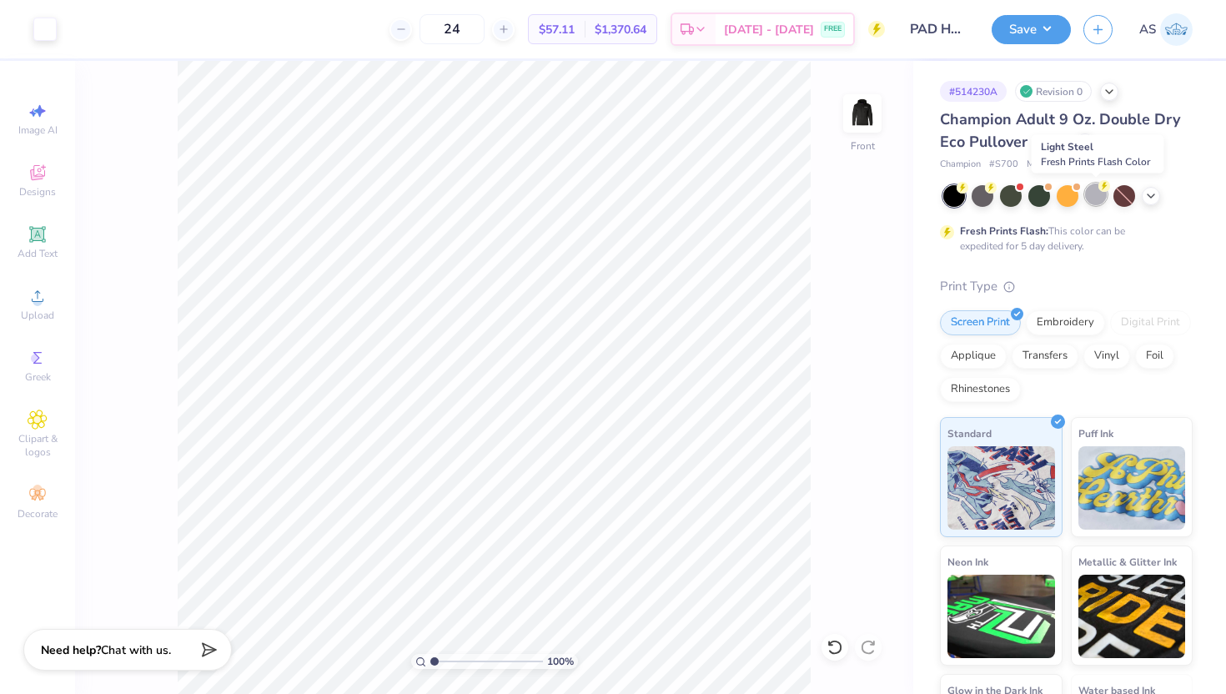
click at [1090, 191] on div at bounding box center [1096, 194] width 22 height 22
click at [1154, 197] on icon at bounding box center [1150, 194] width 13 height 13
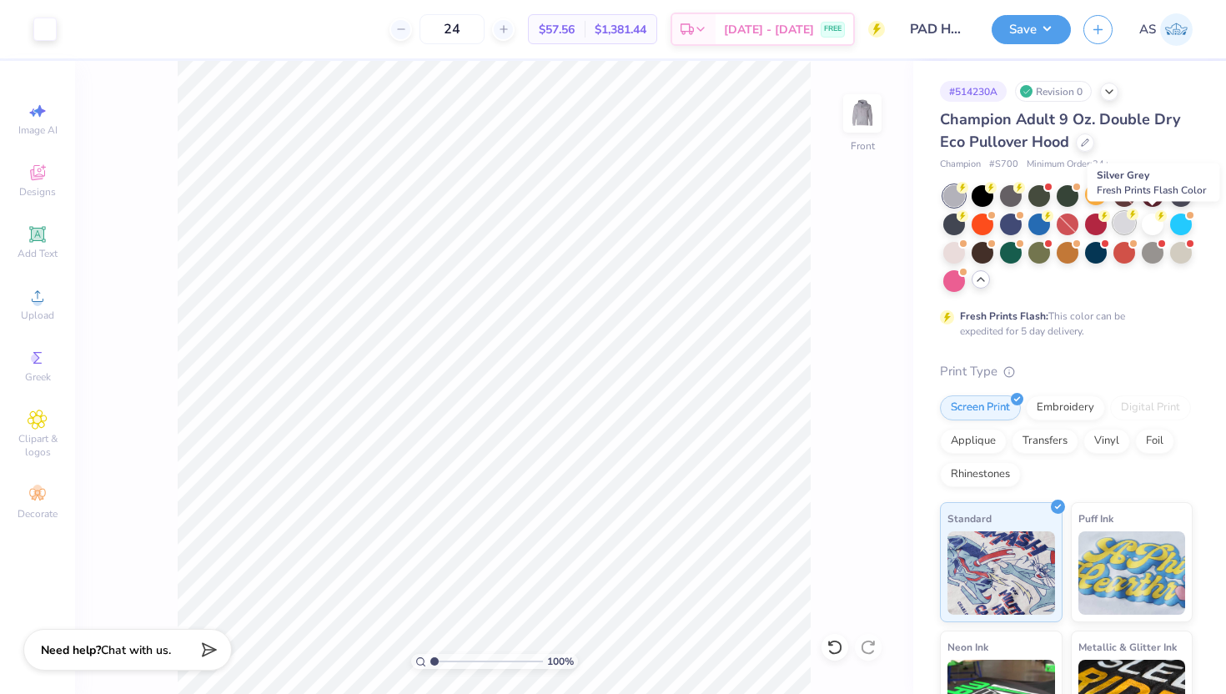
click at [1135, 224] on div at bounding box center [1124, 223] width 22 height 22
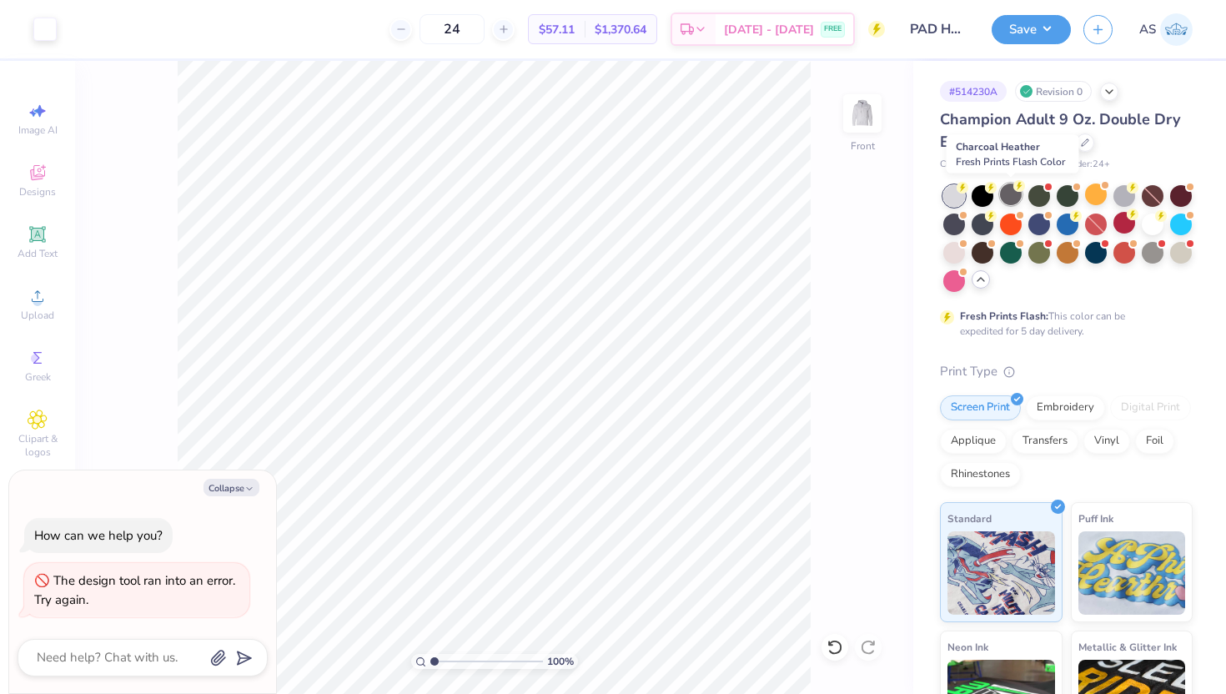
click at [1012, 194] on div at bounding box center [1011, 194] width 22 height 22
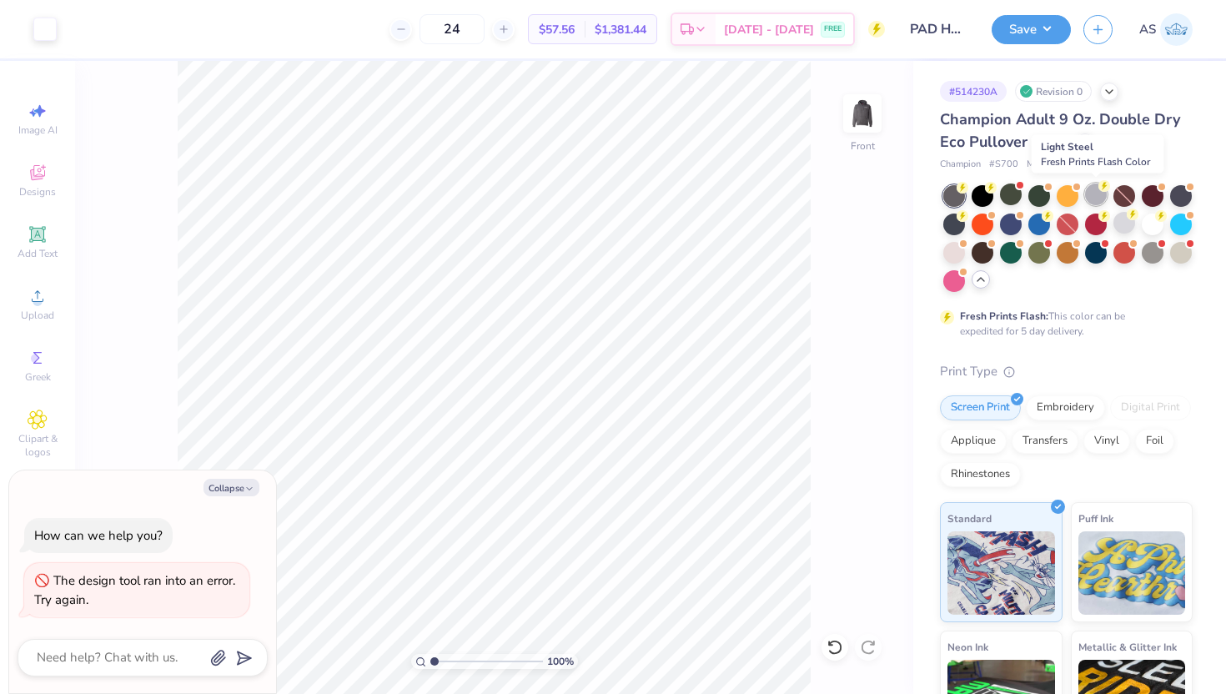
click at [1096, 195] on div at bounding box center [1096, 194] width 22 height 22
drag, startPoint x: 1015, startPoint y: 201, endPoint x: 229, endPoint y: 488, distance: 836.2
click at [1014, 201] on div at bounding box center [1011, 196] width 22 height 22
click at [229, 488] on button "Collapse" at bounding box center [231, 488] width 56 height 18
type textarea "x"
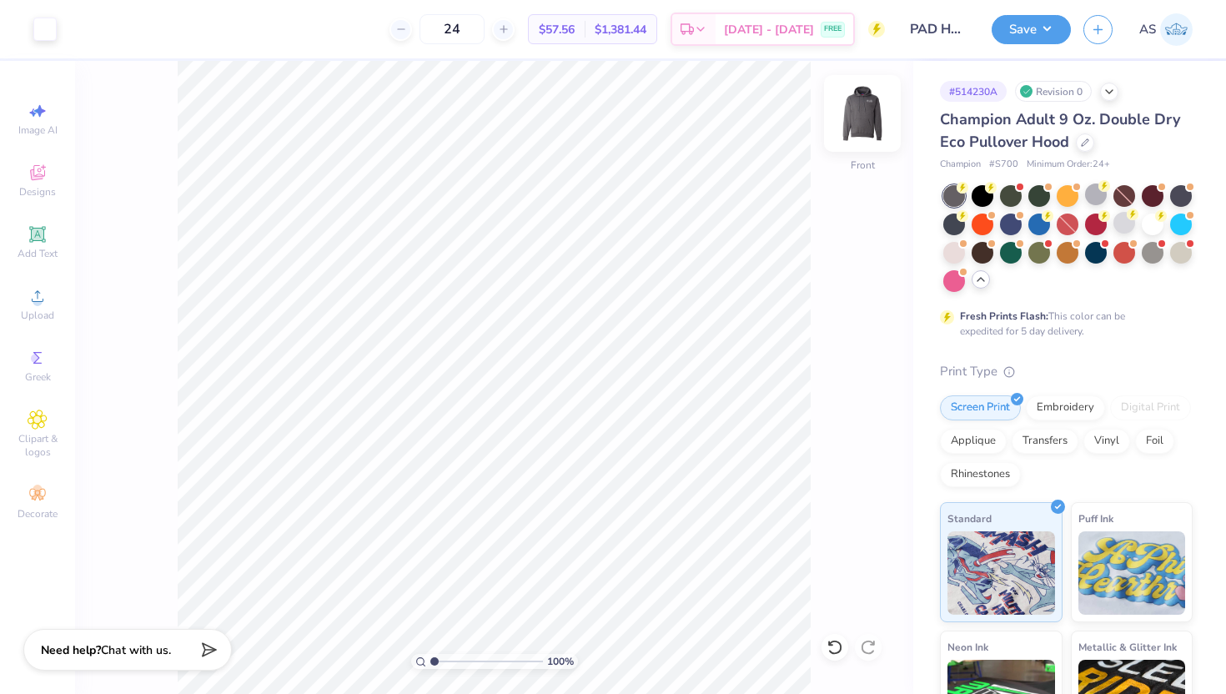
click at [861, 102] on img at bounding box center [862, 113] width 67 height 67
click at [861, 102] on img at bounding box center [862, 113] width 33 height 33
type input "13.40"
type input "12.67"
click at [854, 121] on img at bounding box center [862, 113] width 67 height 67
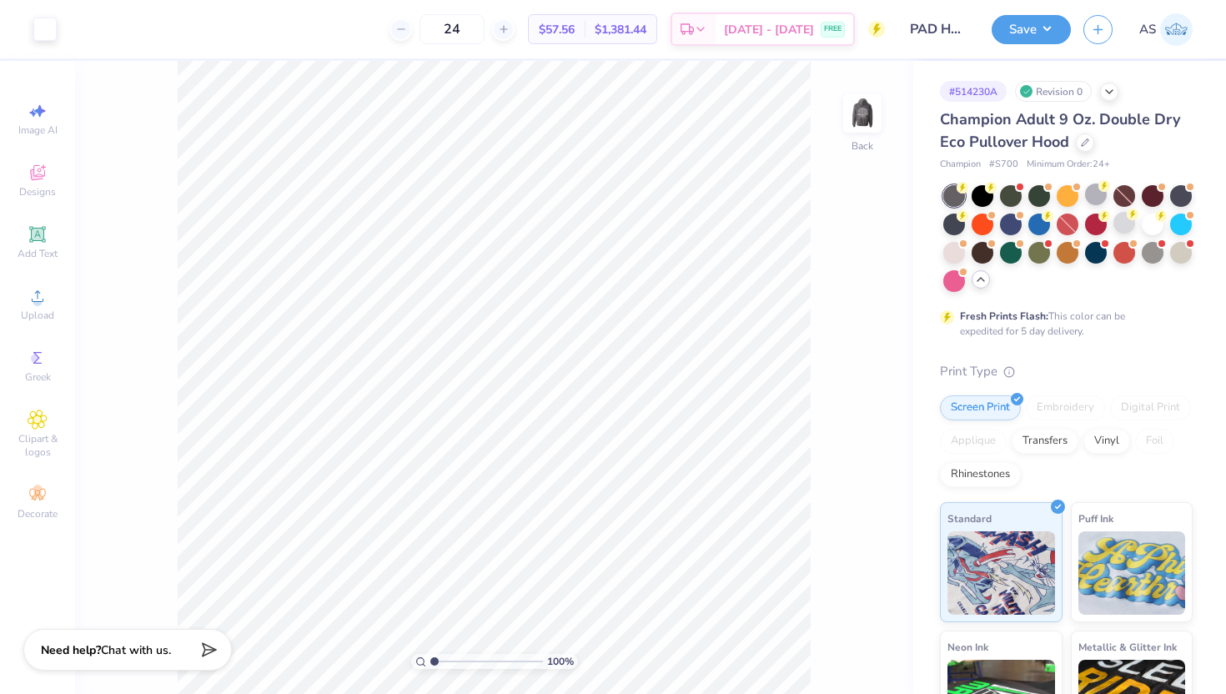
click at [854, 121] on img at bounding box center [862, 113] width 33 height 33
click at [1017, 33] on button "Save" at bounding box center [1030, 27] width 79 height 29
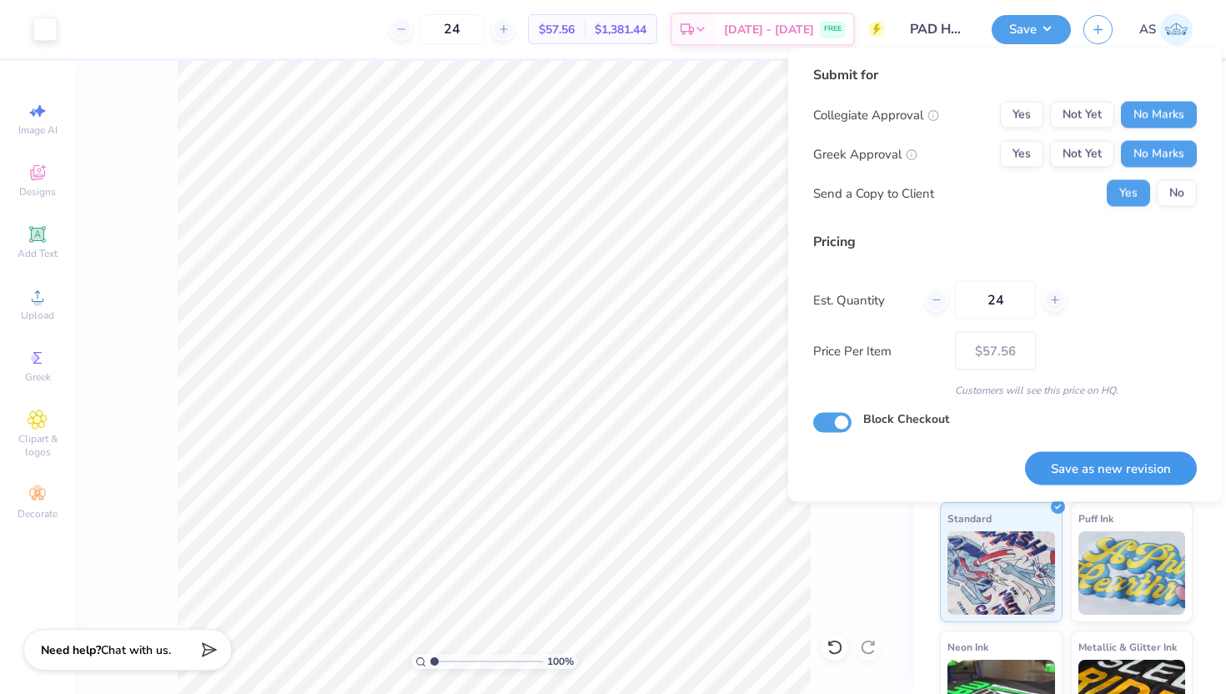
click at [1092, 456] on button "Save as new revision" at bounding box center [1111, 468] width 172 height 34
type input "– –"
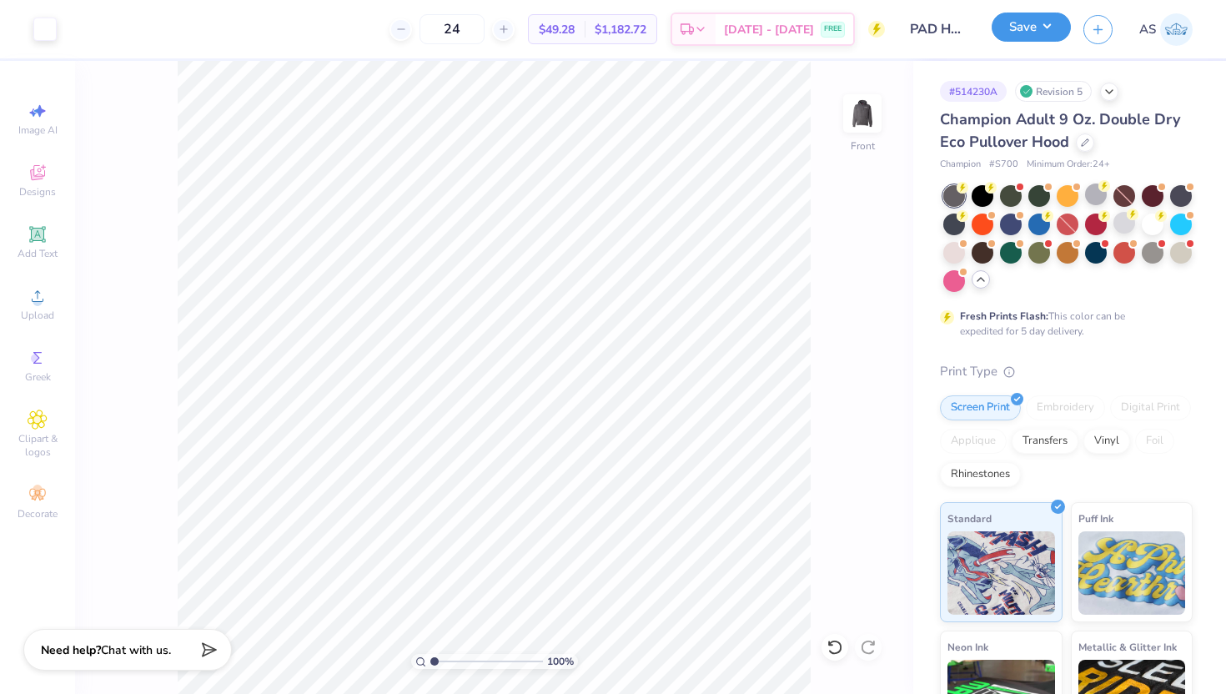
click at [1014, 29] on button "Save" at bounding box center [1030, 27] width 79 height 29
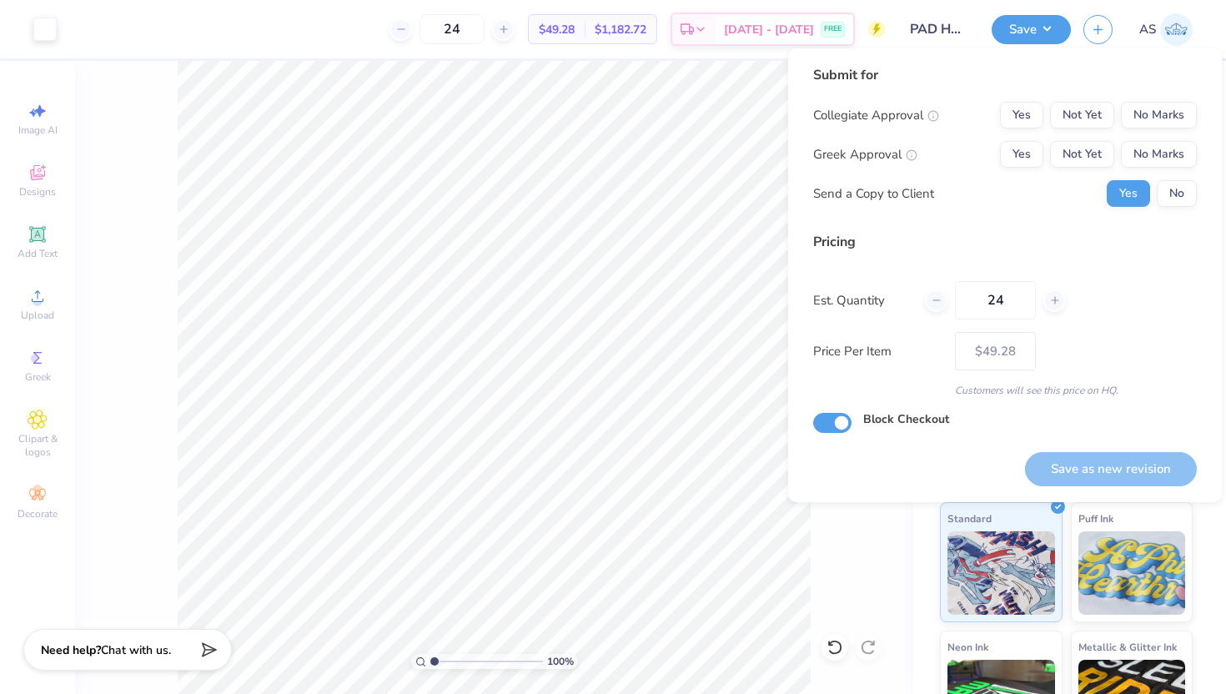
click at [865, 544] on div "100 % Front" at bounding box center [494, 377] width 838 height 633
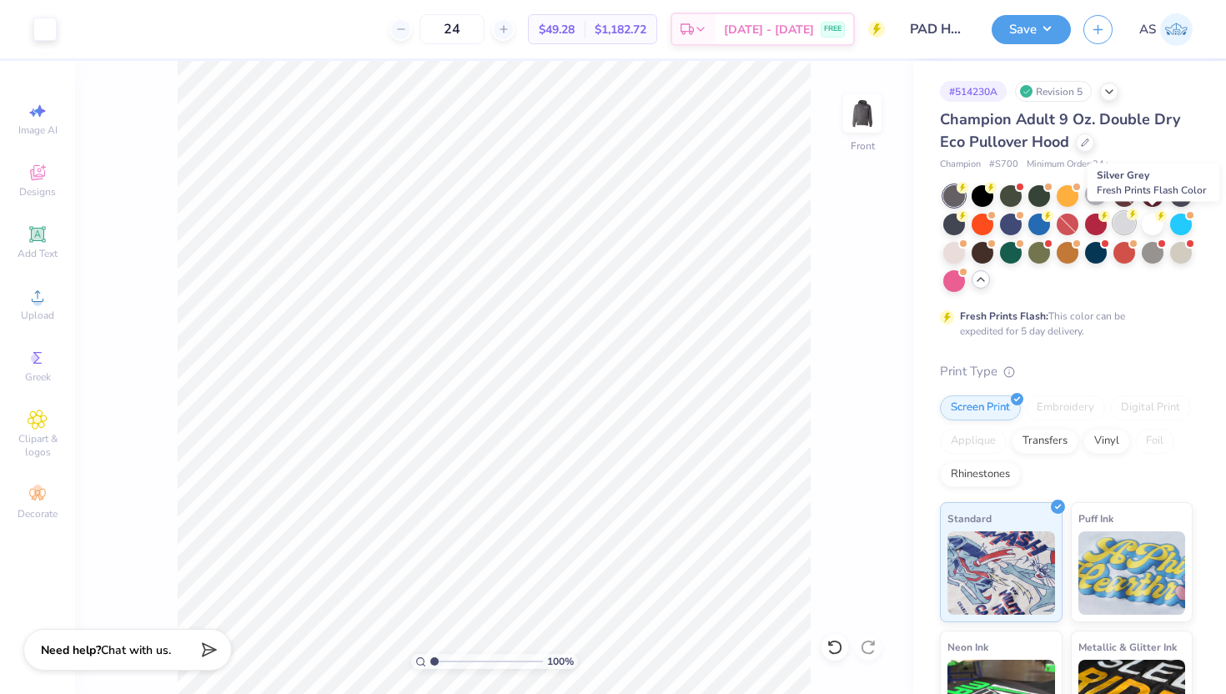
click at [1135, 213] on div at bounding box center [1124, 223] width 22 height 22
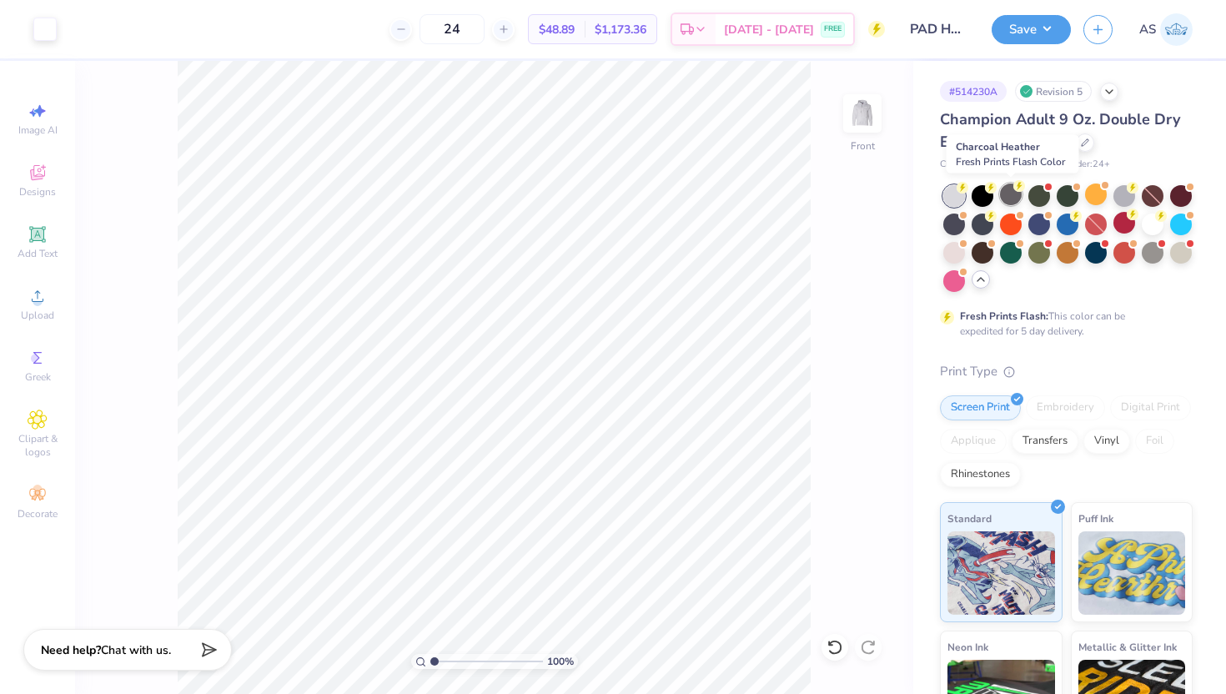
click at [1006, 193] on div at bounding box center [1011, 194] width 22 height 22
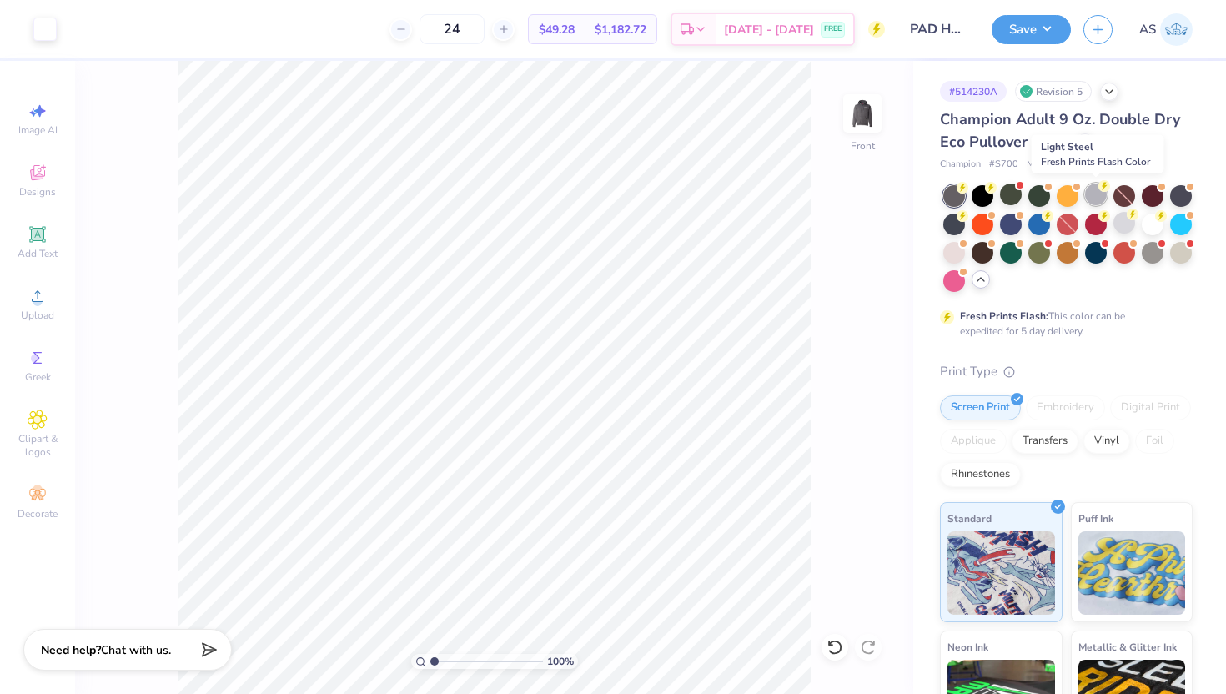
click at [1087, 190] on div at bounding box center [1096, 194] width 22 height 22
click at [857, 113] on img at bounding box center [862, 113] width 67 height 67
click at [1002, 27] on button "Save" at bounding box center [1030, 27] width 79 height 29
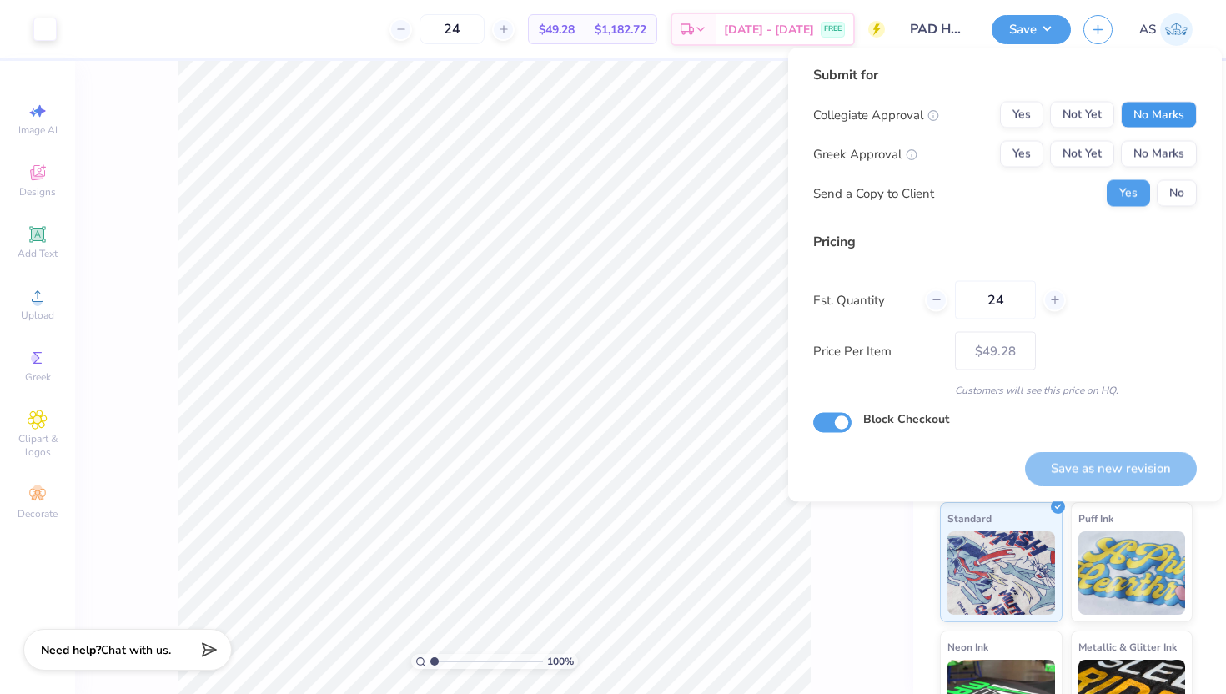
click at [1144, 115] on button "No Marks" at bounding box center [1159, 115] width 76 height 27
click at [1152, 138] on div "Collegiate Approval Yes Not Yet No Marks Greek Approval Yes Not Yet No Marks Se…" at bounding box center [1005, 154] width 384 height 105
click at [1149, 152] on button "No Marks" at bounding box center [1159, 154] width 76 height 27
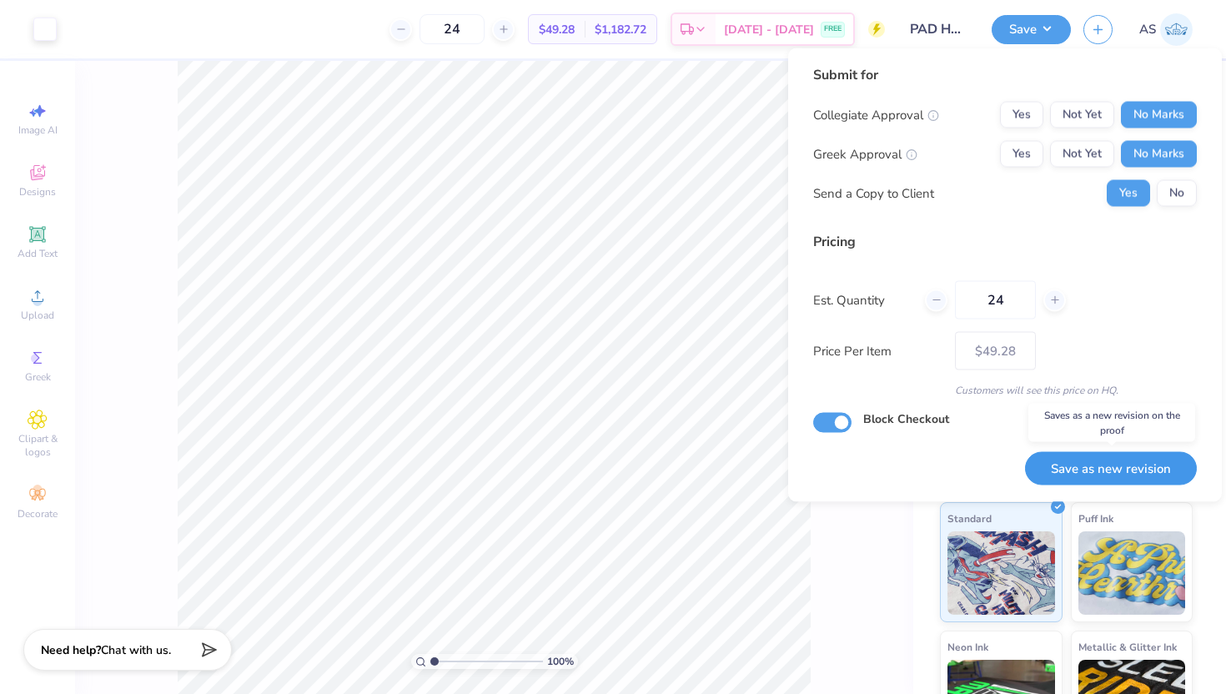
click at [1089, 471] on button "Save as new revision" at bounding box center [1111, 468] width 172 height 34
type input "$49.28"
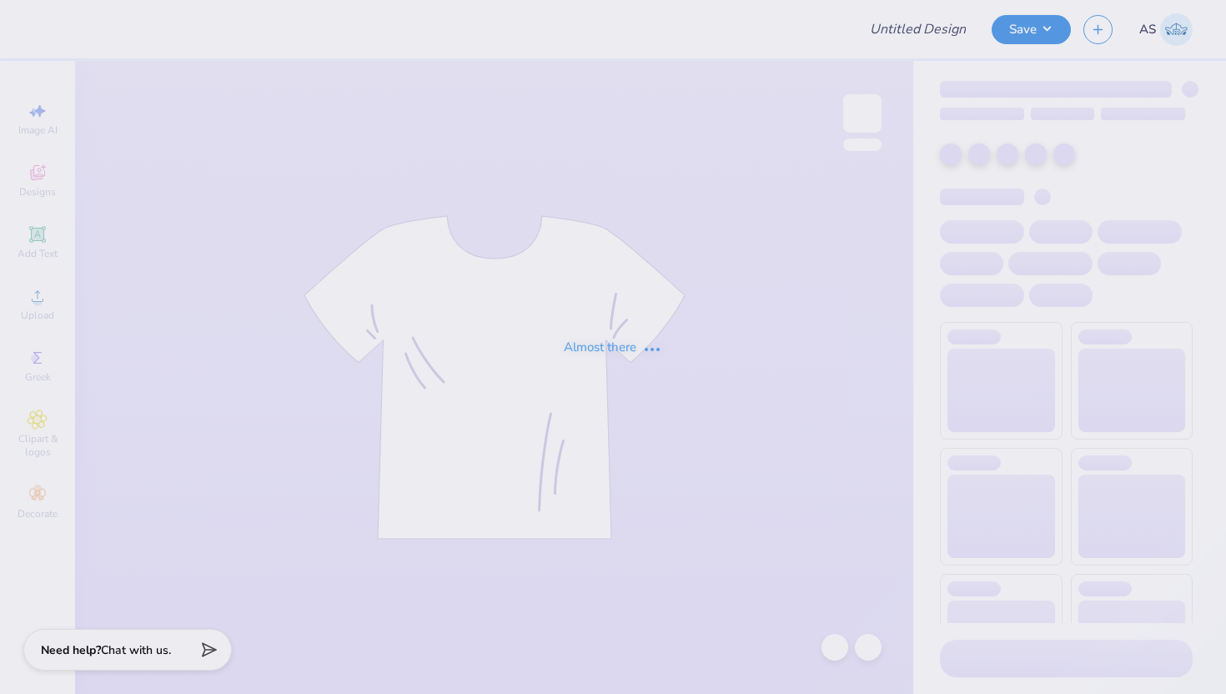
type input "PAD Hoodies '25"
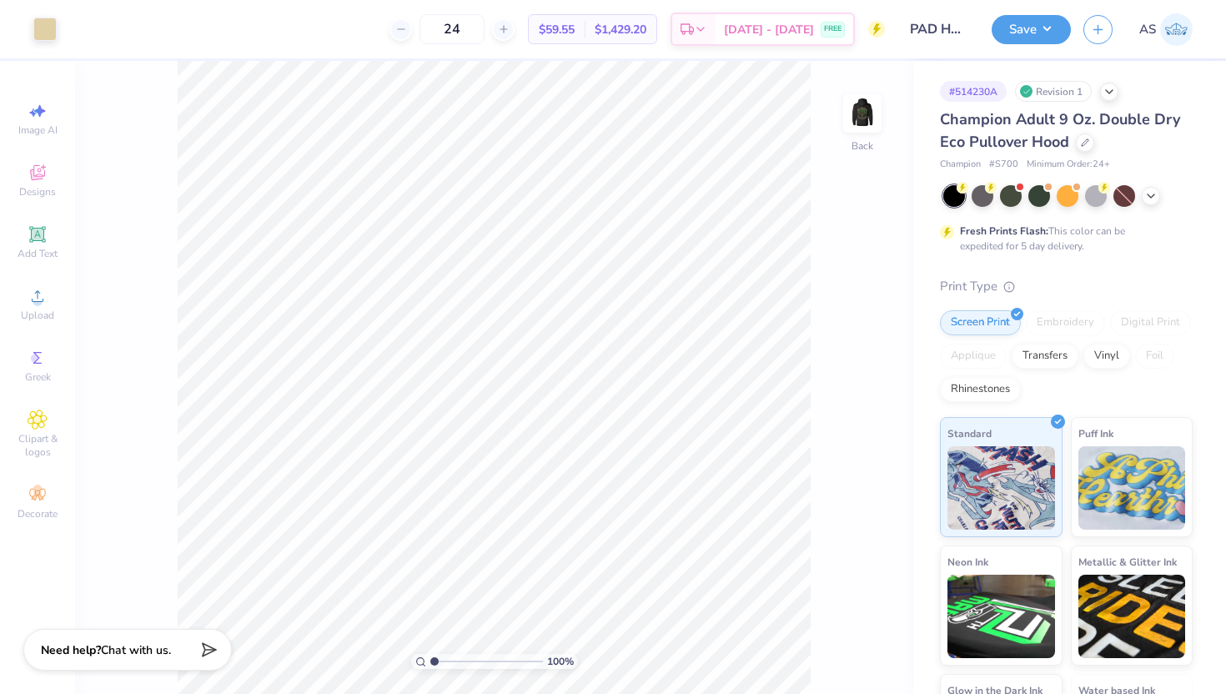
click at [1147, 203] on div at bounding box center [1067, 196] width 249 height 22
click at [1149, 199] on icon at bounding box center [1150, 194] width 13 height 13
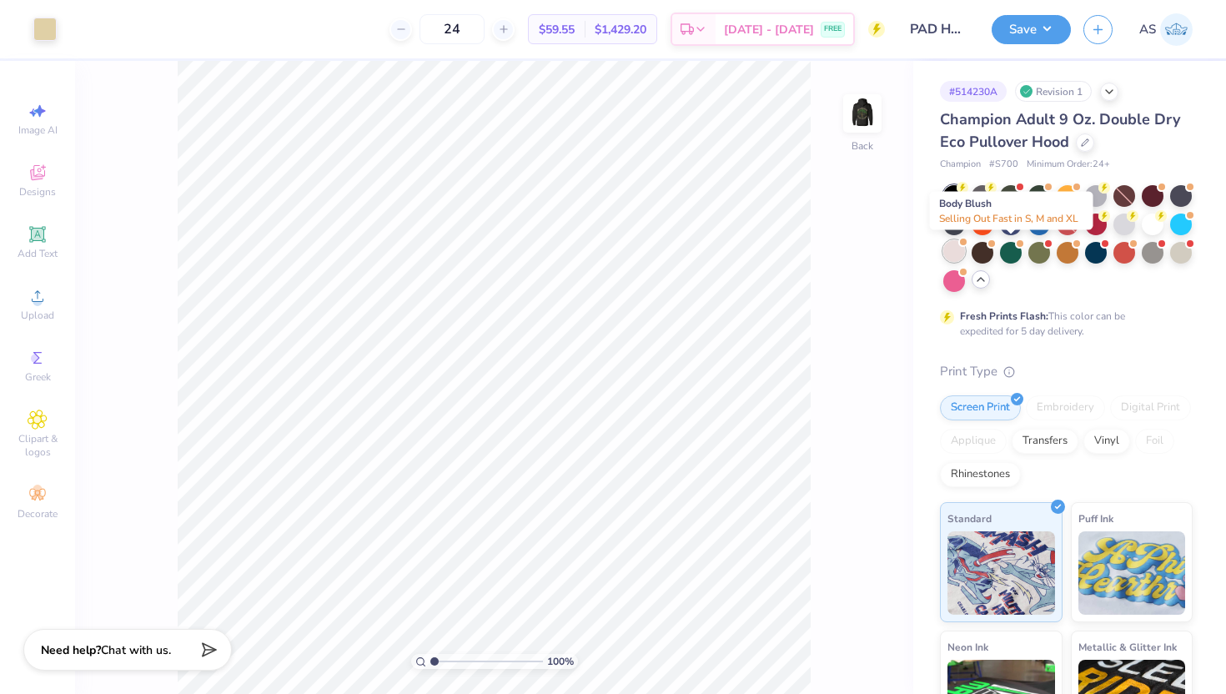
click at [965, 255] on div at bounding box center [954, 251] width 22 height 22
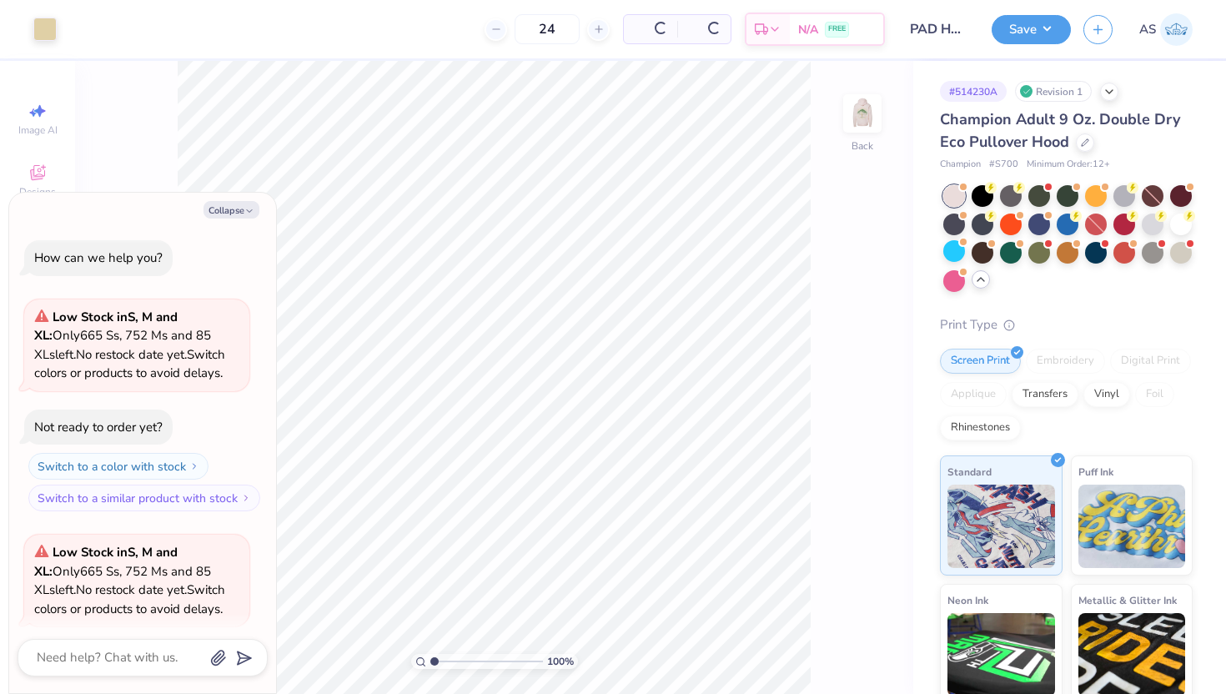
scroll to position [129, 0]
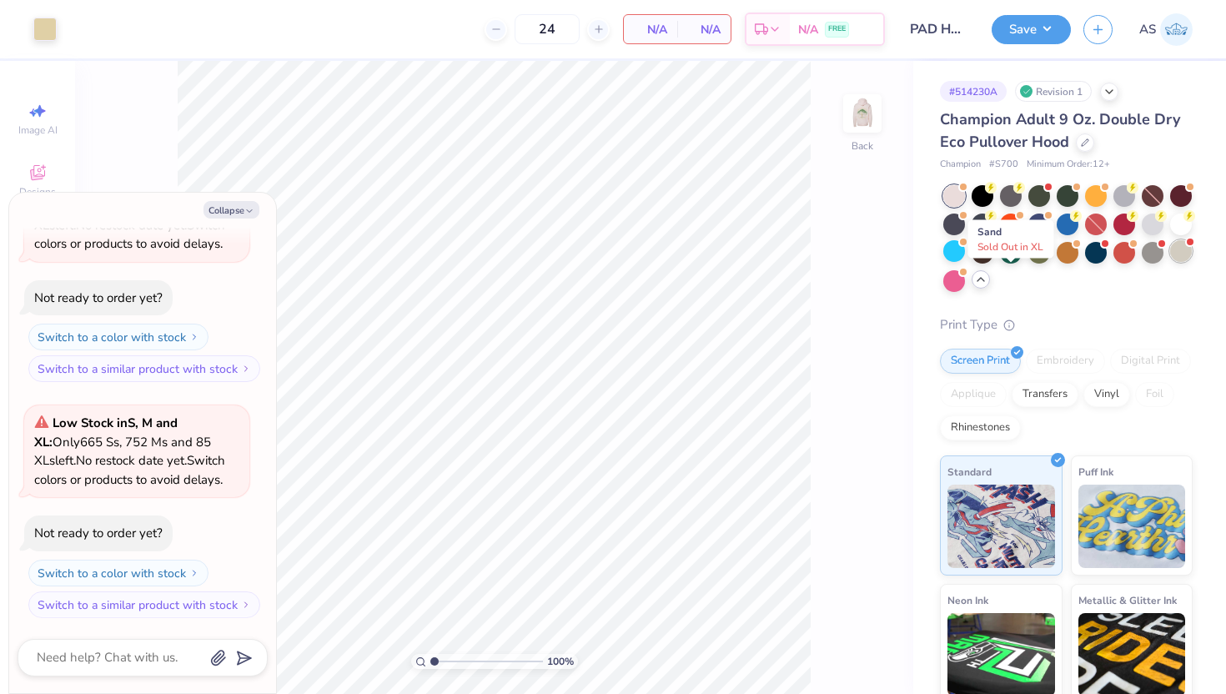
click at [1170, 262] on div at bounding box center [1181, 251] width 22 height 22
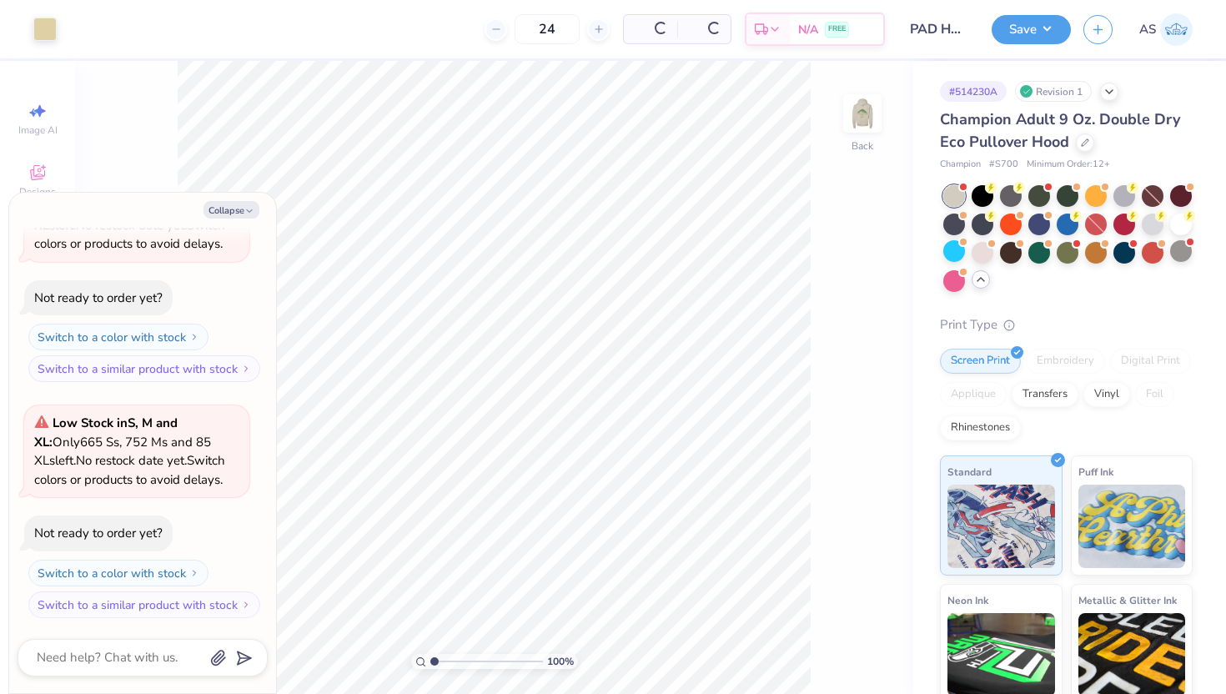
scroll to position [346, 0]
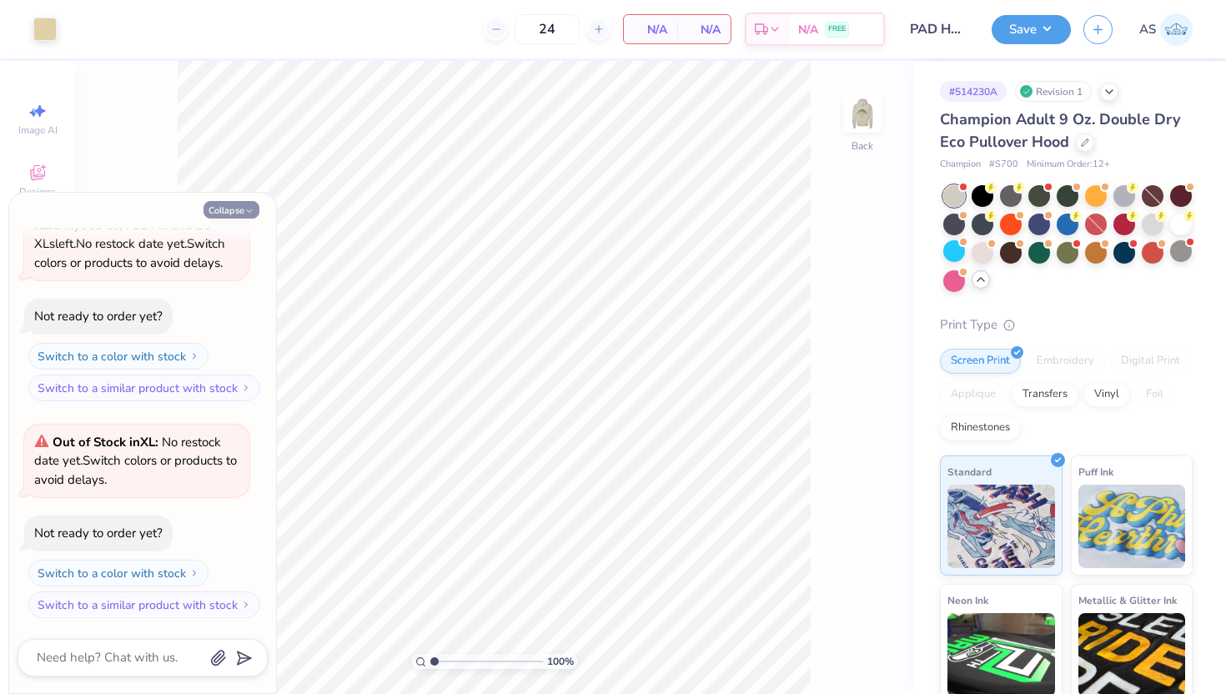
click at [239, 212] on button "Collapse" at bounding box center [231, 210] width 56 height 18
type textarea "x"
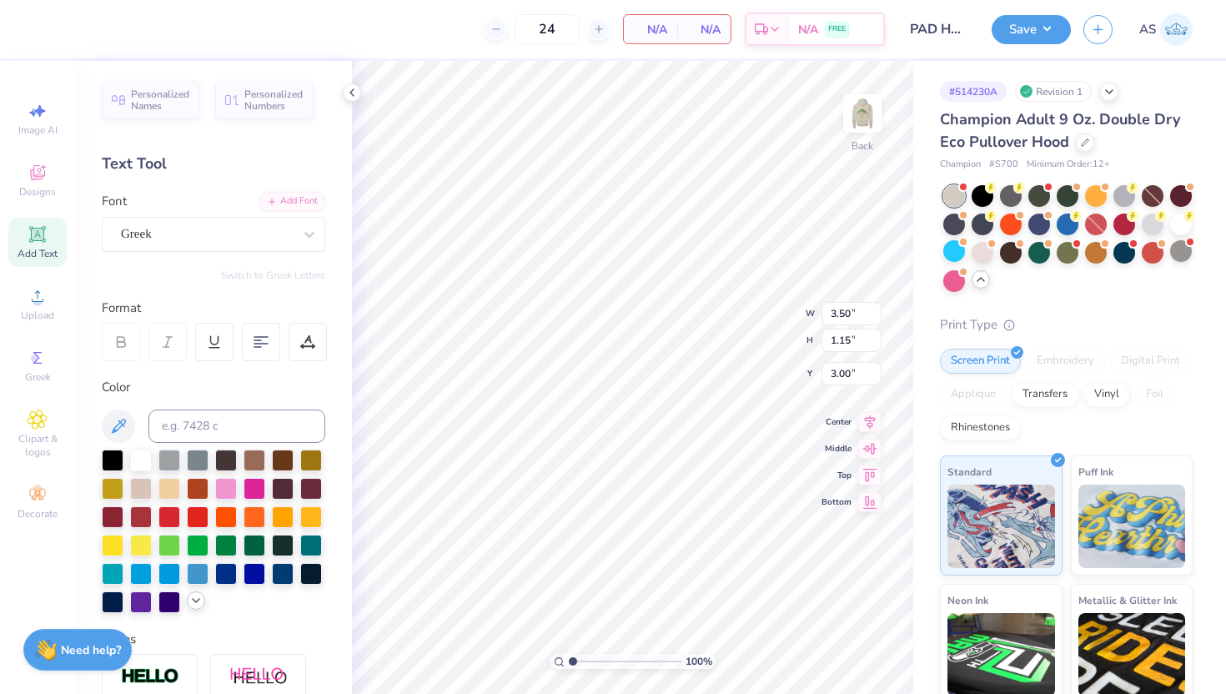
click at [189, 607] on icon at bounding box center [195, 600] width 13 height 13
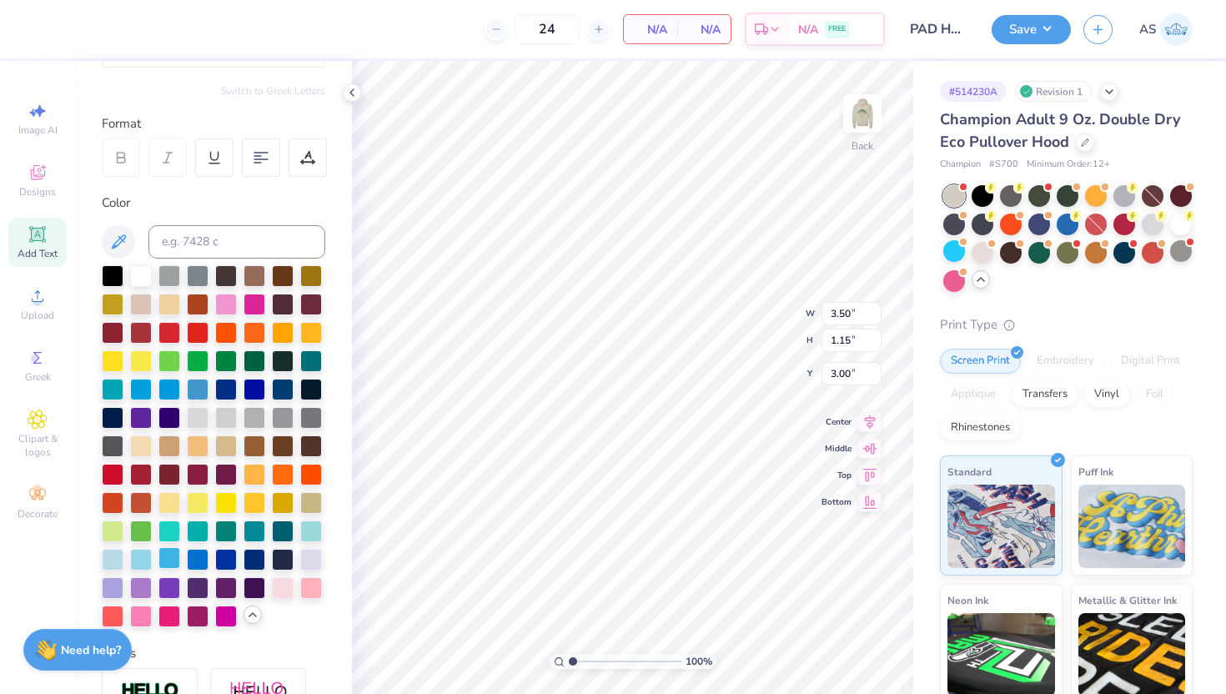
scroll to position [231, 0]
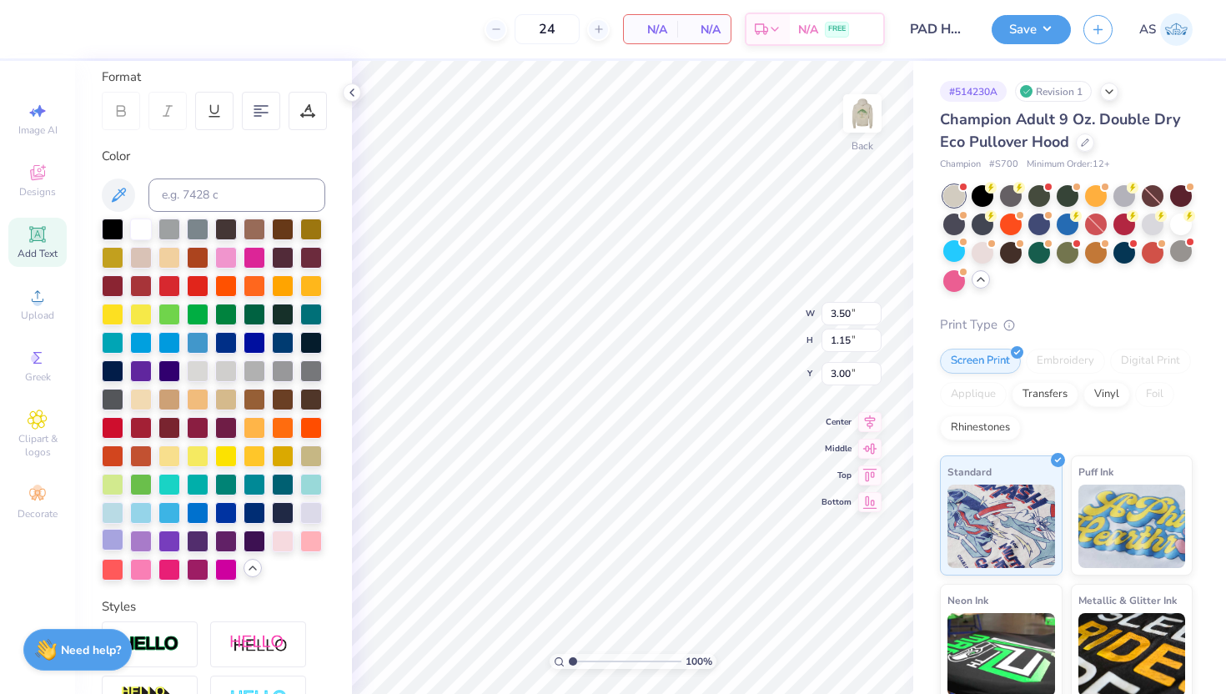
click at [123, 550] on div at bounding box center [113, 540] width 22 height 22
click at [861, 110] on img at bounding box center [862, 113] width 67 height 67
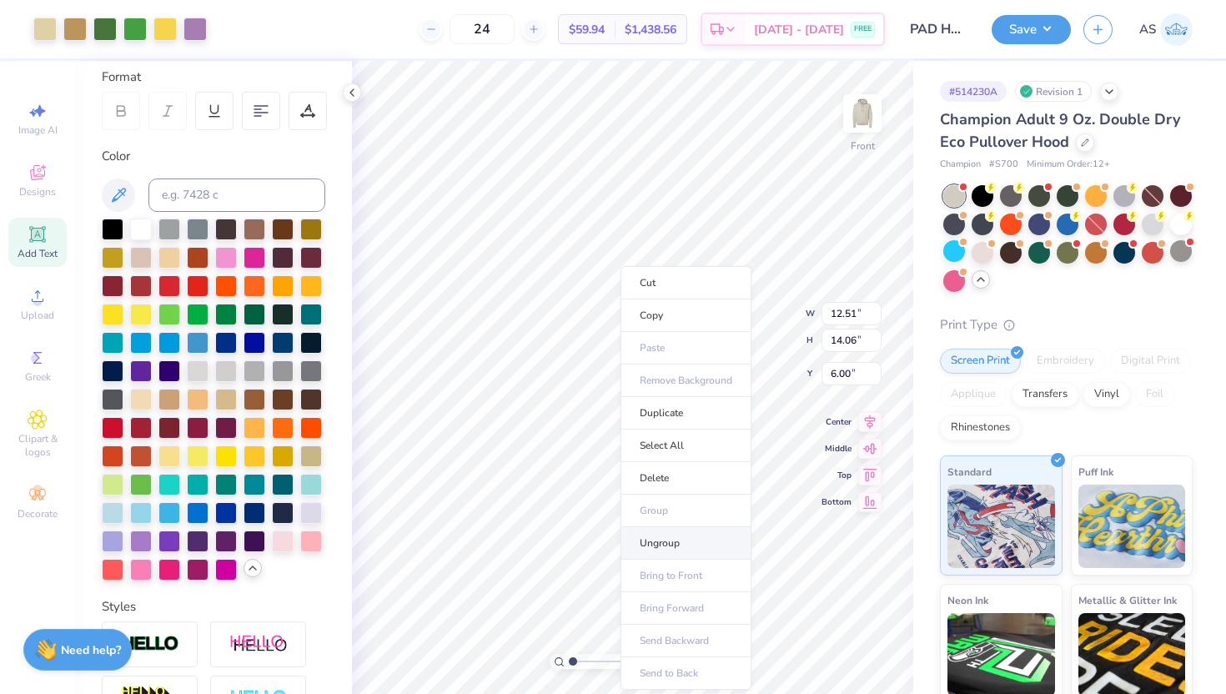
click at [675, 553] on li "Ungroup" at bounding box center [685, 543] width 131 height 33
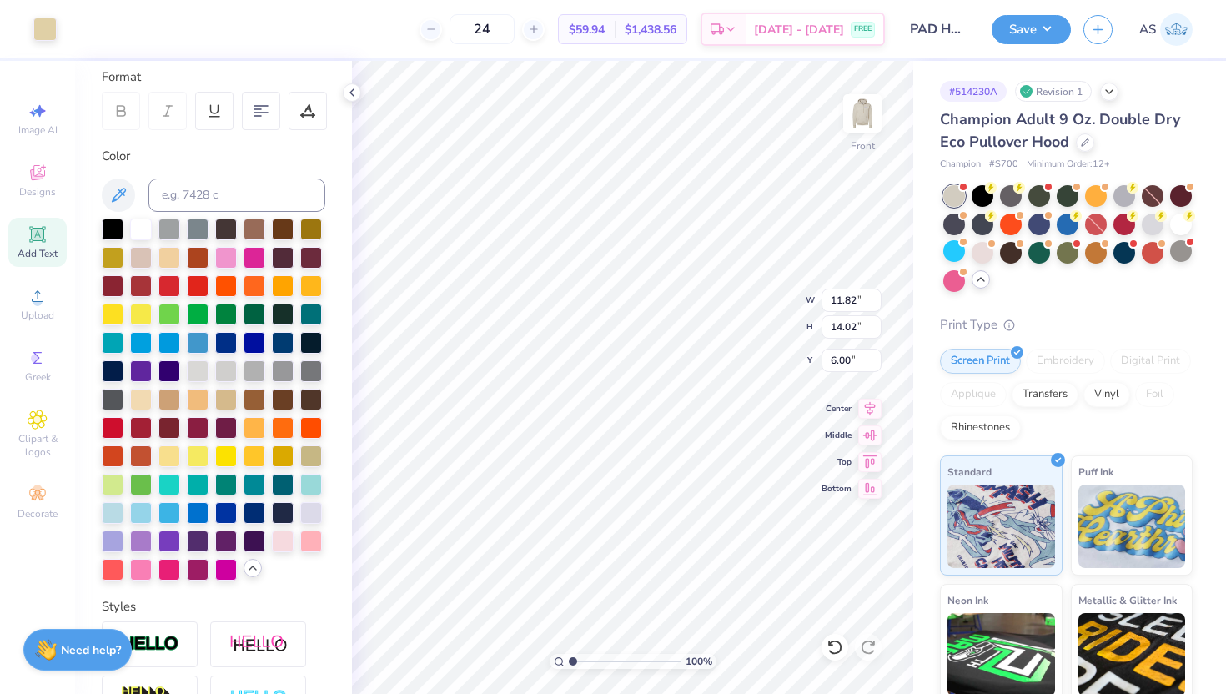
click at [743, 304] on div "100 % Front W 11.82 11.82 " H 14.02 14.02 " Y 6.00 6.00 " Center Middle Top Bot…" at bounding box center [632, 377] width 561 height 633
click at [123, 550] on div at bounding box center [113, 540] width 22 height 22
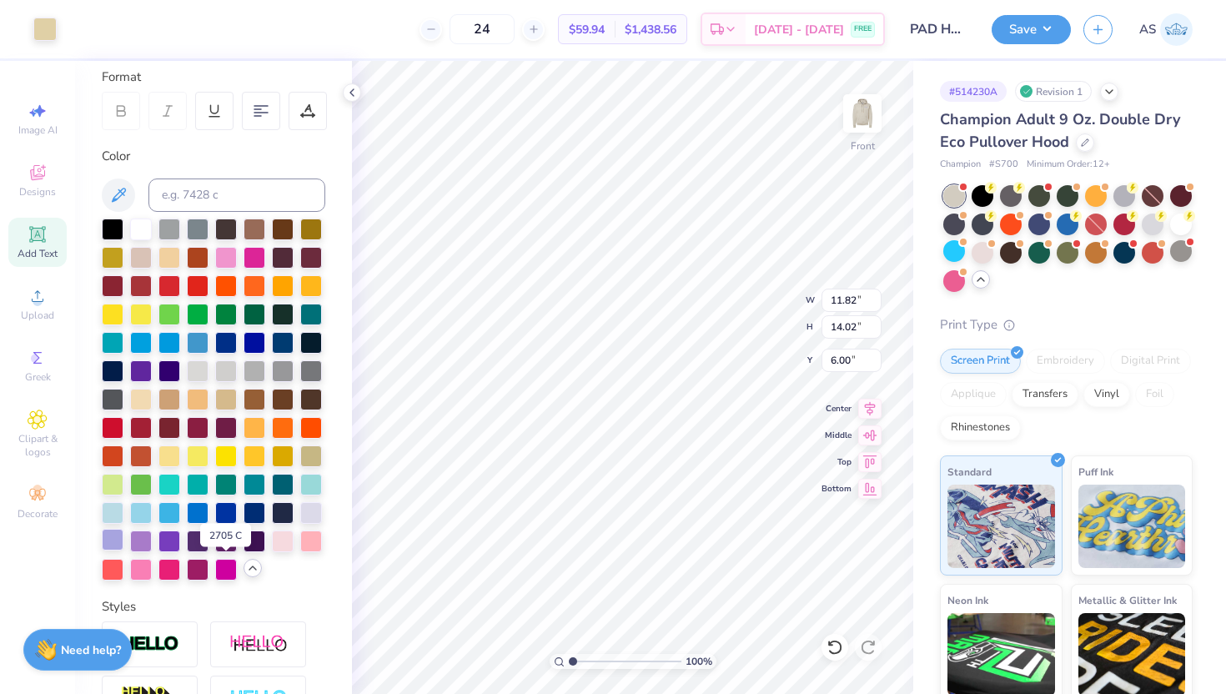
click at [123, 550] on div at bounding box center [113, 540] width 22 height 22
click at [45, 23] on div at bounding box center [44, 27] width 23 height 23
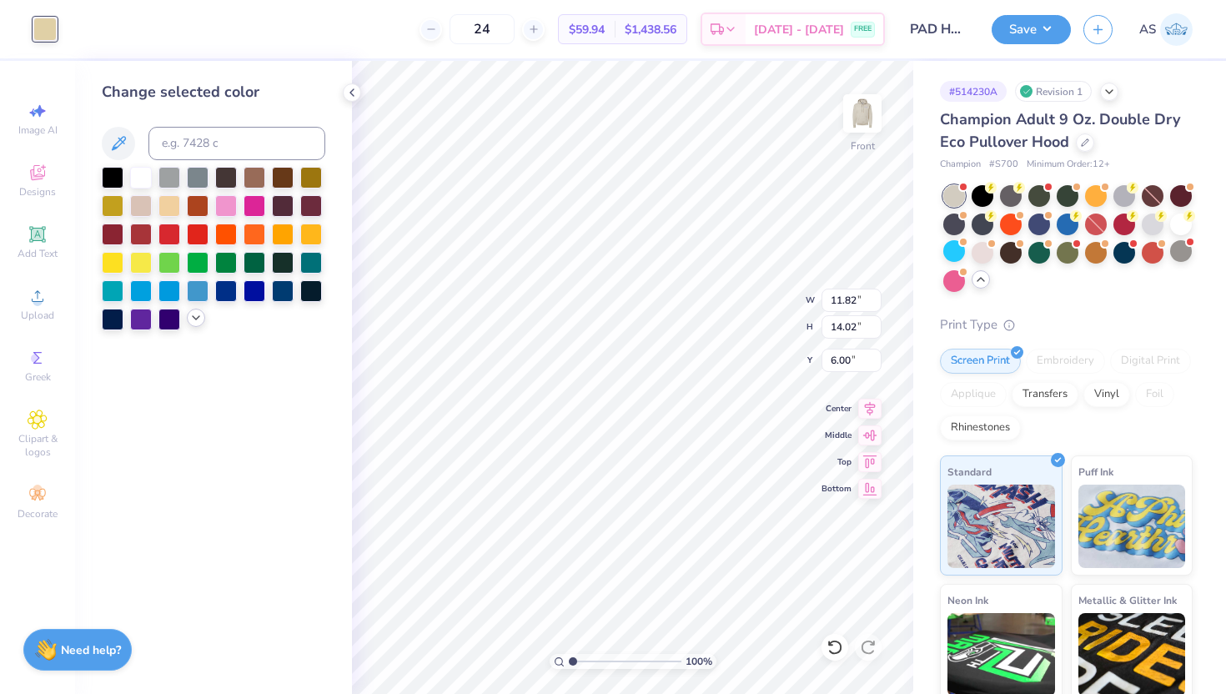
click at [198, 319] on icon at bounding box center [195, 317] width 13 height 13
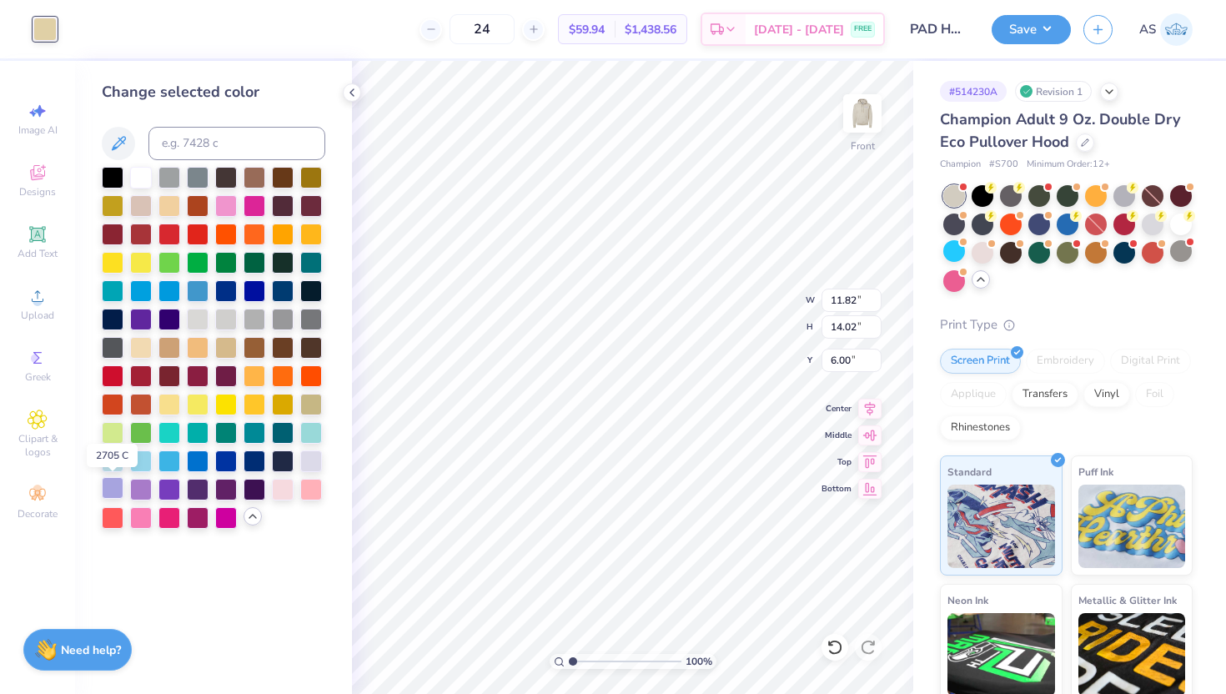
click at [118, 490] on div at bounding box center [113, 488] width 22 height 22
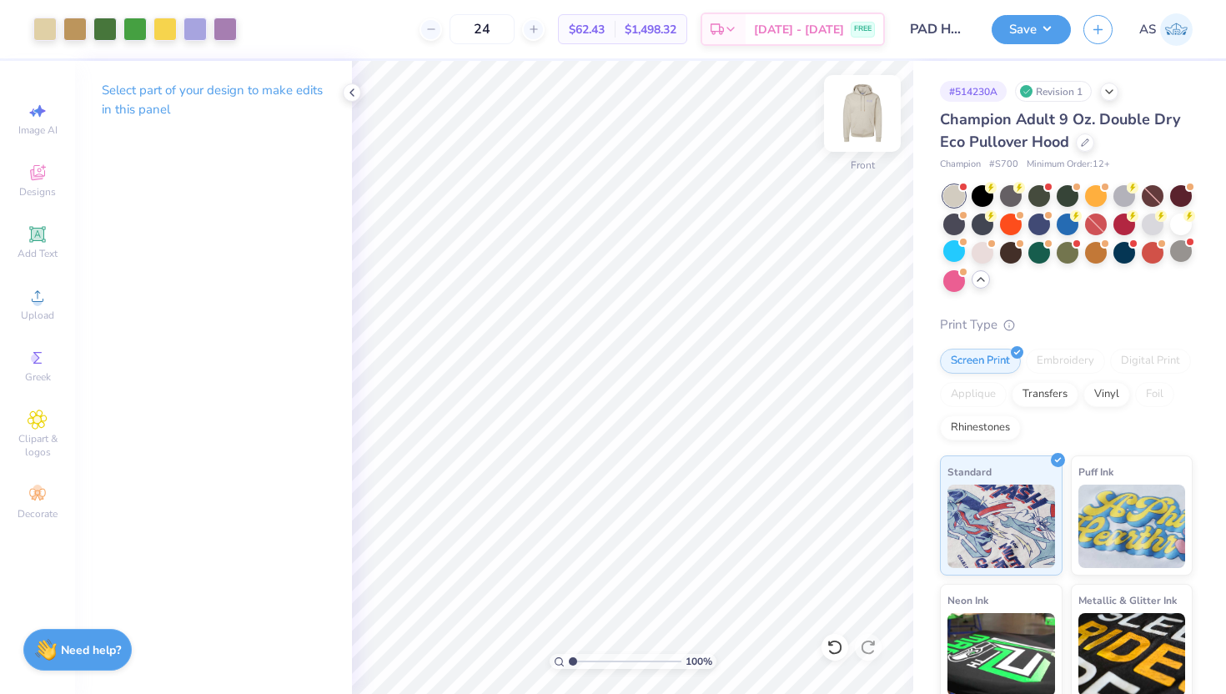
click at [859, 118] on img at bounding box center [862, 113] width 67 height 67
click at [859, 118] on img at bounding box center [862, 113] width 33 height 33
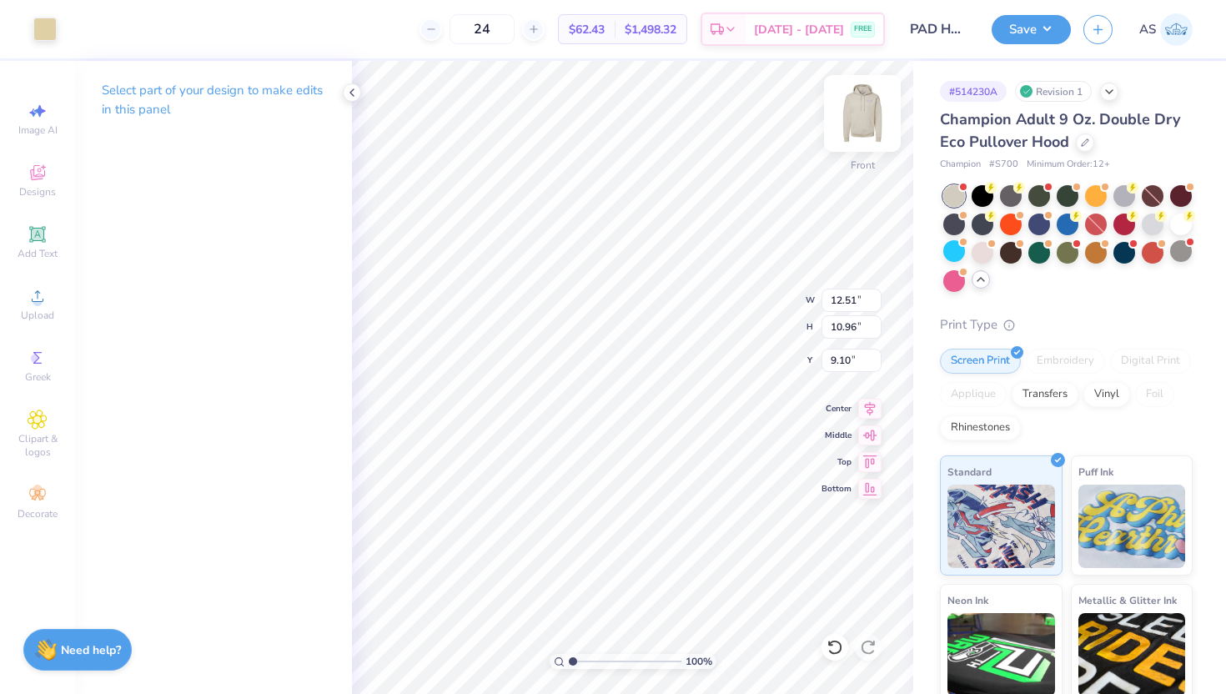
type input "14.06"
type input "6.00"
click at [49, 33] on div at bounding box center [44, 27] width 23 height 23
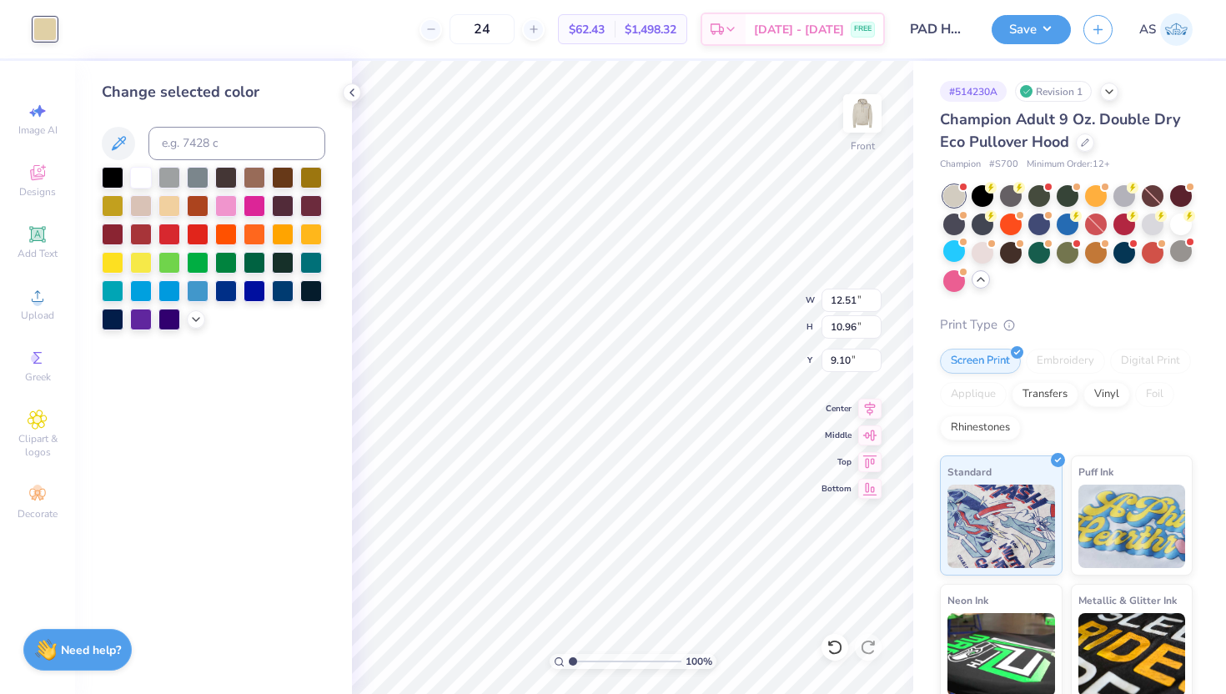
click at [204, 314] on div at bounding box center [213, 248] width 223 height 163
click at [197, 318] on polyline at bounding box center [196, 317] width 7 height 3
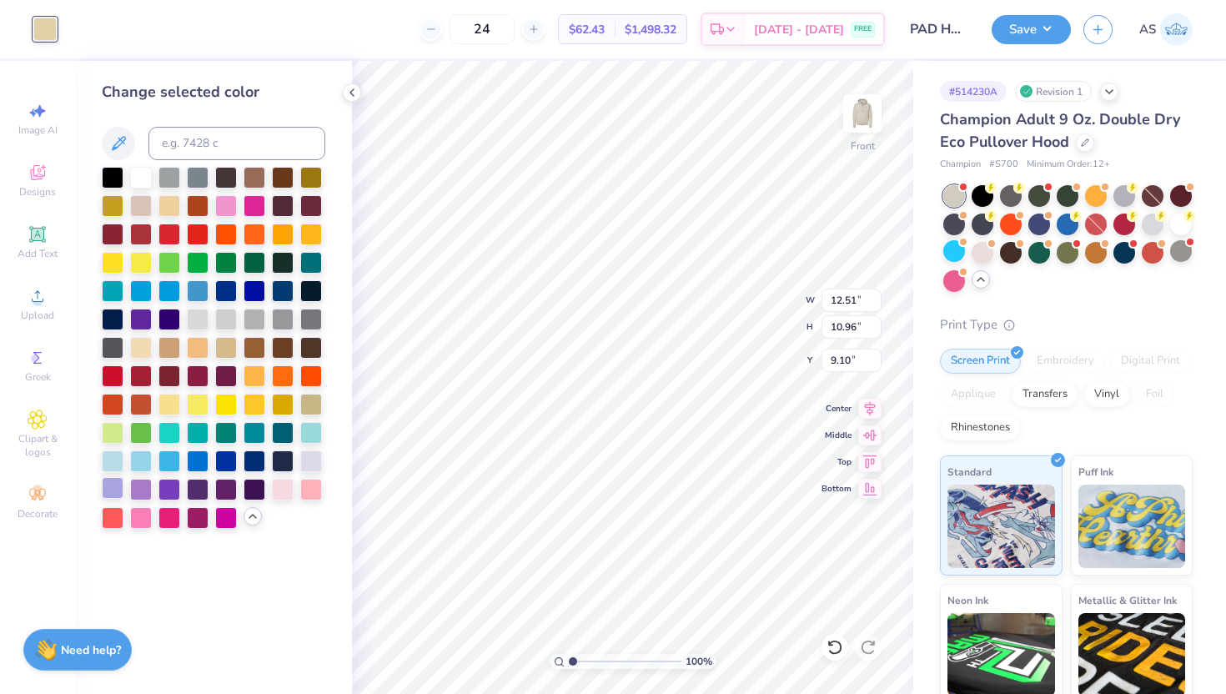
click at [115, 489] on div at bounding box center [113, 488] width 22 height 22
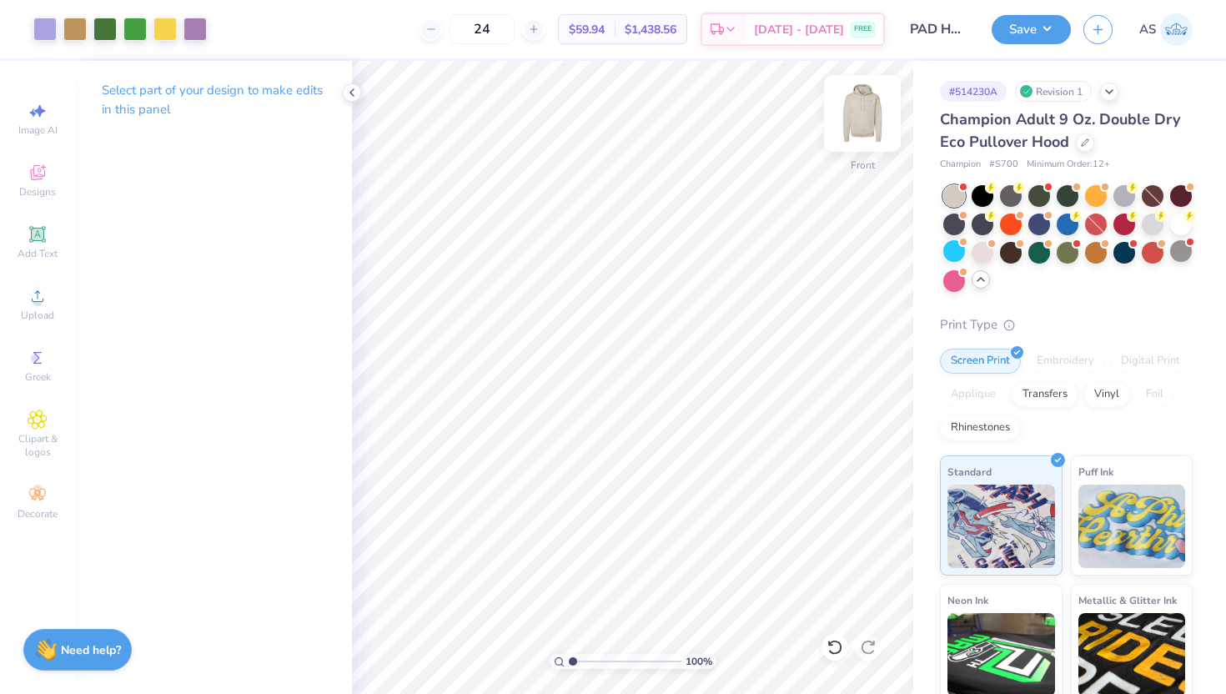
click at [868, 117] on img at bounding box center [862, 113] width 67 height 67
click at [1015, 28] on button "Save" at bounding box center [1030, 27] width 79 height 29
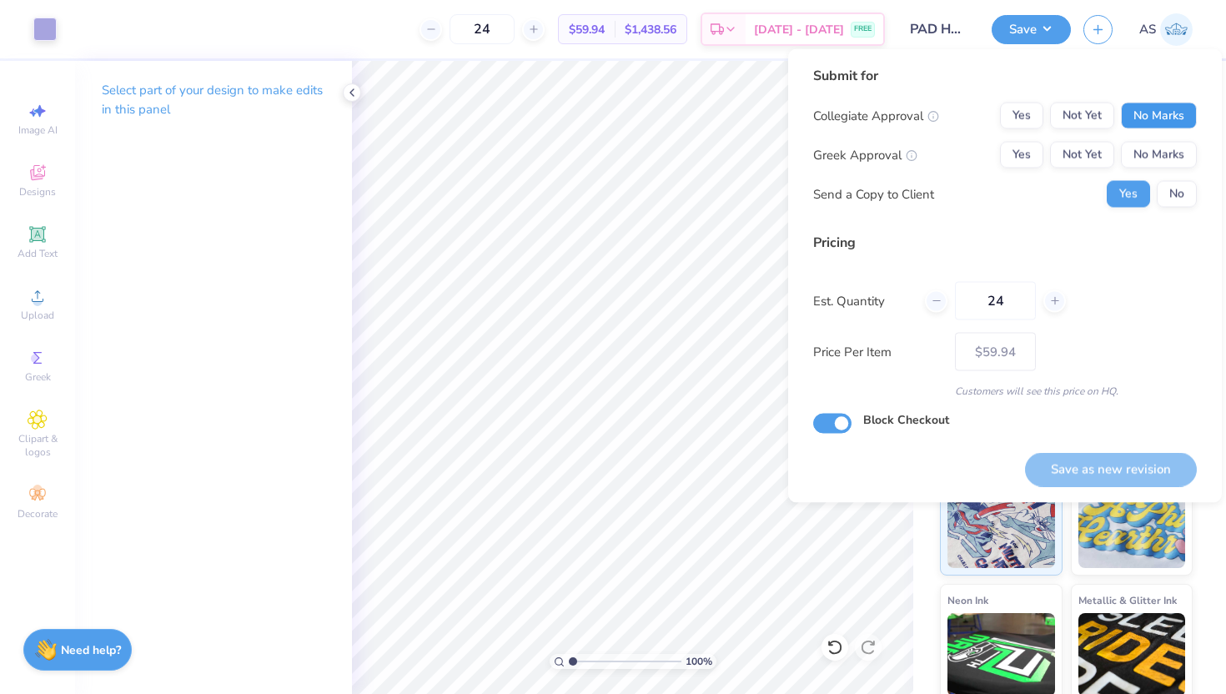
click at [1144, 119] on button "No Marks" at bounding box center [1159, 116] width 76 height 27
click at [1152, 147] on button "No Marks" at bounding box center [1159, 155] width 76 height 27
click at [1090, 476] on button "Save as new revision" at bounding box center [1111, 469] width 172 height 34
type input "$59.94"
